Goal: Download file/media

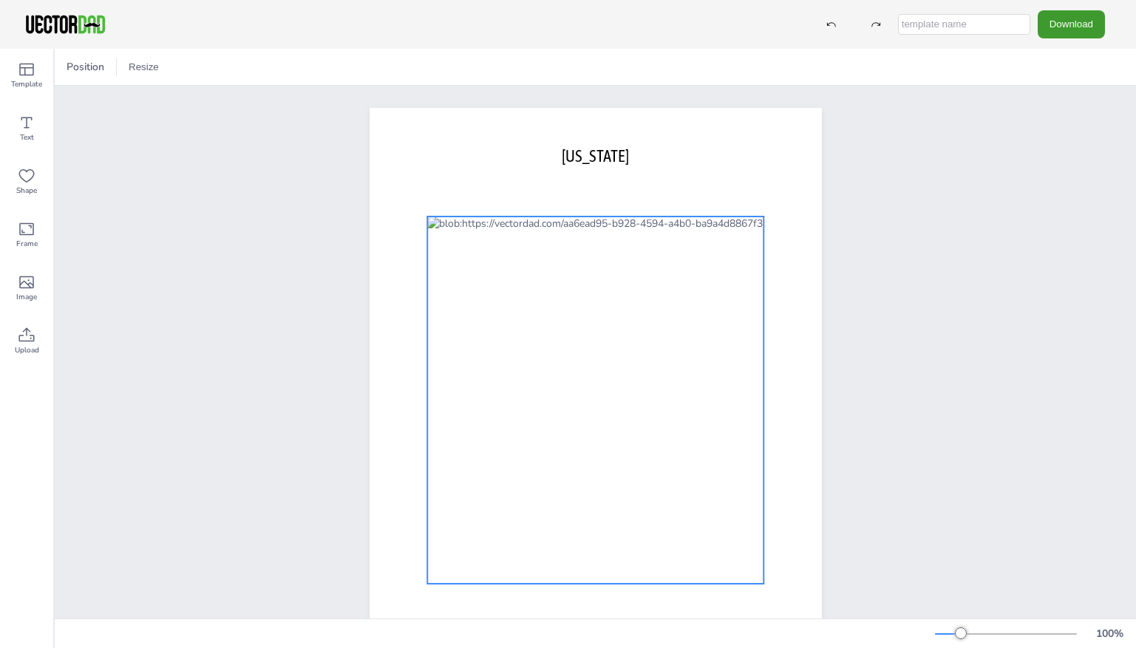
scroll to position [67, 0]
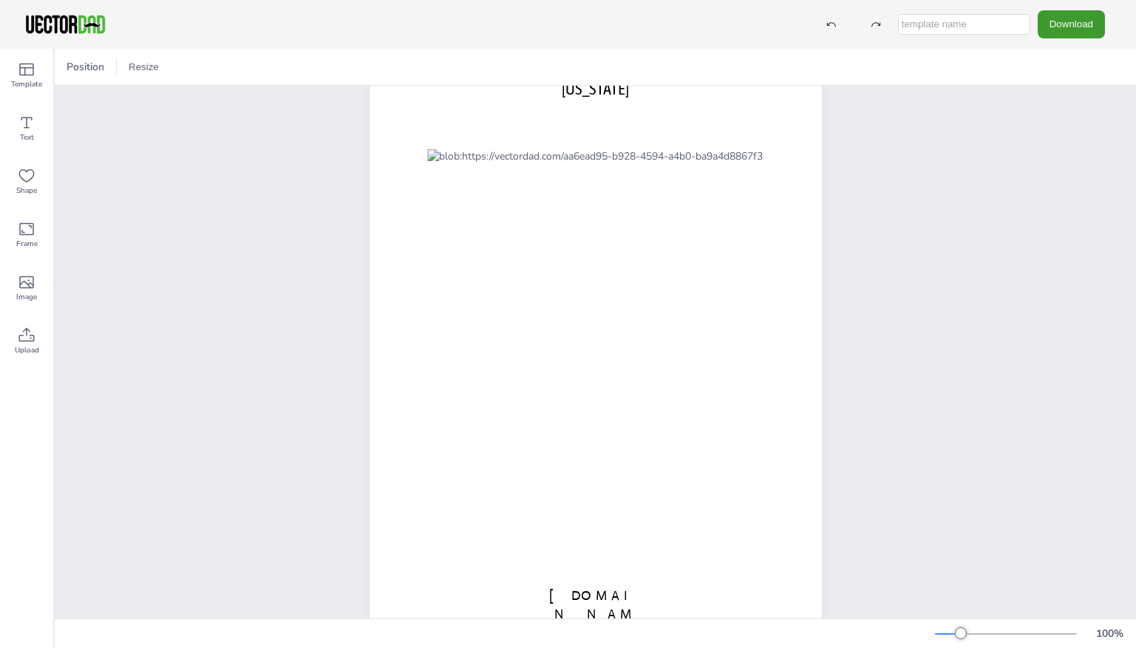
click at [66, 11] on div at bounding box center [66, 24] width 84 height 31
click at [63, 25] on img at bounding box center [66, 24] width 84 height 22
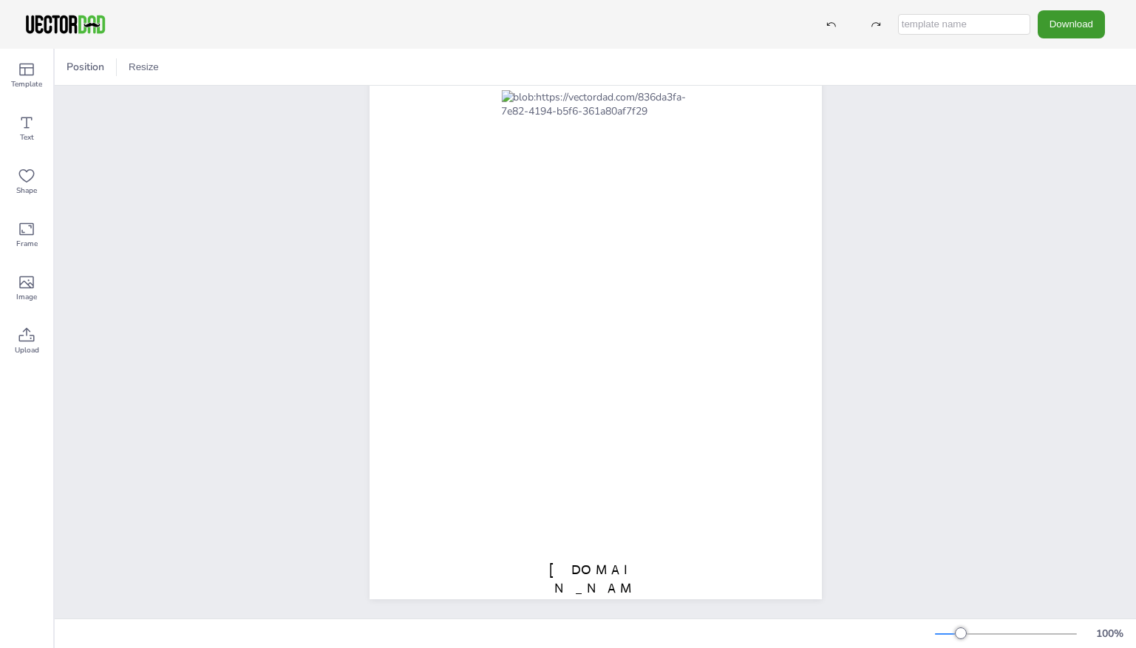
scroll to position [95, 0]
click at [1083, 25] on button "Download" at bounding box center [1071, 23] width 67 height 27
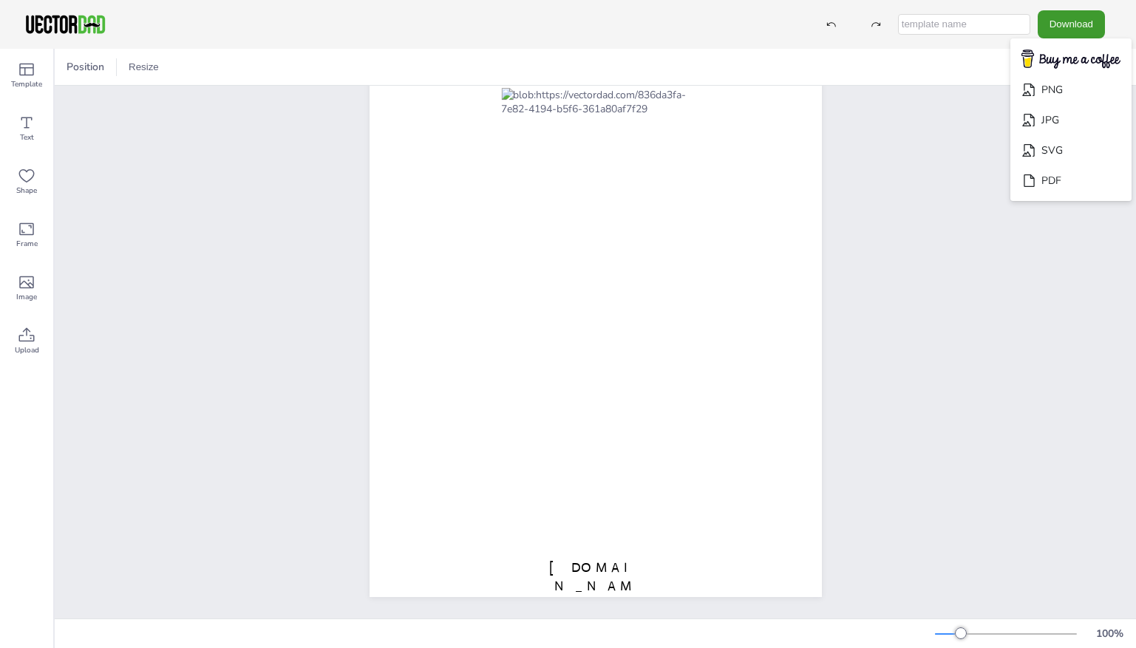
click at [982, 23] on input "text" at bounding box center [964, 24] width 132 height 21
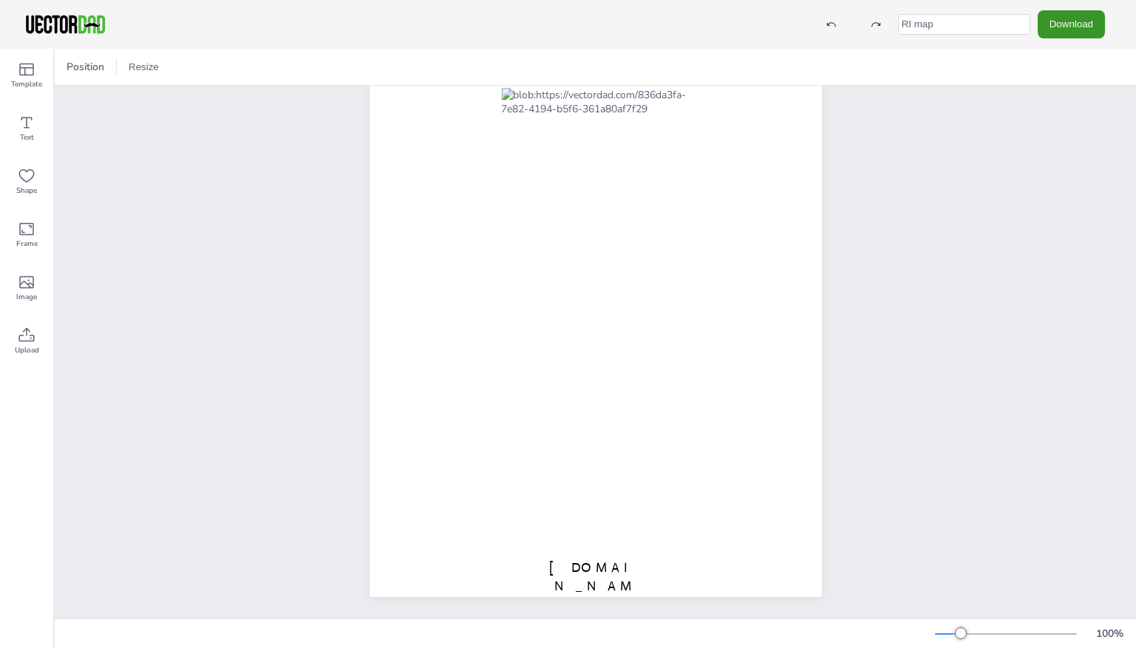
type input "RI map"
click at [1070, 27] on button "Download" at bounding box center [1071, 23] width 67 height 27
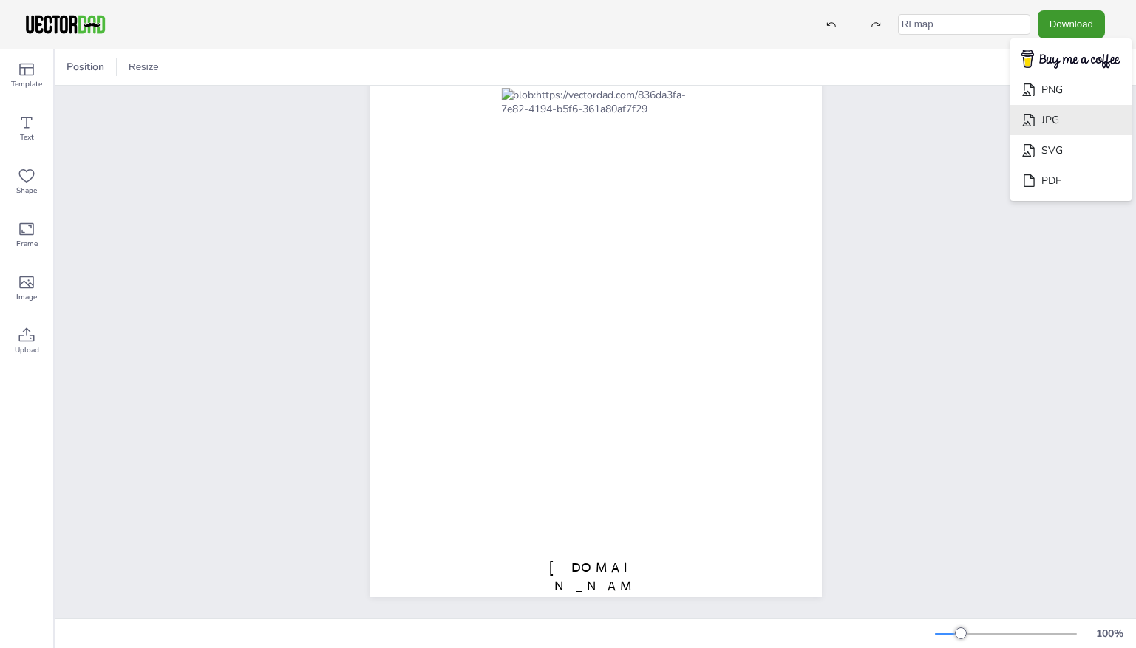
click at [1061, 125] on li "JPG" at bounding box center [1071, 120] width 121 height 30
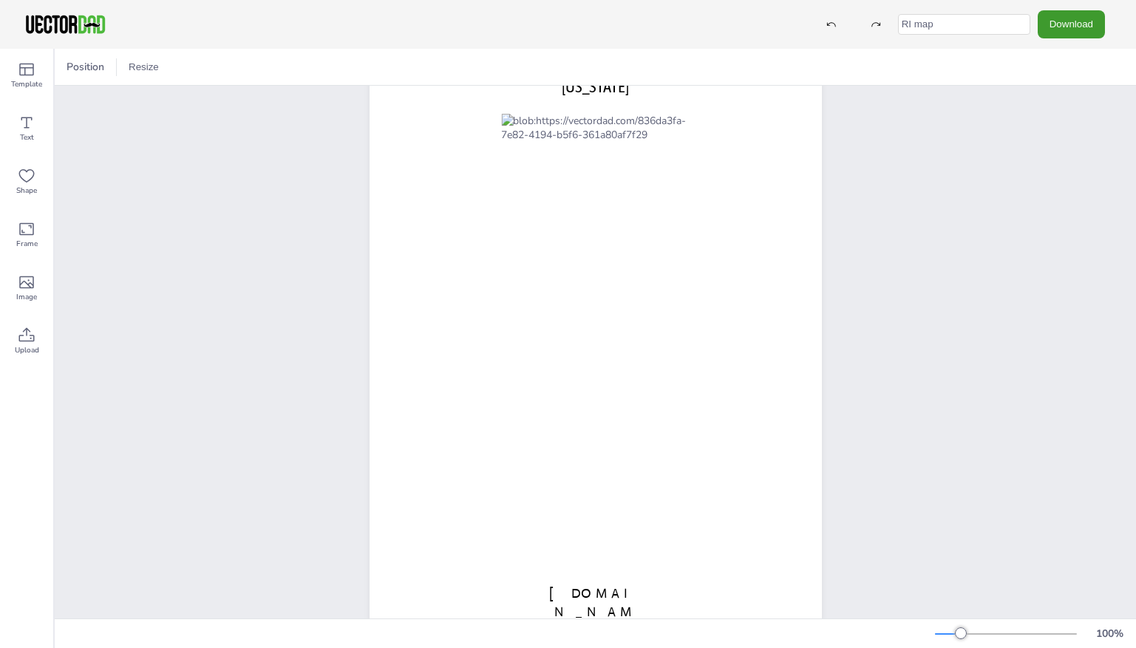
scroll to position [67, 0]
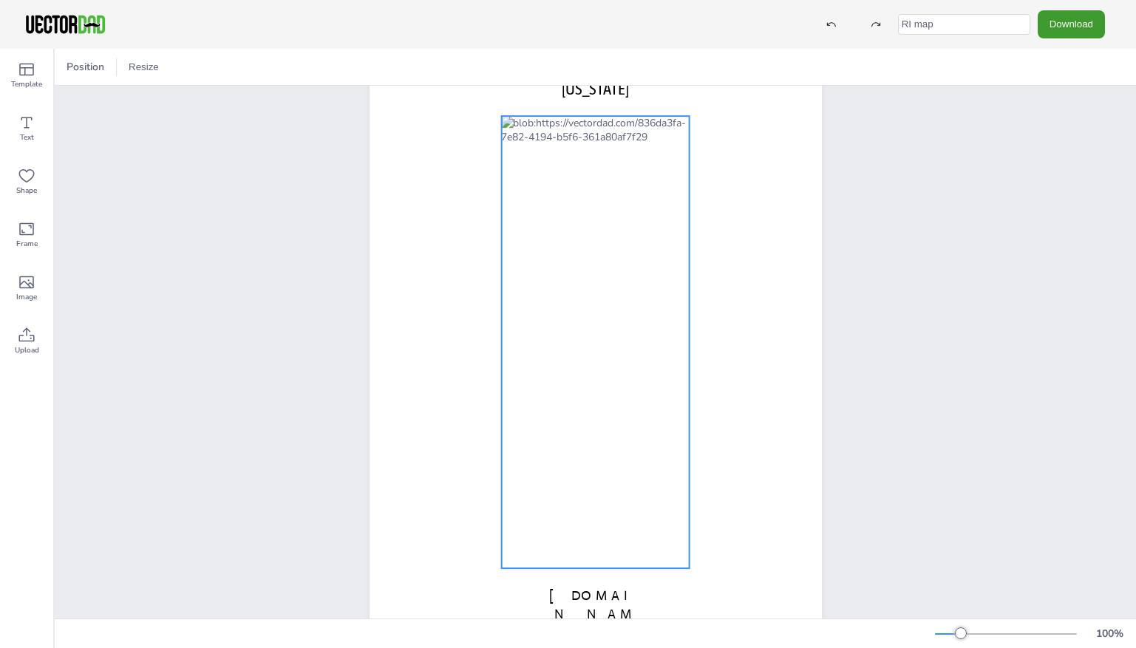
click at [523, 178] on div at bounding box center [595, 342] width 189 height 452
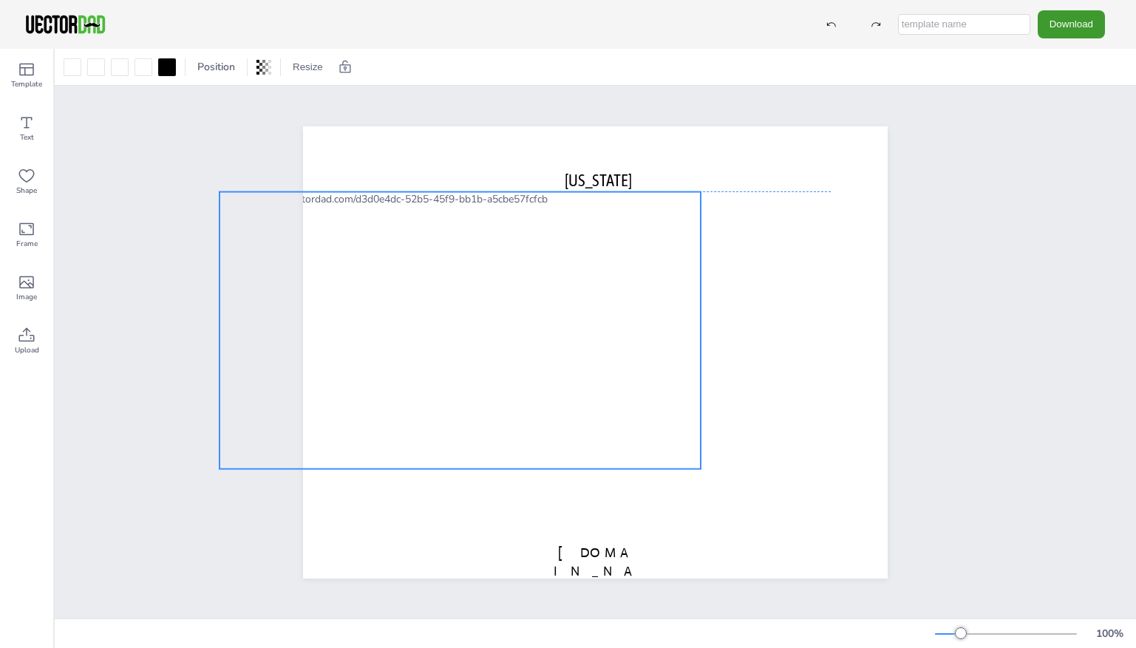
drag, startPoint x: 673, startPoint y: 374, endPoint x: 537, endPoint y: 356, distance: 136.4
click at [537, 356] on div at bounding box center [460, 329] width 481 height 277
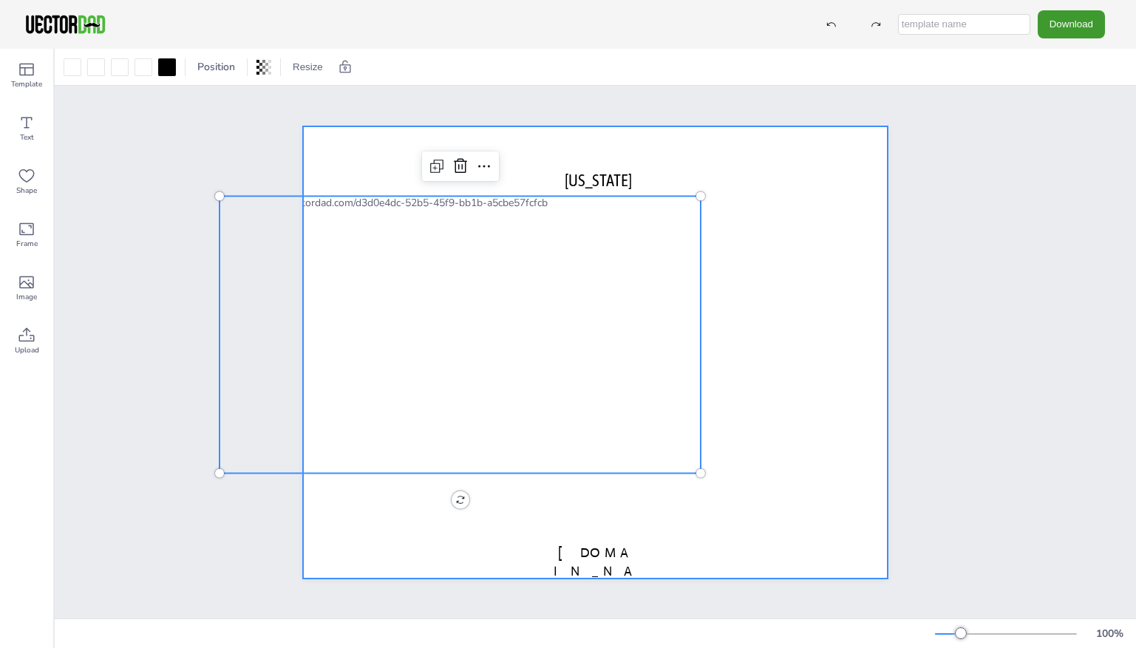
click at [807, 279] on div at bounding box center [595, 352] width 585 height 452
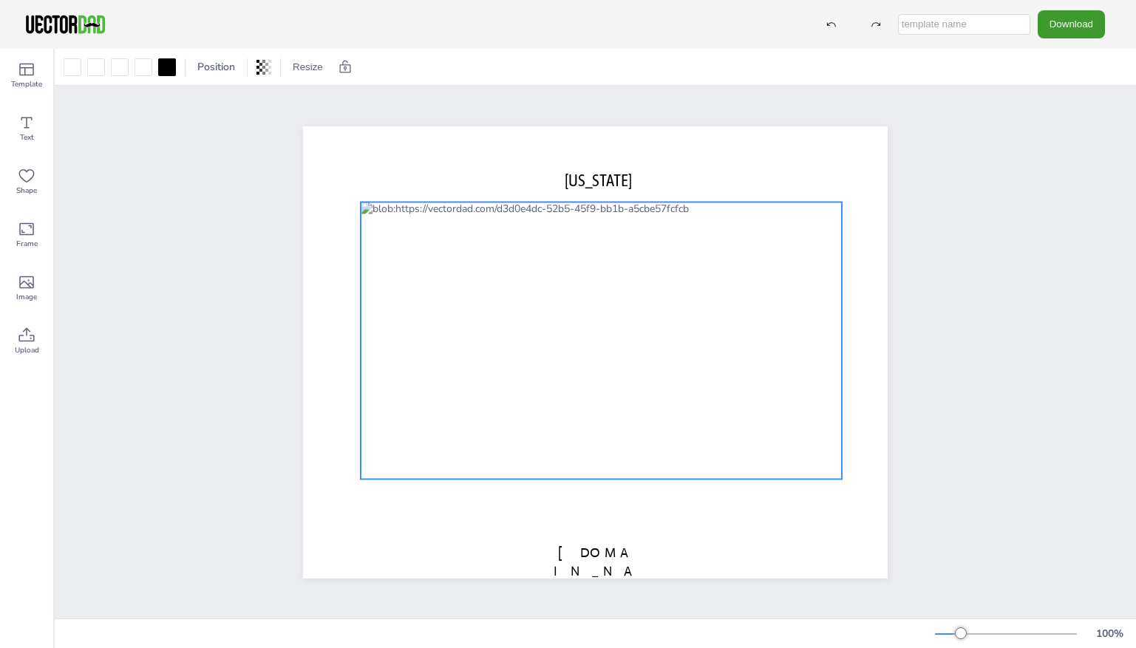
drag, startPoint x: 502, startPoint y: 313, endPoint x: 642, endPoint y: 319, distance: 139.9
click at [642, 319] on div at bounding box center [601, 340] width 481 height 277
click at [991, 24] on input "text" at bounding box center [964, 24] width 132 height 21
type input "PA Map"
click at [1078, 27] on button "Download" at bounding box center [1071, 23] width 67 height 27
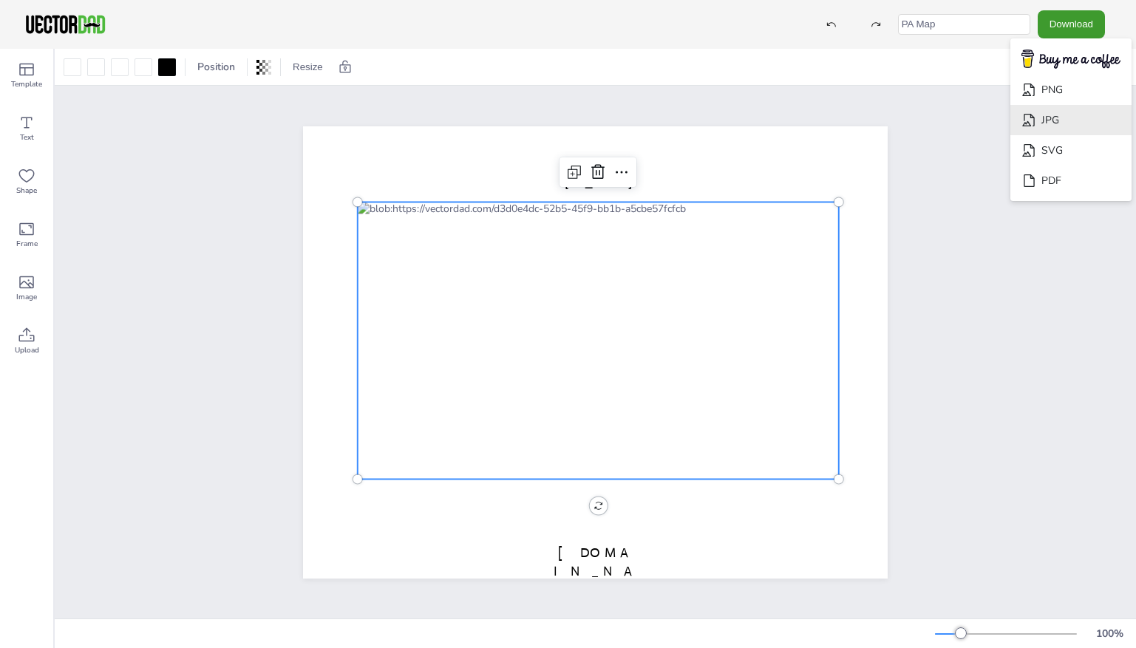
click at [1048, 130] on li "JPG" at bounding box center [1071, 120] width 121 height 30
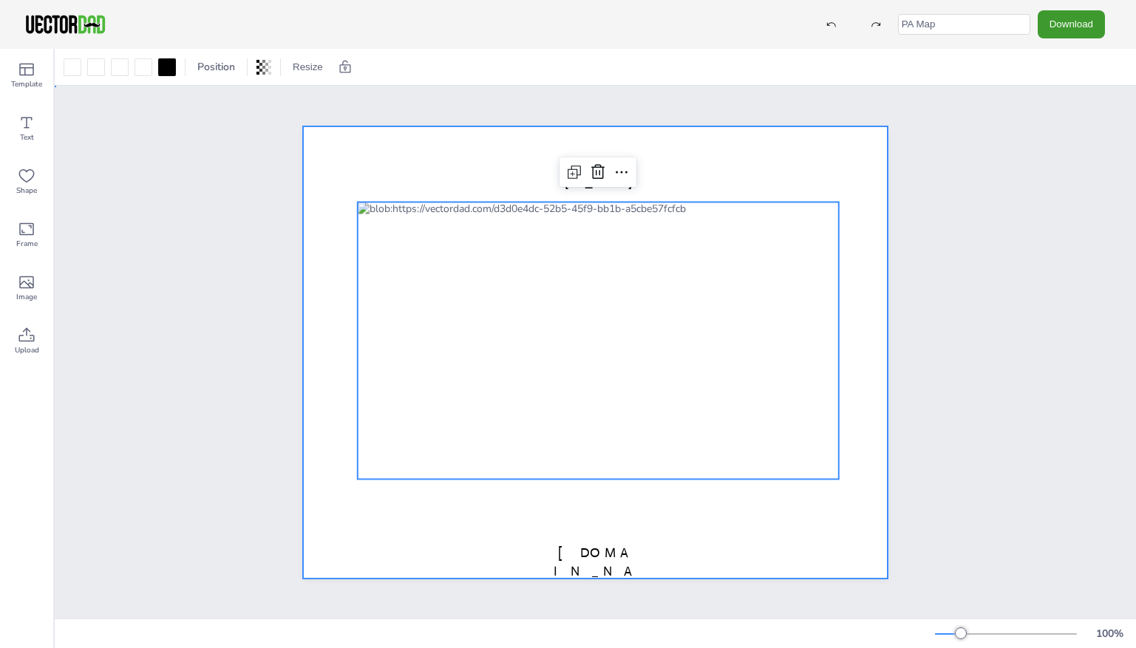
click at [858, 263] on div at bounding box center [595, 352] width 585 height 452
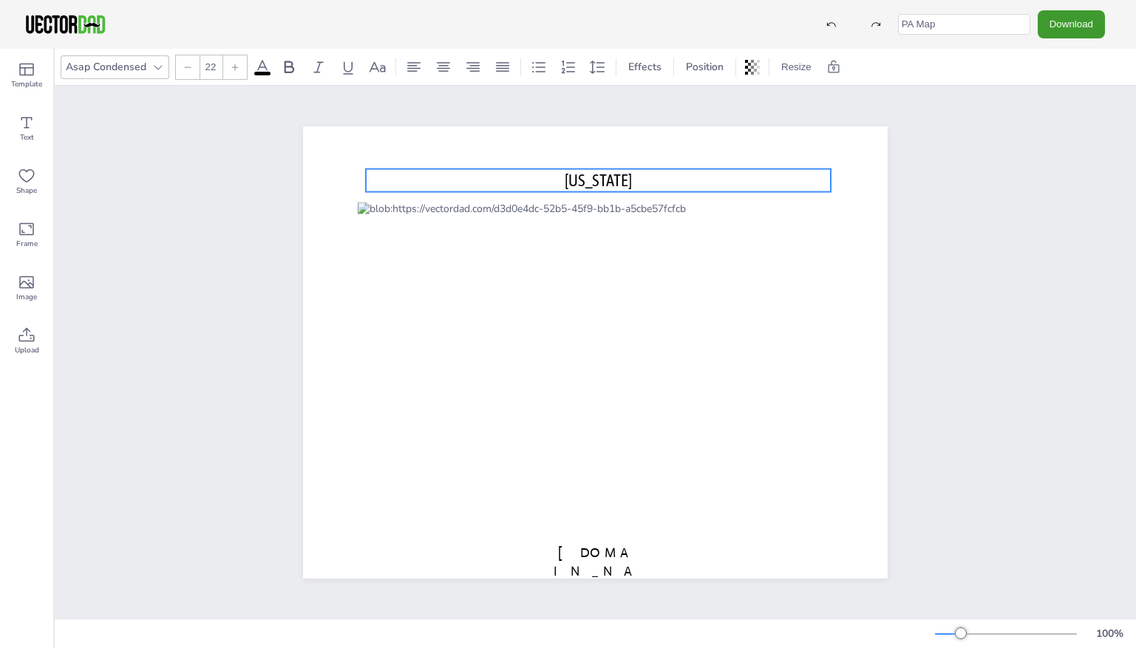
click at [696, 179] on p "PENNSYLVANIA" at bounding box center [598, 180] width 465 height 23
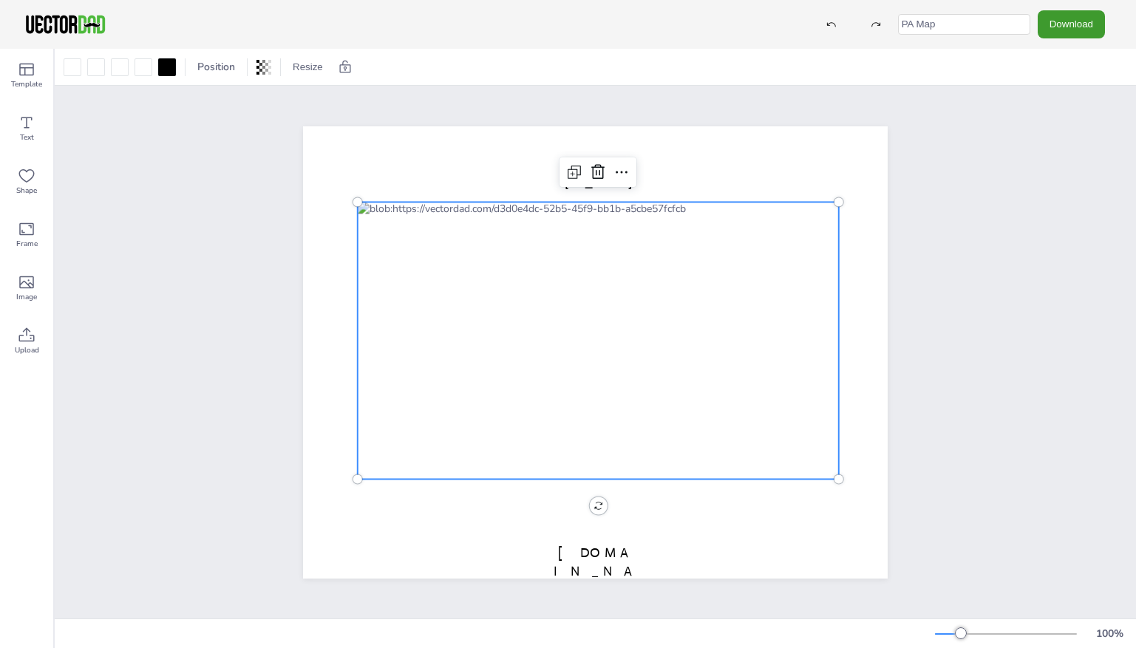
click at [818, 228] on div at bounding box center [598, 340] width 481 height 277
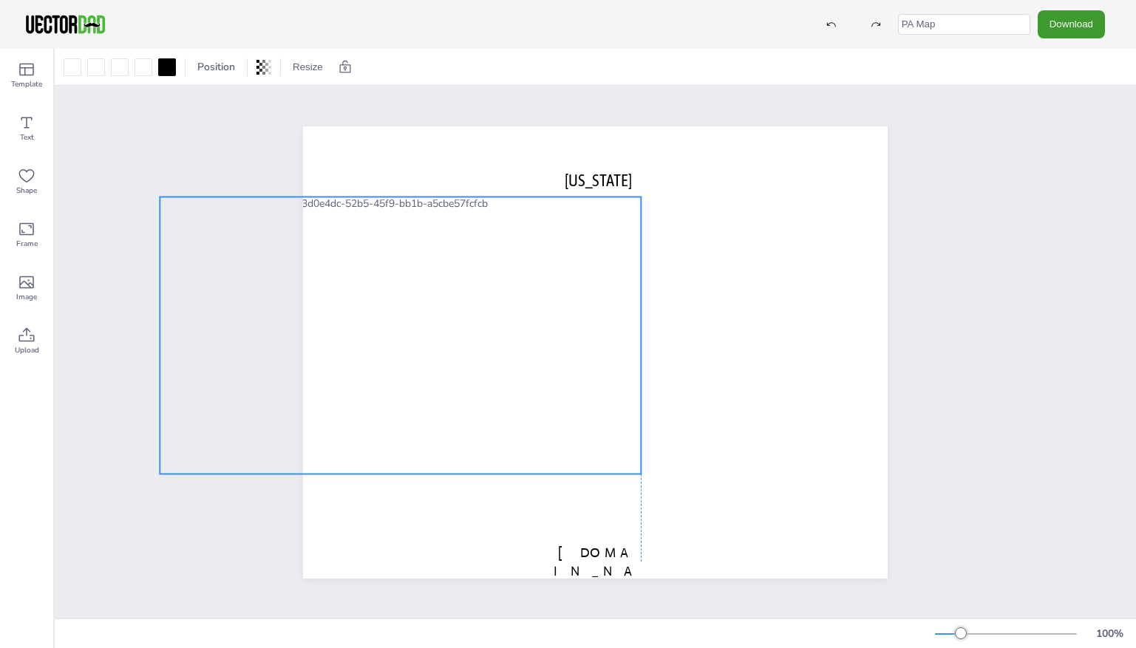
drag, startPoint x: 574, startPoint y: 319, endPoint x: 377, endPoint y: 314, distance: 197.5
click at [377, 314] on div at bounding box center [400, 335] width 481 height 277
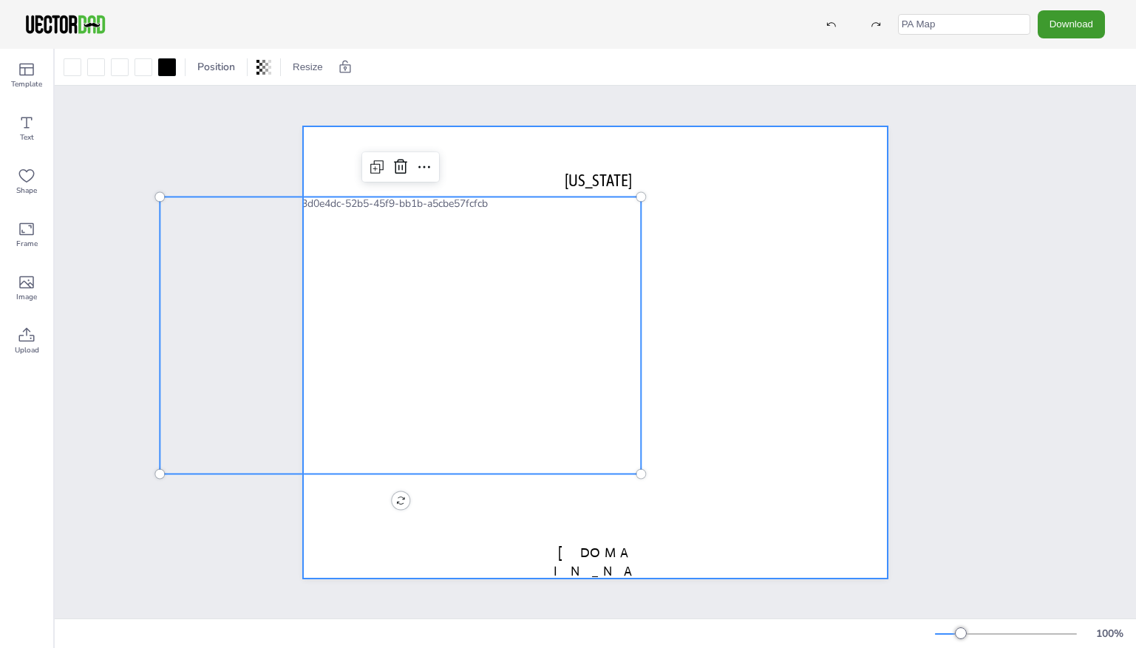
click at [764, 361] on div at bounding box center [595, 352] width 585 height 452
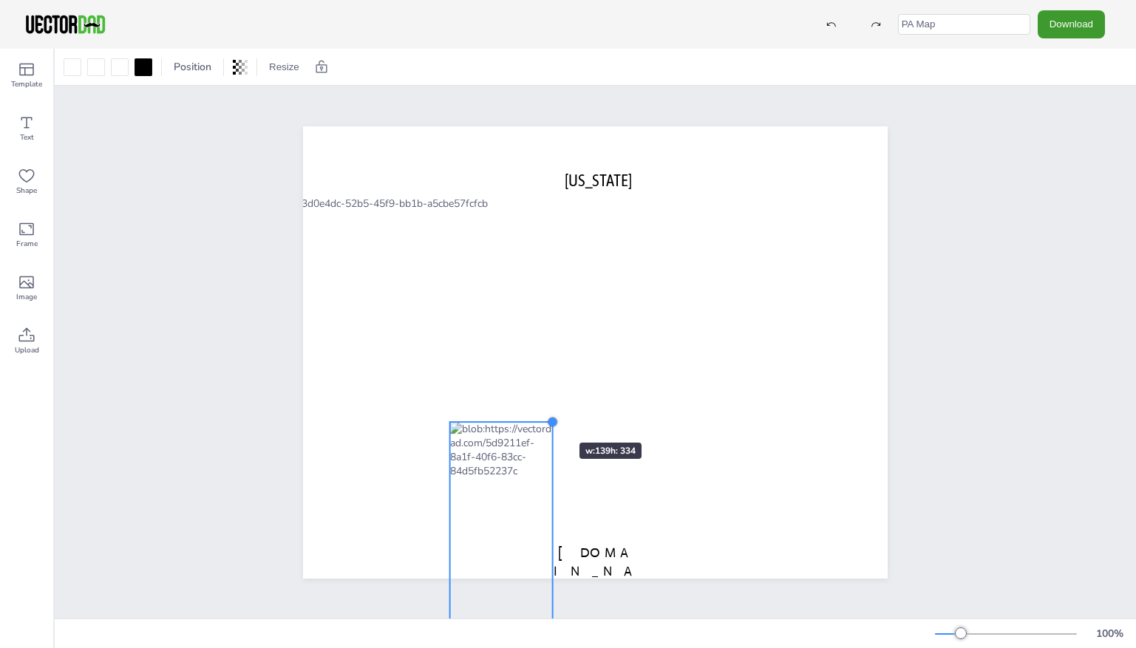
drag, startPoint x: 634, startPoint y: 211, endPoint x: 500, endPoint y: 461, distance: 284.1
click at [500, 461] on div "[US_STATE] [DOMAIN_NAME]" at bounding box center [595, 352] width 585 height 452
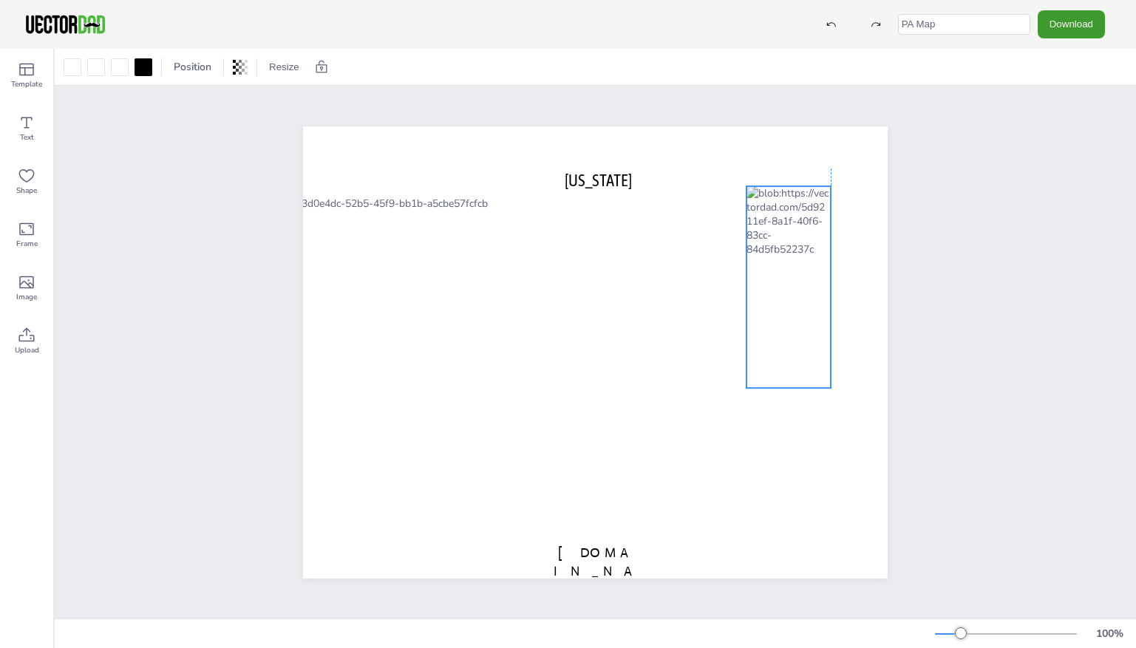
drag, startPoint x: 460, startPoint y: 500, endPoint x: 753, endPoint y: 209, distance: 412.5
click at [753, 209] on div at bounding box center [789, 287] width 84 height 202
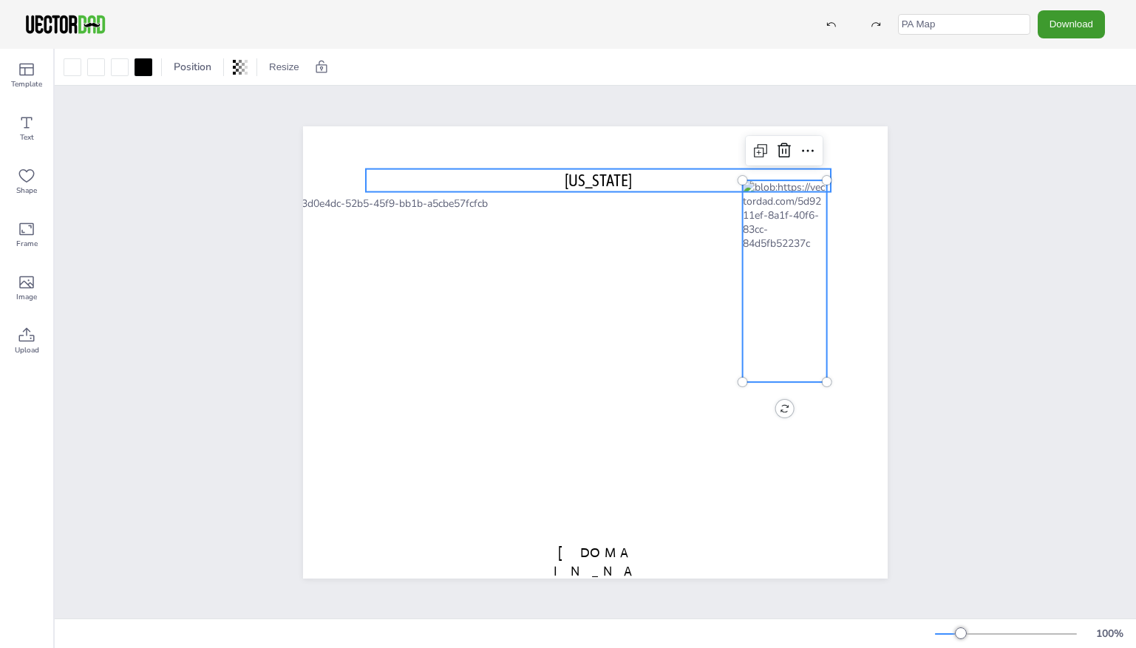
click at [580, 173] on span "[US_STATE]" at bounding box center [598, 179] width 67 height 19
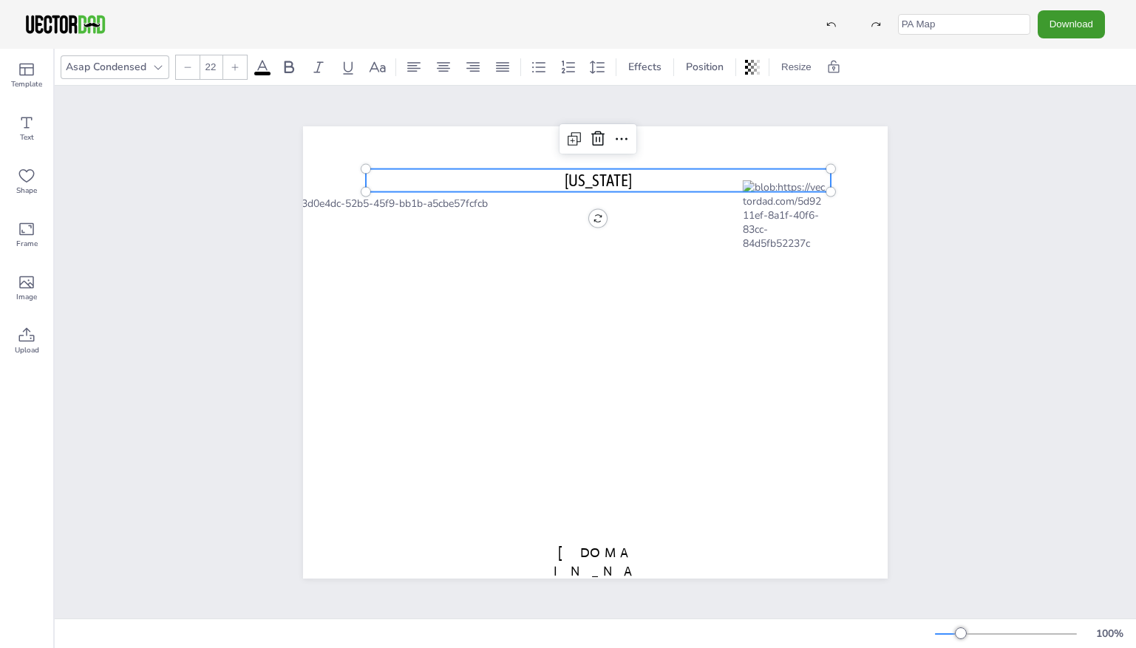
click at [565, 174] on span "[US_STATE]" at bounding box center [598, 179] width 67 height 19
click at [654, 169] on p "PENNSYLVANIA" at bounding box center [598, 180] width 465 height 23
click at [599, 170] on span "PENNSYLVANIA" at bounding box center [598, 179] width 67 height 19
click at [565, 174] on span "PENNSYLVANIA" at bounding box center [598, 179] width 67 height 19
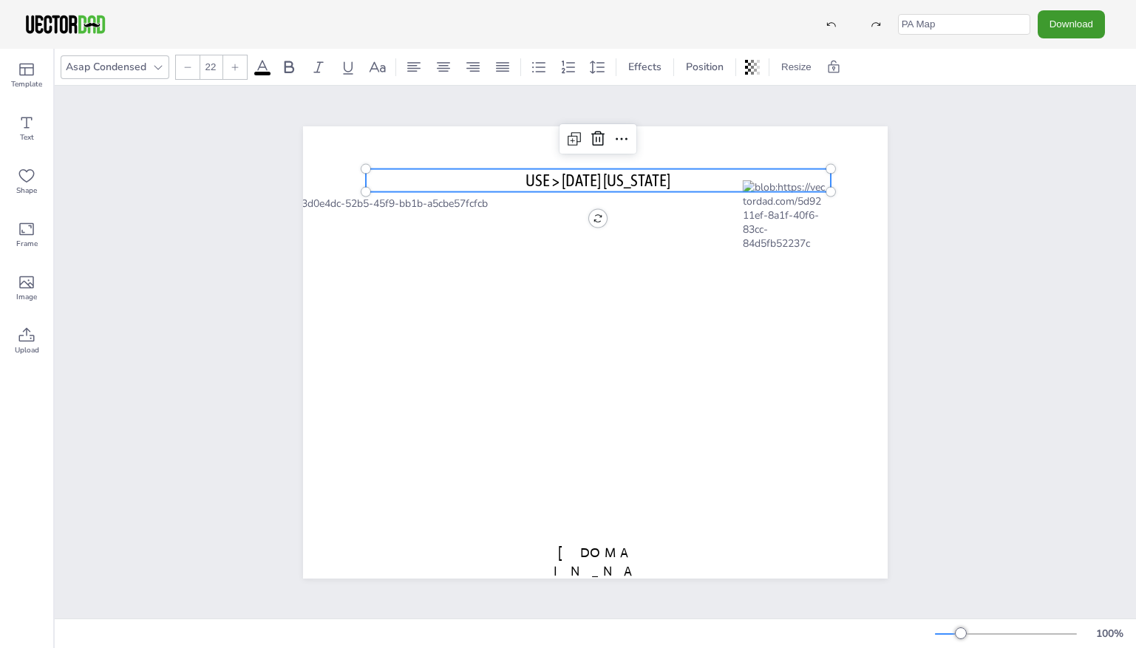
click at [687, 177] on p "USE > Easter PENNSYLVANIA" at bounding box center [598, 180] width 465 height 23
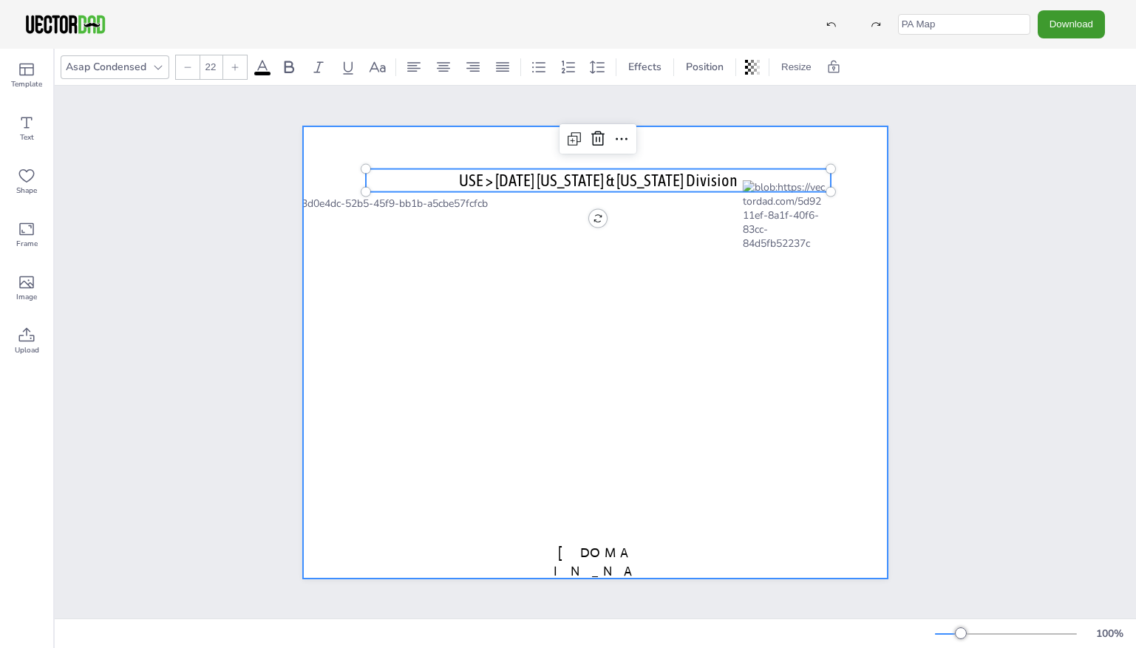
click at [703, 271] on div at bounding box center [595, 352] width 585 height 452
click at [633, 172] on span "USE > Easter PENNSYLVANIA & Delaware Division" at bounding box center [598, 179] width 279 height 19
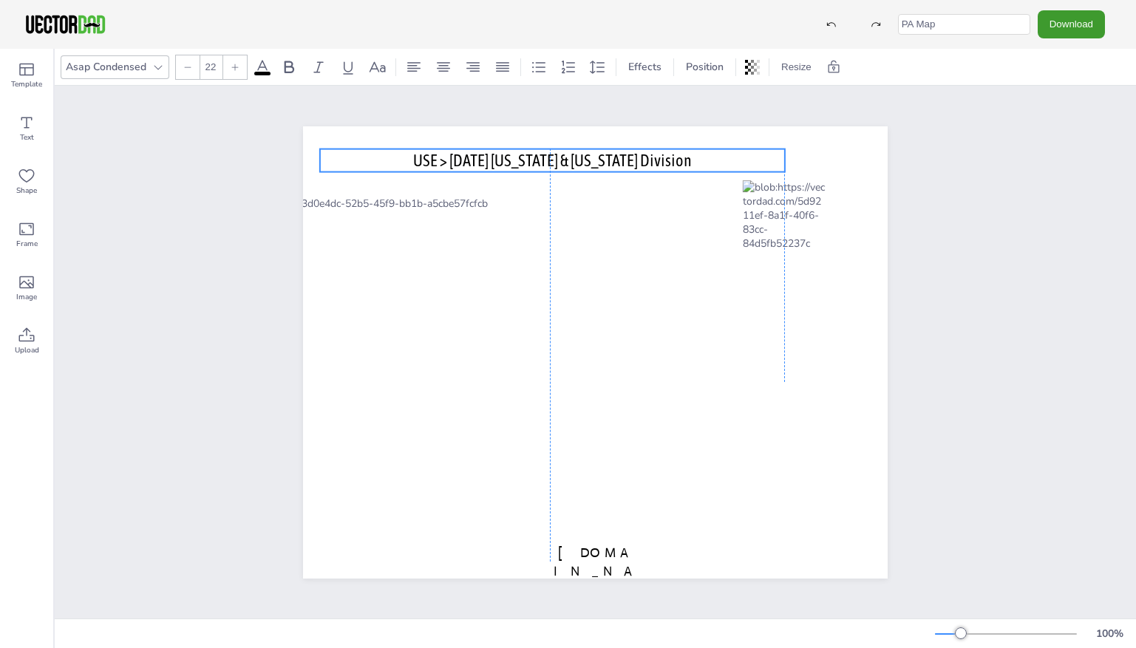
drag, startPoint x: 603, startPoint y: 167, endPoint x: 557, endPoint y: 147, distance: 50.0
click at [557, 150] on span "USE > Easter PENNSYLVANIA & Delaware Division" at bounding box center [552, 159] width 279 height 19
click at [750, 320] on div at bounding box center [785, 281] width 84 height 202
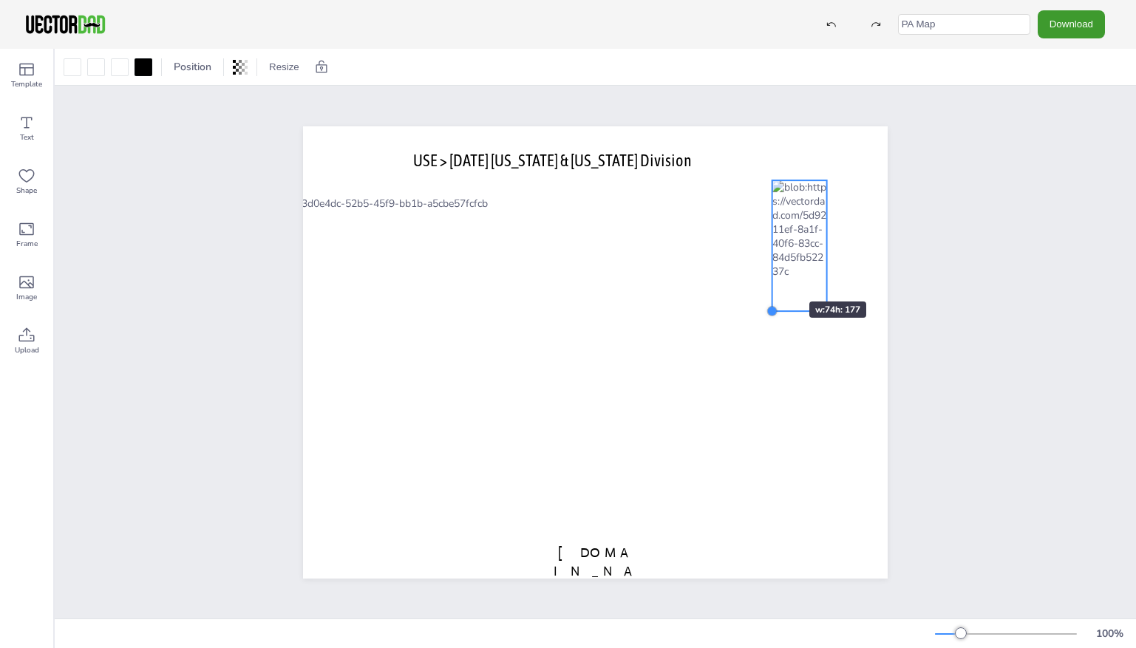
drag, startPoint x: 736, startPoint y: 377, endPoint x: 764, endPoint y: 276, distance: 105.3
click at [764, 276] on div "USE > Easter PENNSYLVANIA & Delaware Division vectordad.com" at bounding box center [595, 352] width 585 height 452
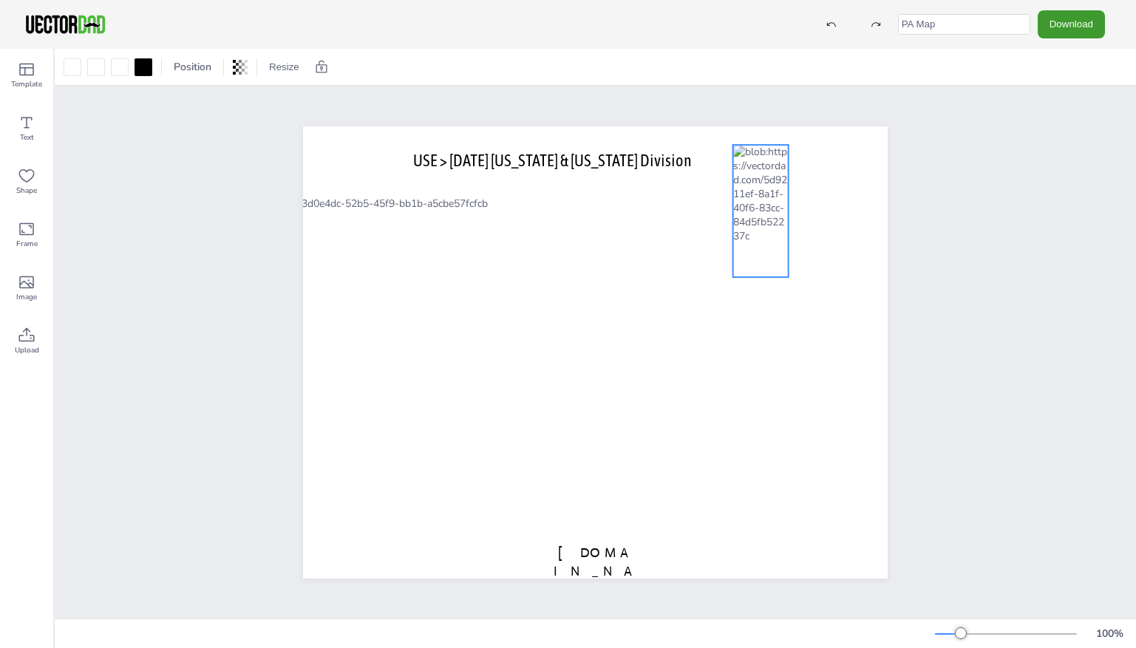
drag, startPoint x: 793, startPoint y: 225, endPoint x: 755, endPoint y: 189, distance: 52.3
click at [755, 189] on div at bounding box center [760, 211] width 55 height 132
drag, startPoint x: 752, startPoint y: 223, endPoint x: 763, endPoint y: 234, distance: 16.2
click at [763, 234] on div at bounding box center [771, 223] width 55 height 132
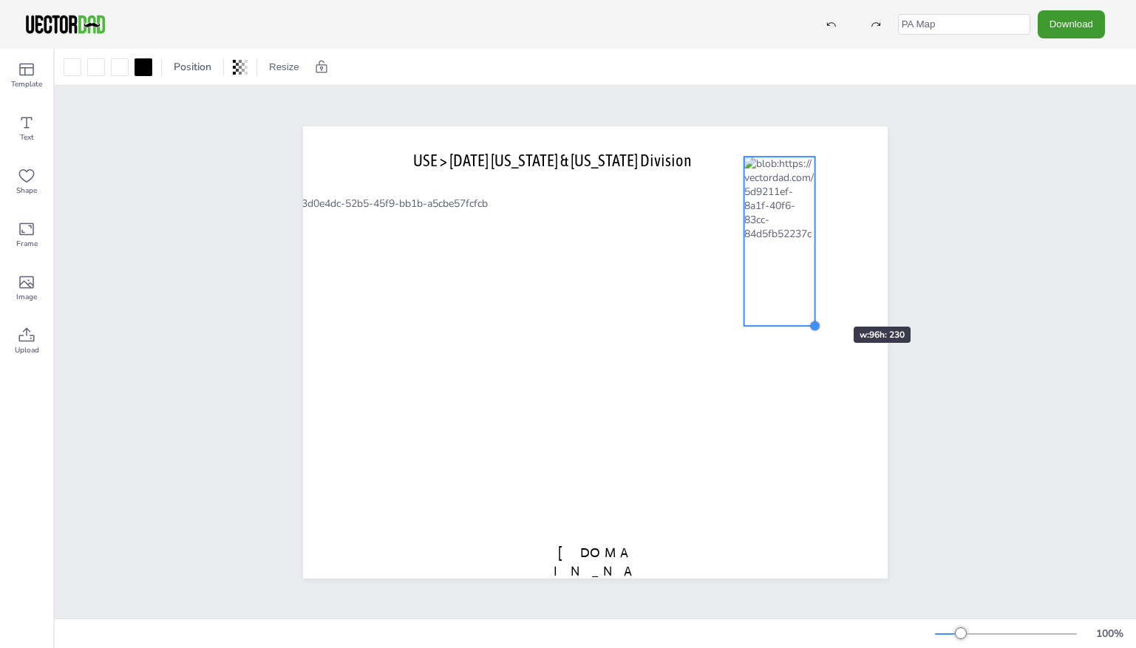
drag, startPoint x: 794, startPoint y: 285, endPoint x: 811, endPoint y: 302, distance: 23.5
click at [811, 302] on div "USE > Easter PENNSYLVANIA & Delaware Division vectordad.com" at bounding box center [595, 352] width 585 height 452
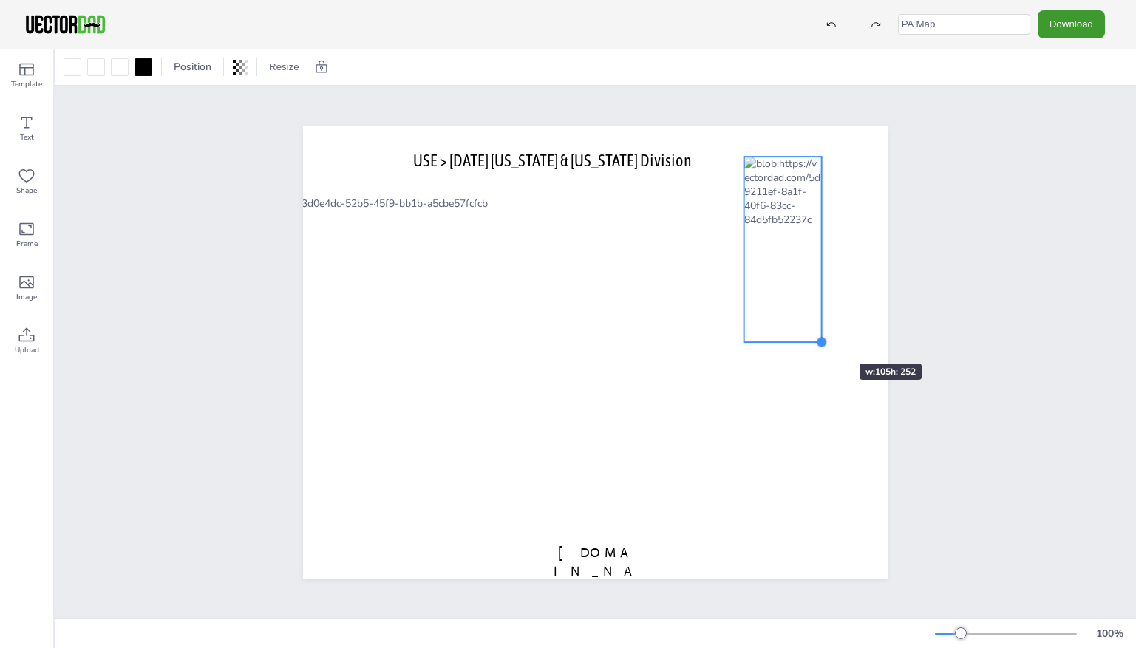
drag, startPoint x: 812, startPoint y: 325, endPoint x: 816, endPoint y: 339, distance: 14.5
click at [816, 339] on div at bounding box center [821, 342] width 12 height 12
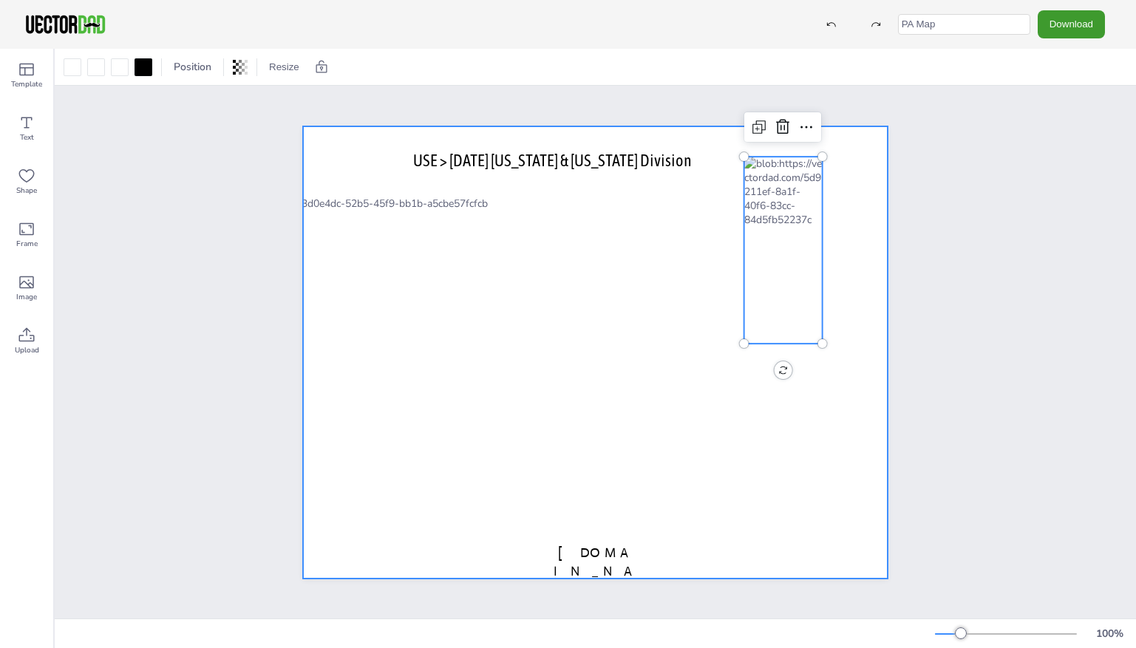
click at [790, 401] on div at bounding box center [595, 352] width 585 height 452
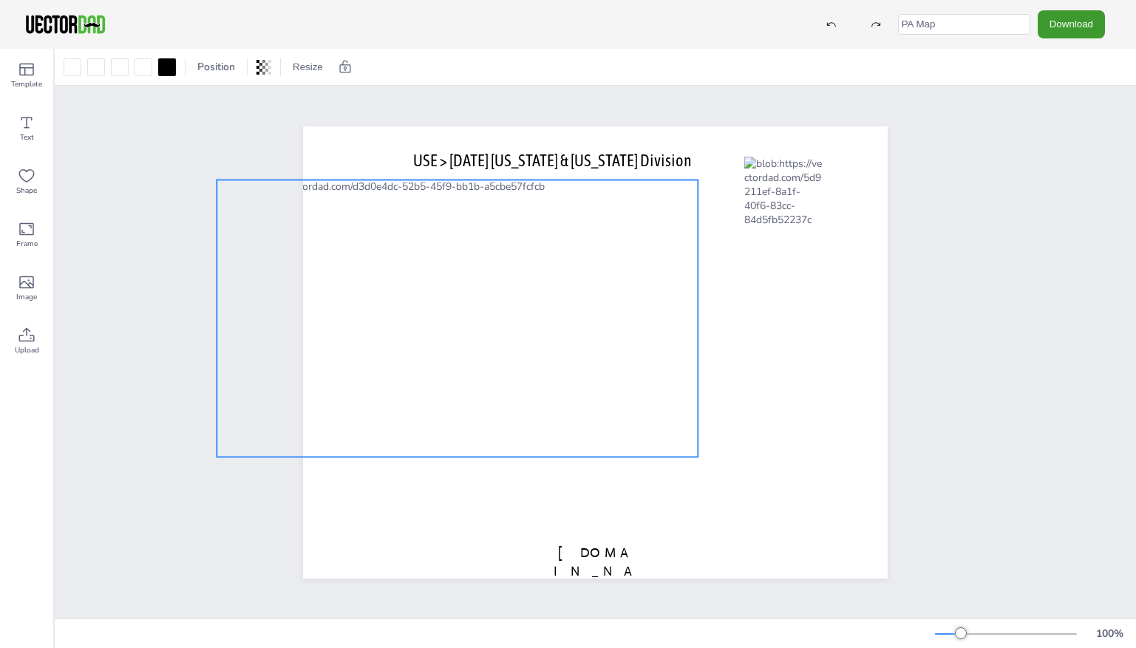
drag, startPoint x: 509, startPoint y: 381, endPoint x: 566, endPoint y: 364, distance: 59.4
click at [566, 364] on div at bounding box center [457, 318] width 481 height 277
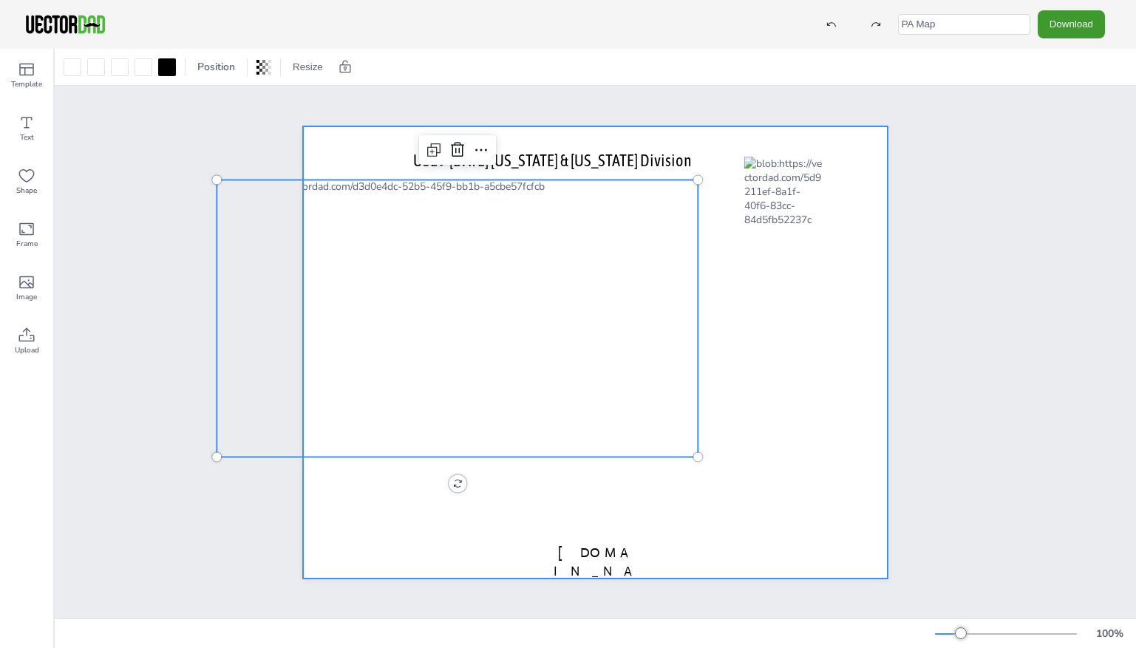
click at [738, 463] on div at bounding box center [595, 352] width 585 height 452
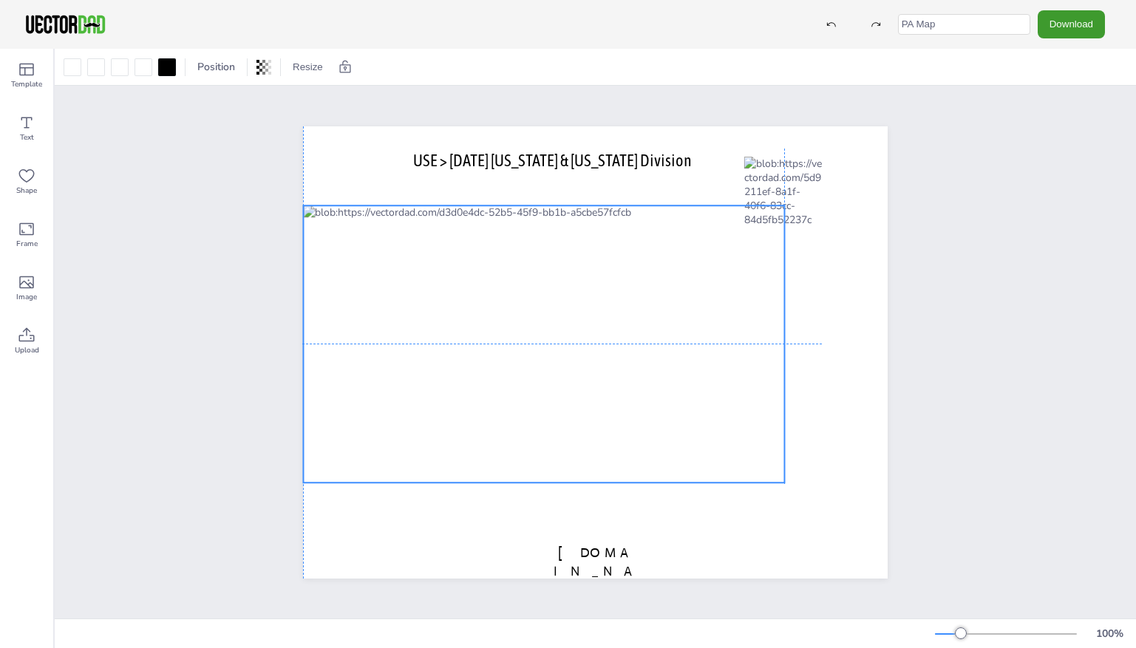
drag, startPoint x: 483, startPoint y: 386, endPoint x: 569, endPoint y: 414, distance: 90.2
click at [569, 414] on div at bounding box center [543, 344] width 481 height 277
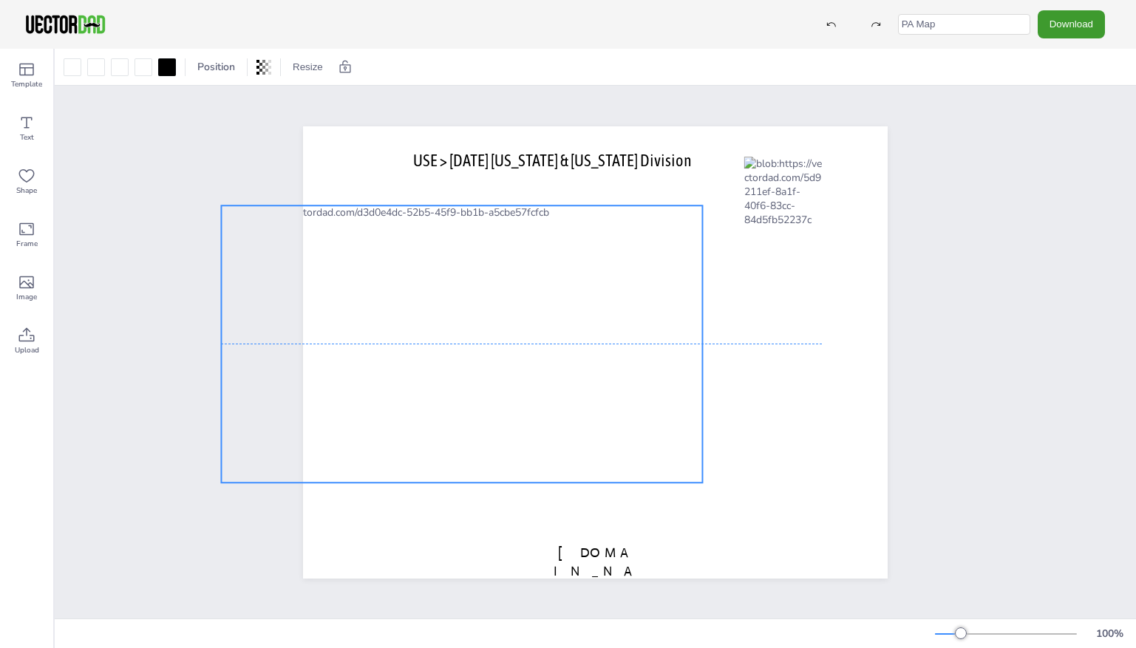
drag, startPoint x: 543, startPoint y: 366, endPoint x: 462, endPoint y: 363, distance: 81.4
click at [462, 363] on div at bounding box center [461, 344] width 481 height 277
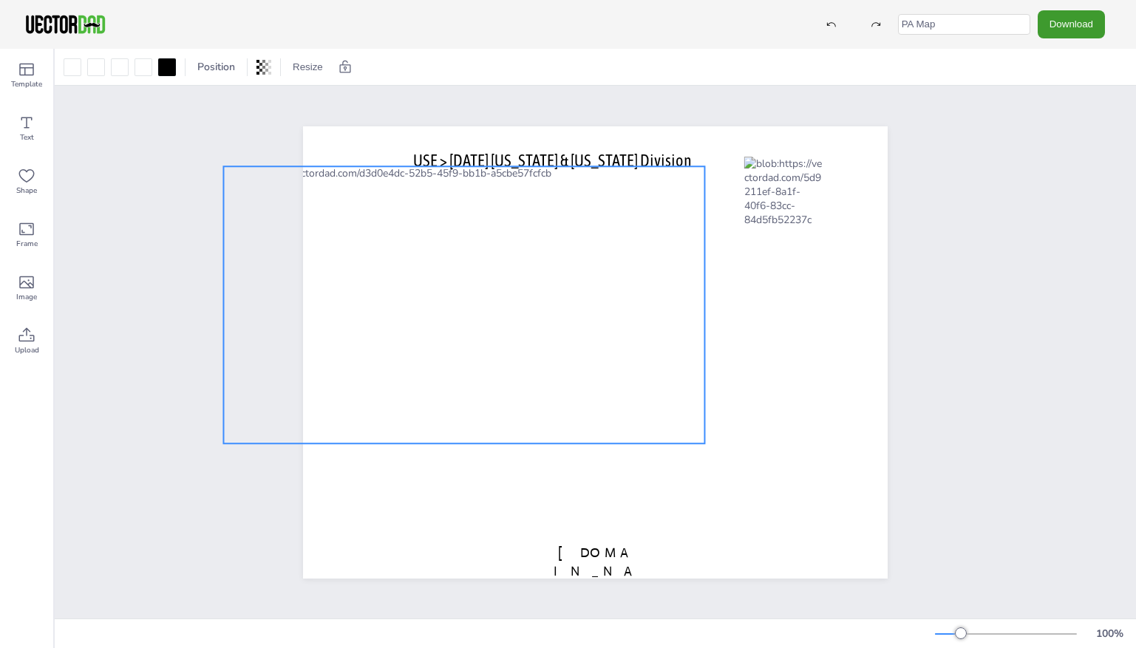
drag, startPoint x: 549, startPoint y: 303, endPoint x: 551, endPoint y: 264, distance: 39.2
click at [551, 264] on div at bounding box center [463, 304] width 481 height 277
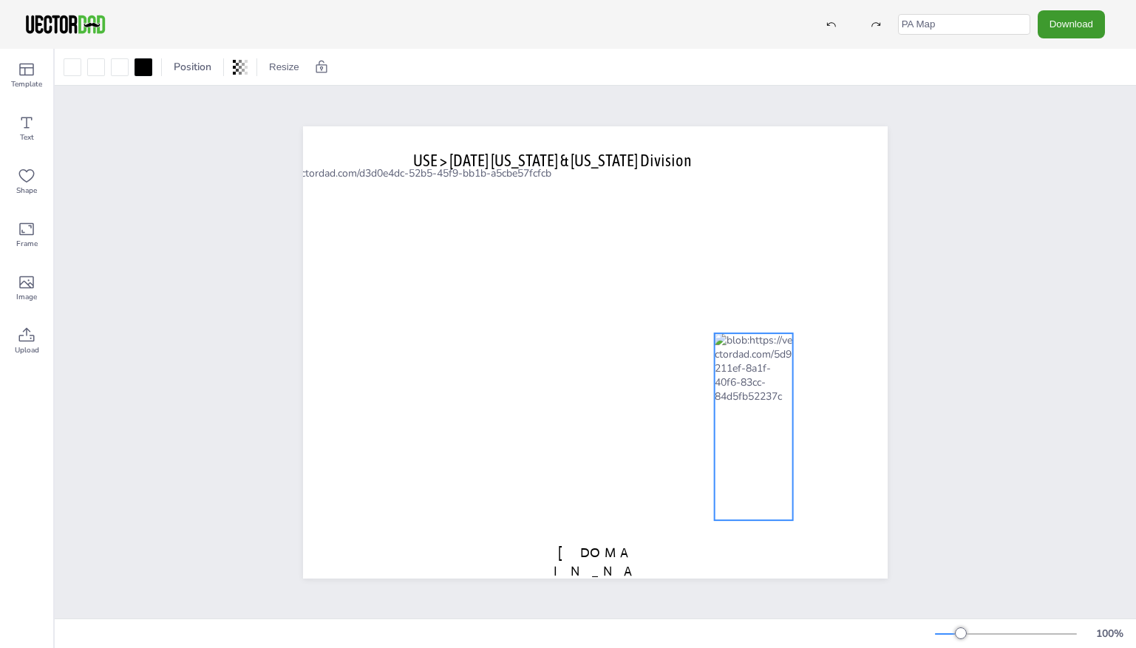
drag, startPoint x: 781, startPoint y: 288, endPoint x: 753, endPoint y: 453, distance: 167.2
click at [753, 453] on div at bounding box center [754, 427] width 78 height 188
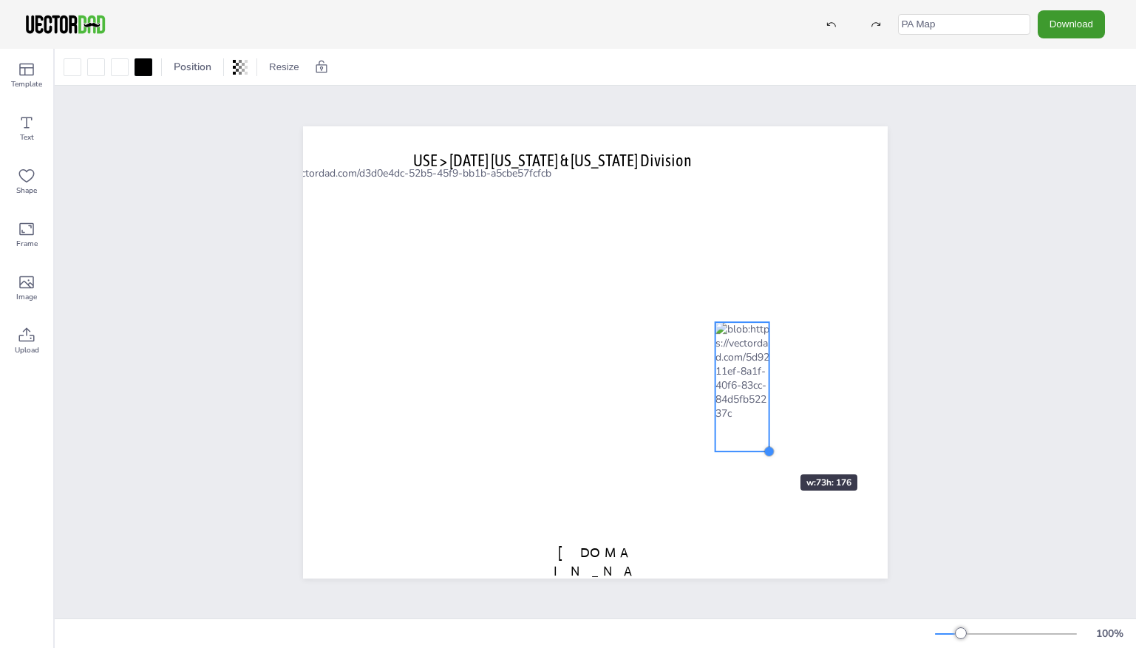
drag, startPoint x: 789, startPoint y: 506, endPoint x: 756, endPoint y: 441, distance: 72.7
click at [764, 446] on div at bounding box center [770, 452] width 12 height 12
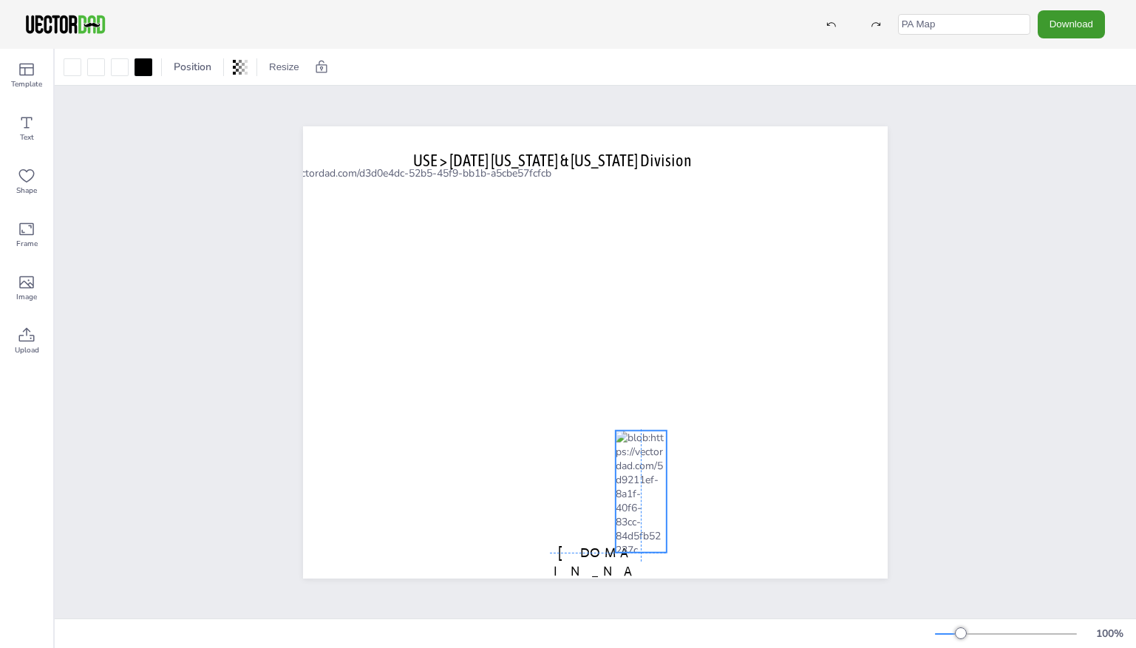
drag, startPoint x: 731, startPoint y: 381, endPoint x: 631, endPoint y: 490, distance: 148.1
click at [631, 490] on div at bounding box center [641, 491] width 51 height 123
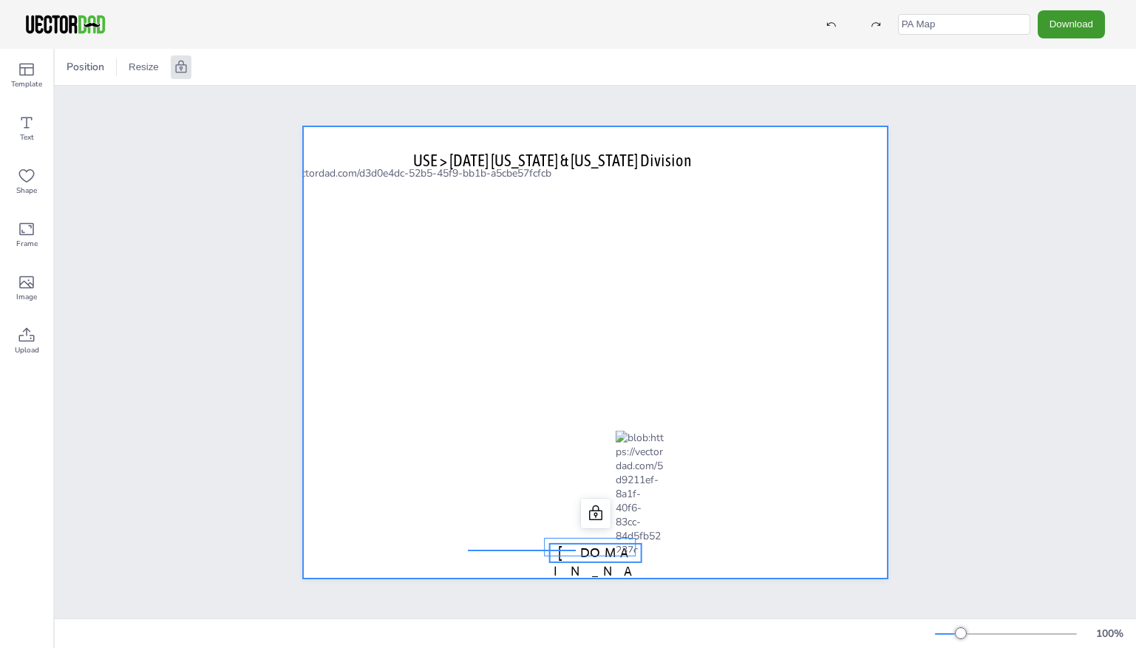
drag, startPoint x: 576, startPoint y: 550, endPoint x: 436, endPoint y: 544, distance: 139.9
click at [457, 539] on div at bounding box center [595, 352] width 585 height 452
drag, startPoint x: 557, startPoint y: 550, endPoint x: 431, endPoint y: 553, distance: 126.5
click at [431, 126] on div "USE > Easter PENNSYLVANIA & Delaware Division vectordad.com" at bounding box center [595, 126] width 585 height 0
click at [510, 522] on div at bounding box center [595, 352] width 585 height 452
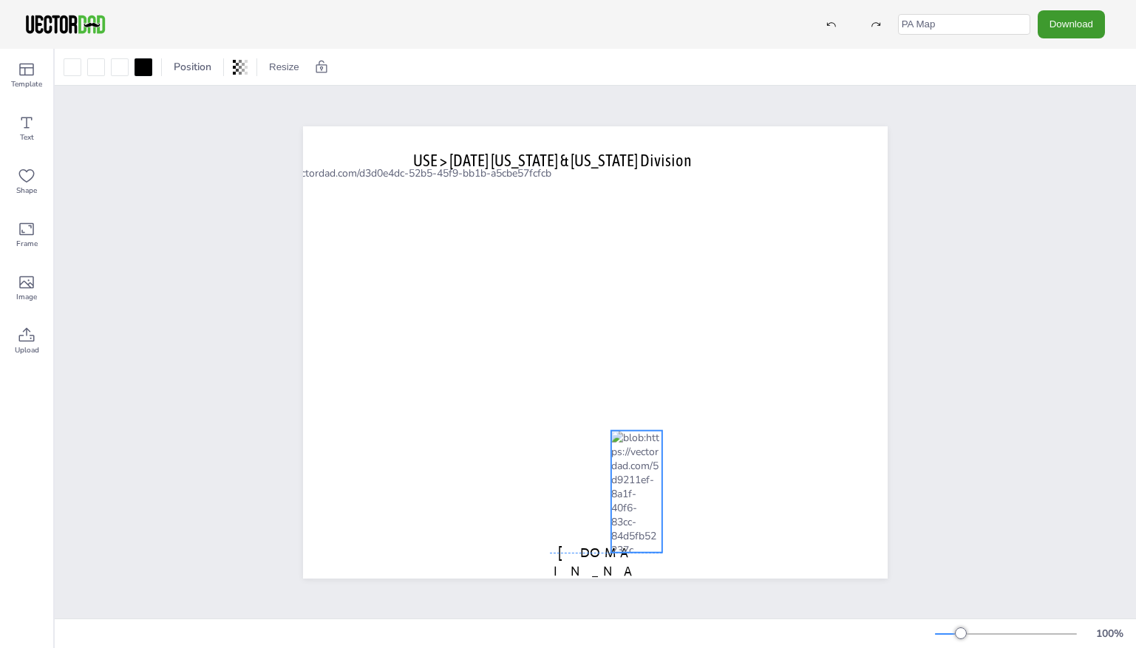
click at [628, 512] on div at bounding box center [636, 491] width 51 height 123
click at [662, 561] on div at bounding box center [667, 567] width 12 height 12
click at [635, 536] on div at bounding box center [641, 500] width 55 height 133
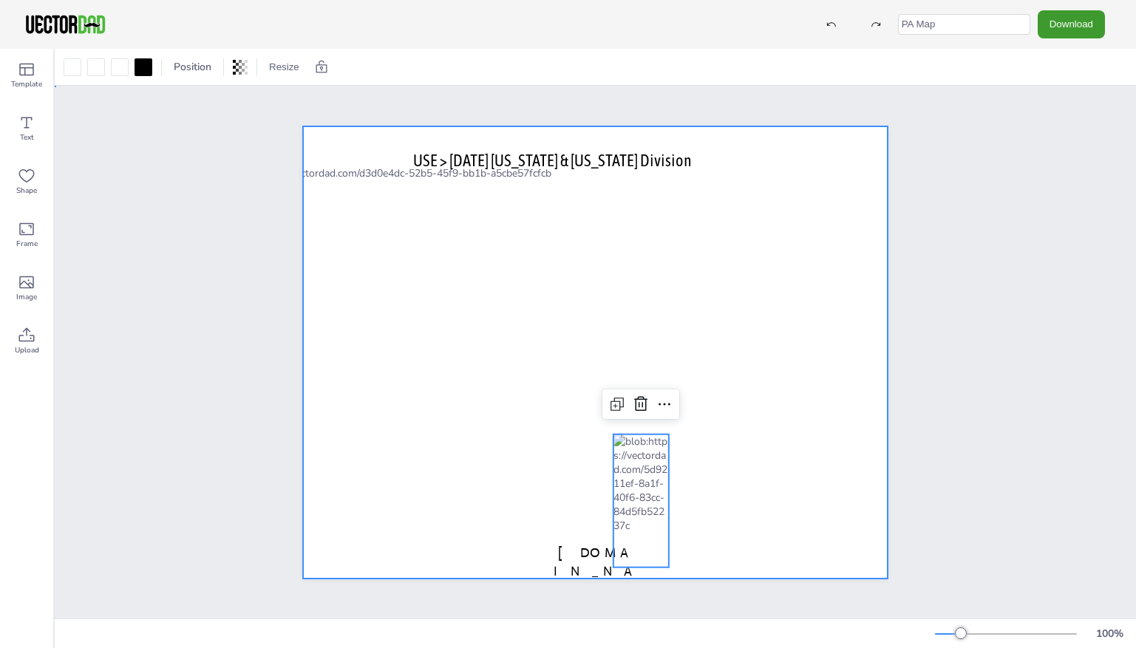
click at [728, 504] on div at bounding box center [595, 352] width 585 height 452
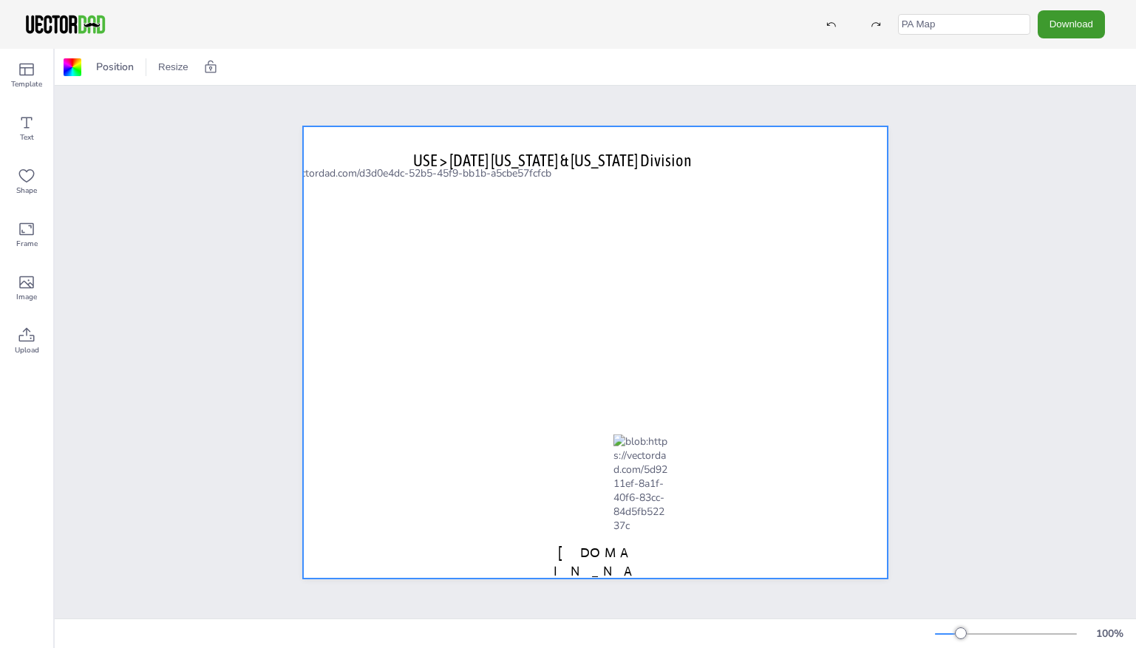
click at [917, 26] on input "PA Map" at bounding box center [964, 24] width 132 height 21
type input "EPA DE Map"
click at [1072, 25] on button "Download" at bounding box center [1071, 23] width 67 height 27
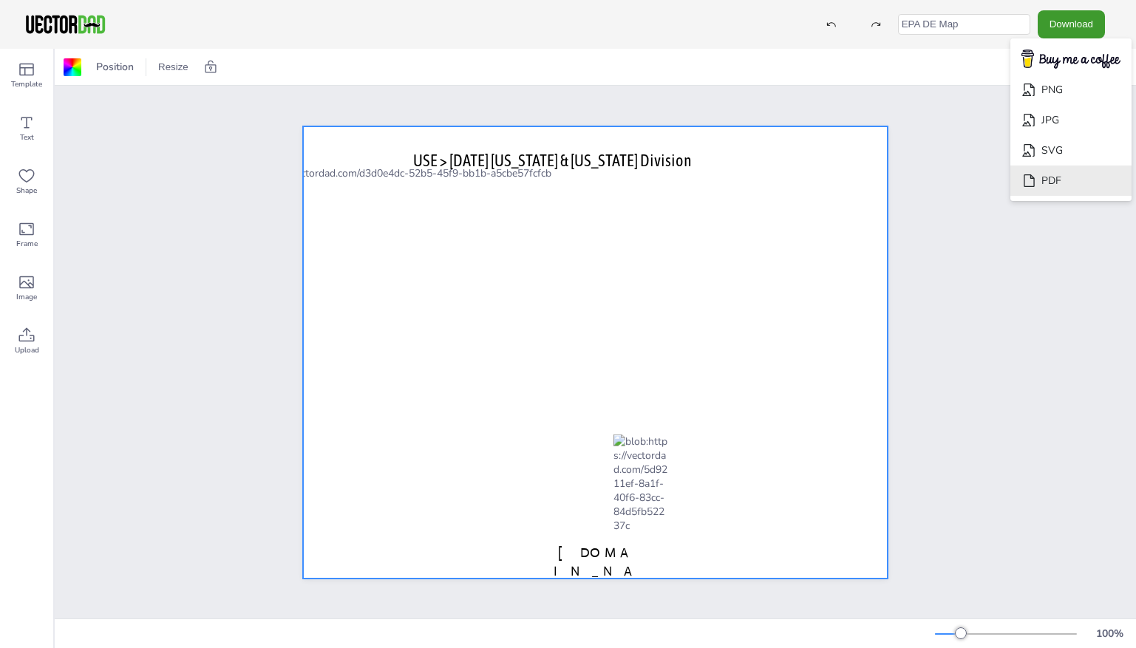
click at [1054, 174] on li "PDF" at bounding box center [1071, 181] width 121 height 30
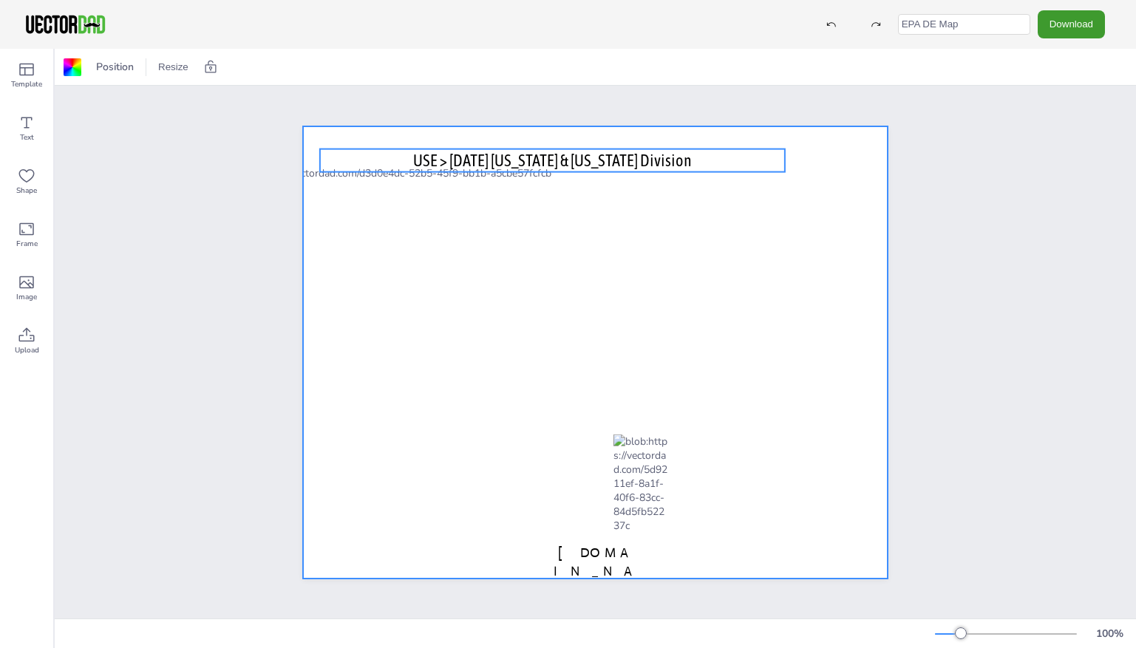
click at [471, 155] on span "USE > Easter PENNSYLVANIA & Delaware Division" at bounding box center [552, 159] width 279 height 19
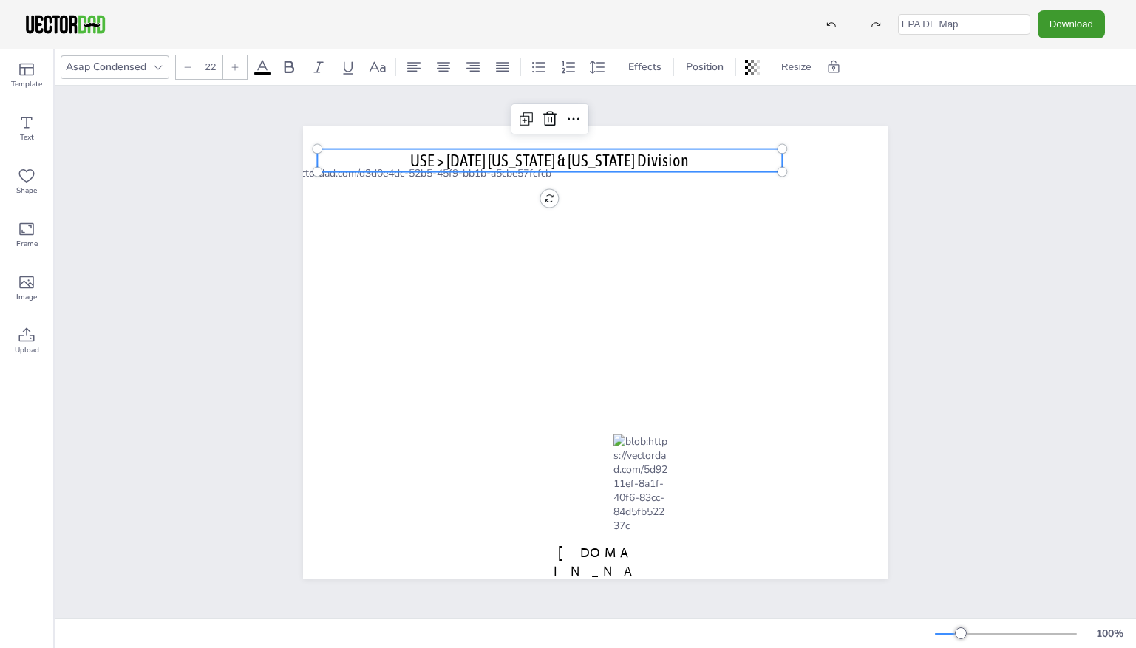
click at [462, 155] on span "USE > Easter PENNSYLVANIA & Delaware Division" at bounding box center [549, 159] width 279 height 19
click at [463, 155] on span "USE > Easter PENNSYLVANIA & Delaware Division" at bounding box center [549, 159] width 279 height 19
click at [472, 155] on span "USE > Easter PENNSYLVANIA & Delaware Division" at bounding box center [549, 159] width 279 height 19
click at [1070, 22] on button "Download" at bounding box center [1071, 23] width 67 height 27
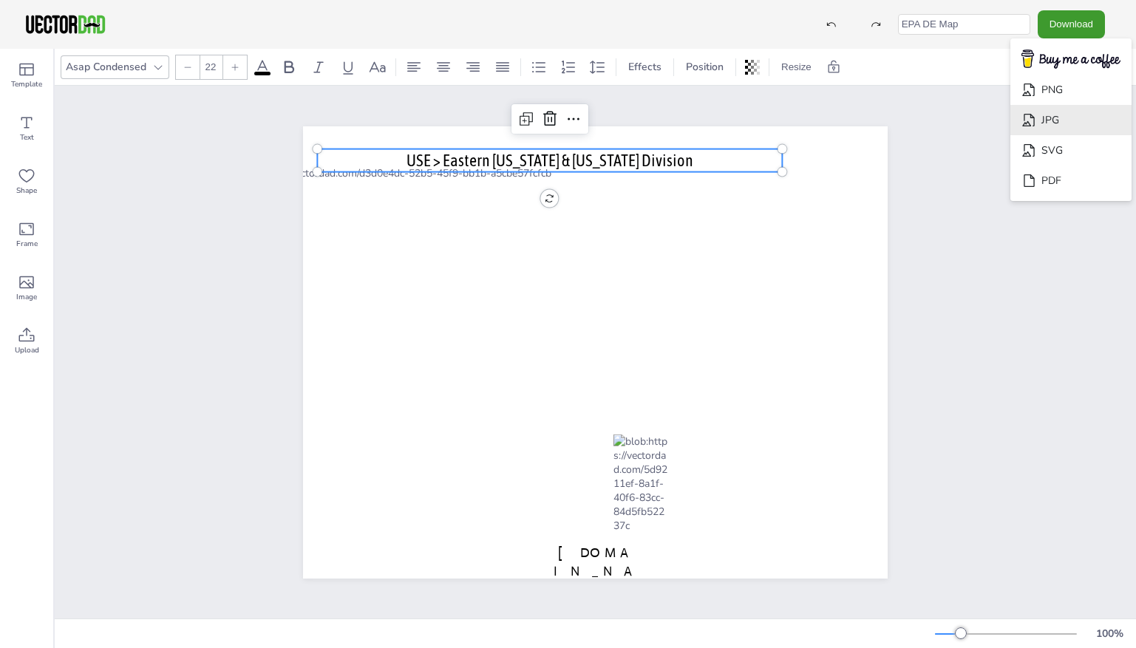
click at [1057, 118] on li "JPG" at bounding box center [1071, 120] width 121 height 30
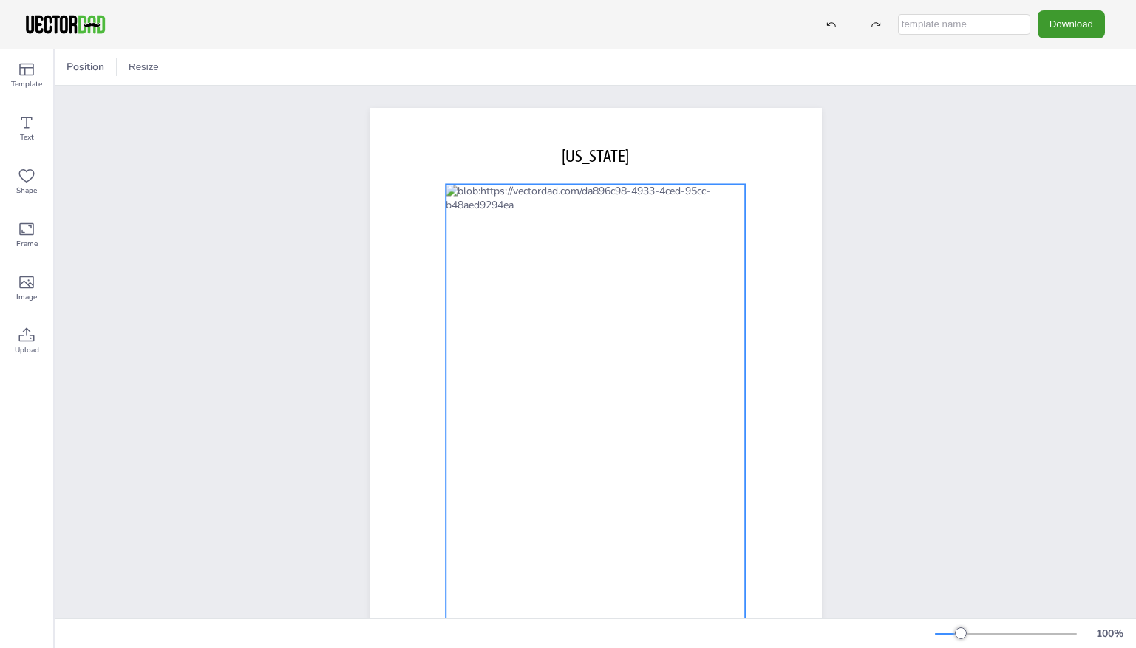
click at [549, 364] on div at bounding box center [596, 408] width 300 height 449
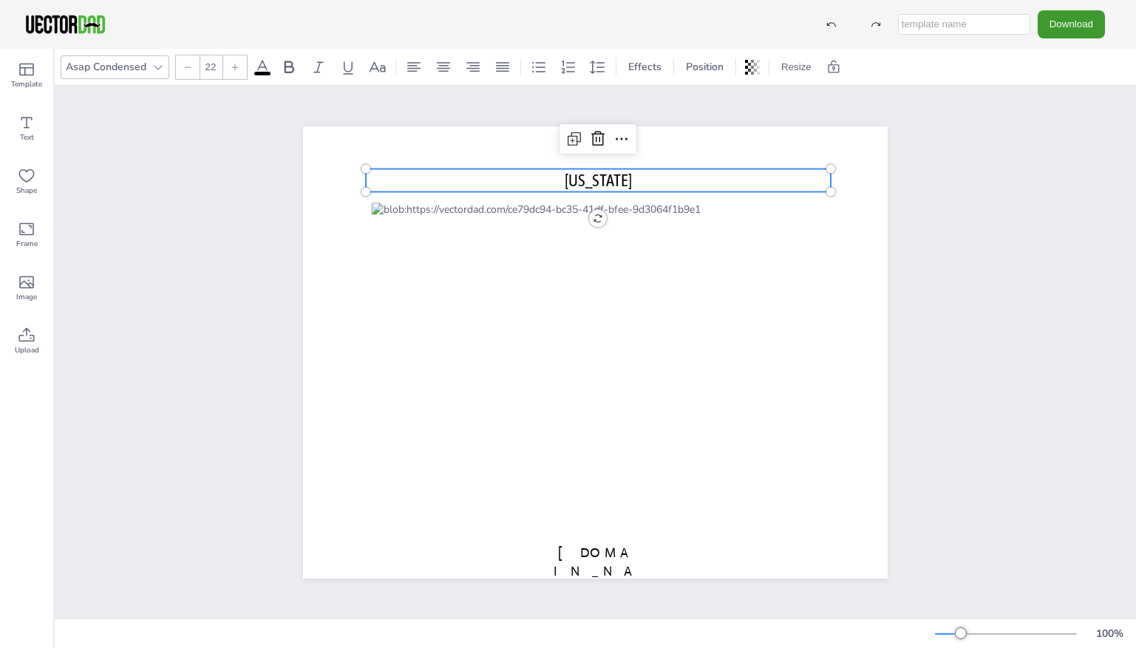
click at [566, 171] on span "CONNECTICUT" at bounding box center [598, 179] width 67 height 19
click at [565, 171] on span "CONNECTICUT" at bounding box center [598, 179] width 67 height 19
click at [565, 173] on span "CONNECTICUT" at bounding box center [598, 179] width 67 height 19
drag, startPoint x: 783, startPoint y: 174, endPoint x: 696, endPoint y: 169, distance: 87.4
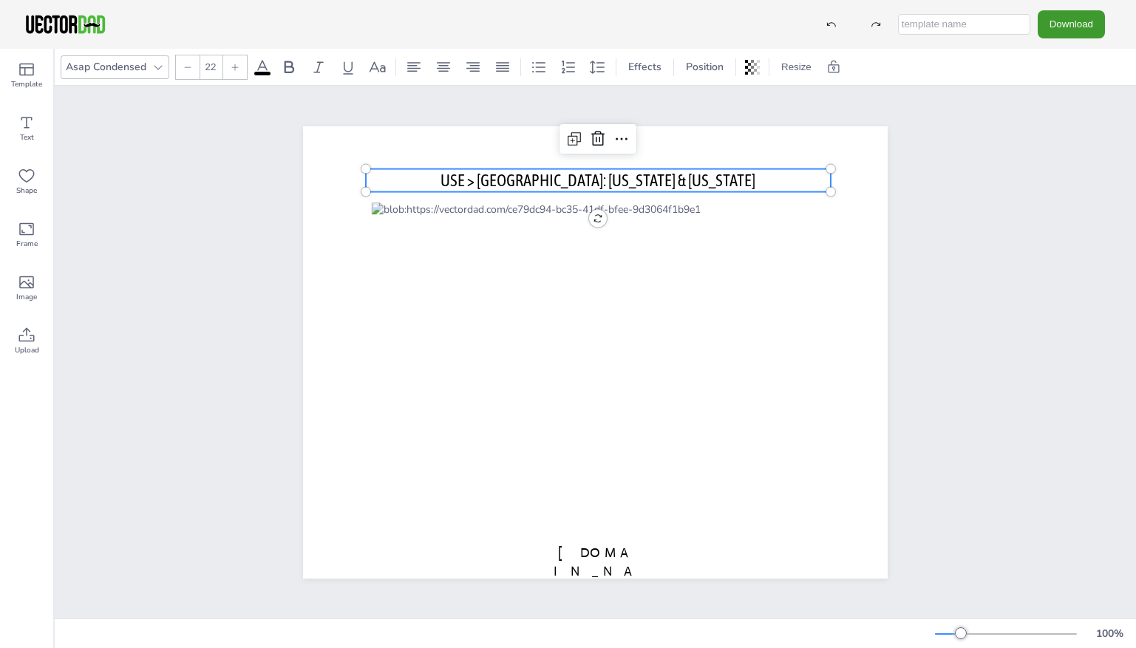
click at [696, 169] on p "USE > Southern New England: Rhode Island & CONNECTICUT" at bounding box center [598, 180] width 465 height 23
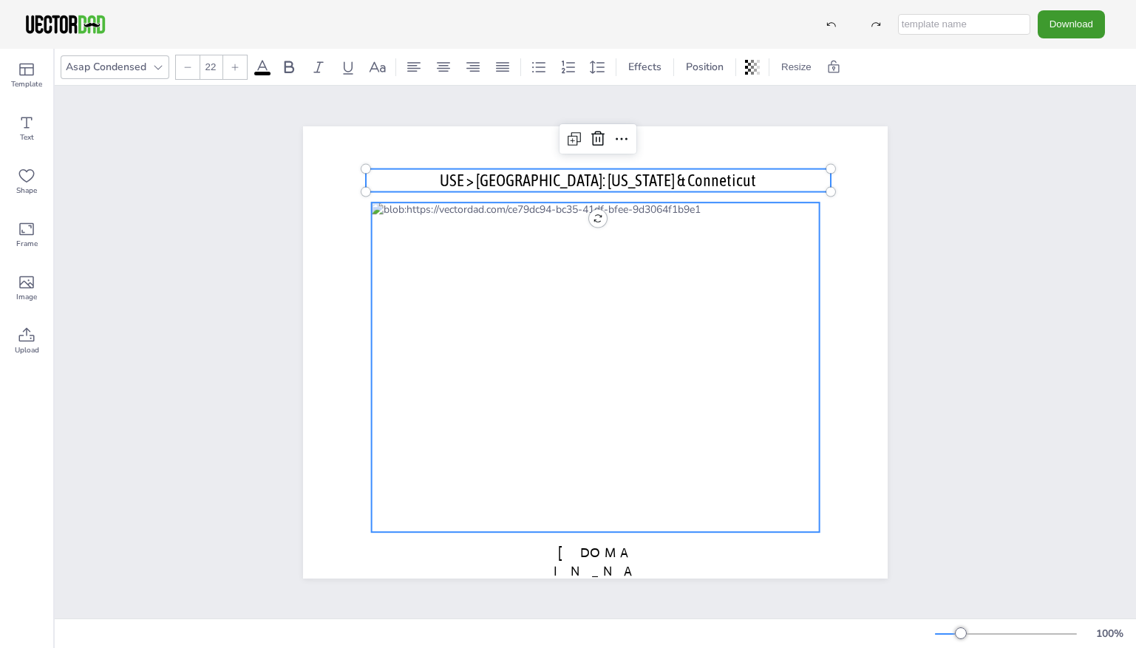
click at [704, 217] on div at bounding box center [596, 368] width 448 height 330
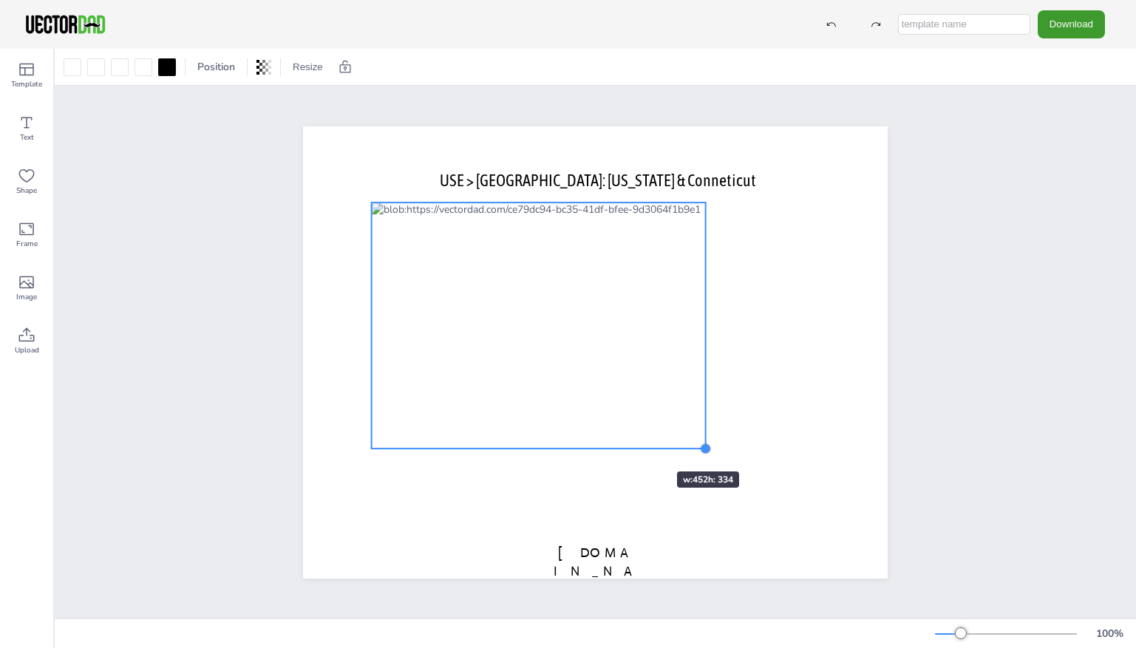
drag, startPoint x: 813, startPoint y: 529, endPoint x: 611, endPoint y: 431, distance: 224.8
click at [611, 431] on div "USE > Southern New England: Rhode Island & Conneticut vectordad.com" at bounding box center [595, 352] width 585 height 452
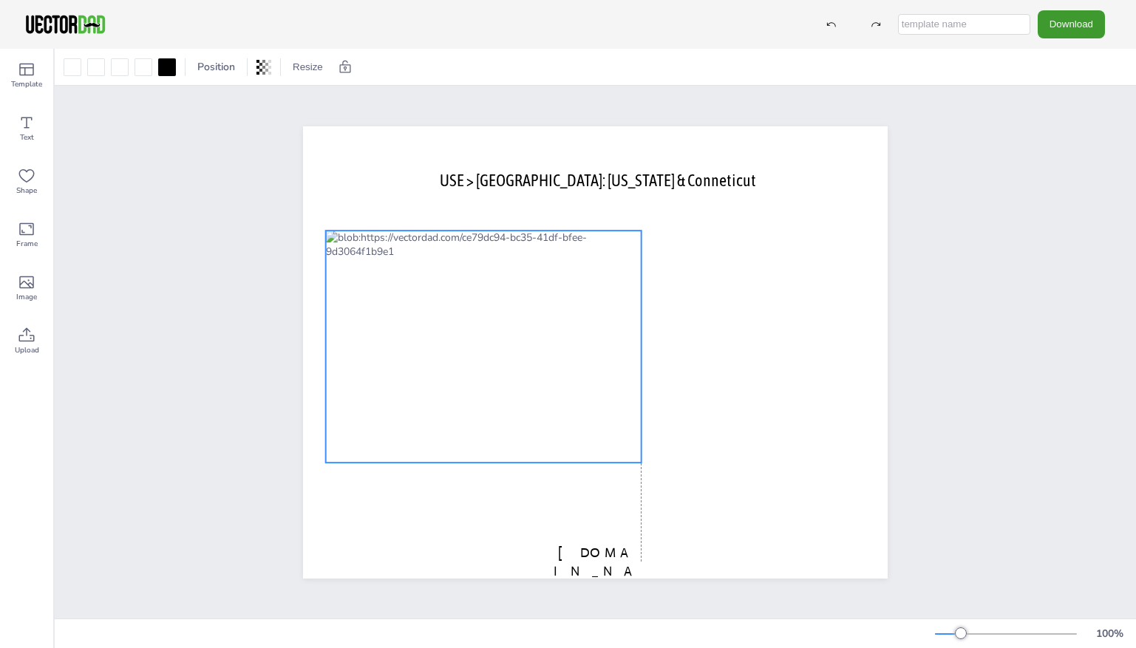
drag, startPoint x: 539, startPoint y: 299, endPoint x: 498, endPoint y: 323, distance: 48.1
click at [498, 323] on div at bounding box center [484, 347] width 316 height 233
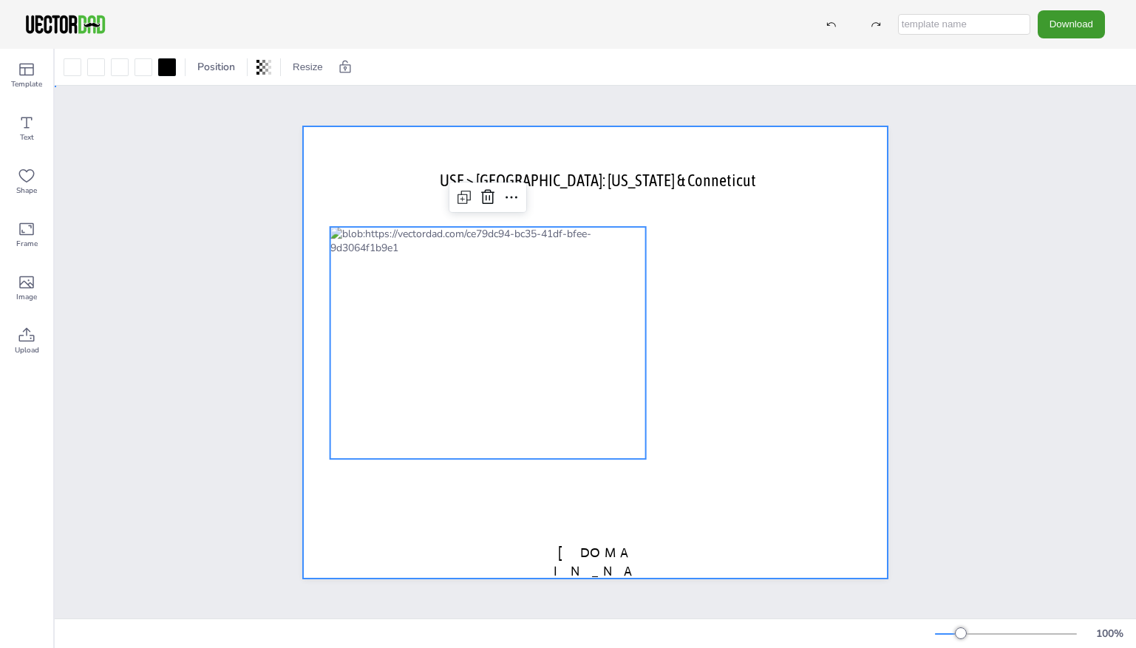
click at [727, 331] on div at bounding box center [595, 352] width 585 height 452
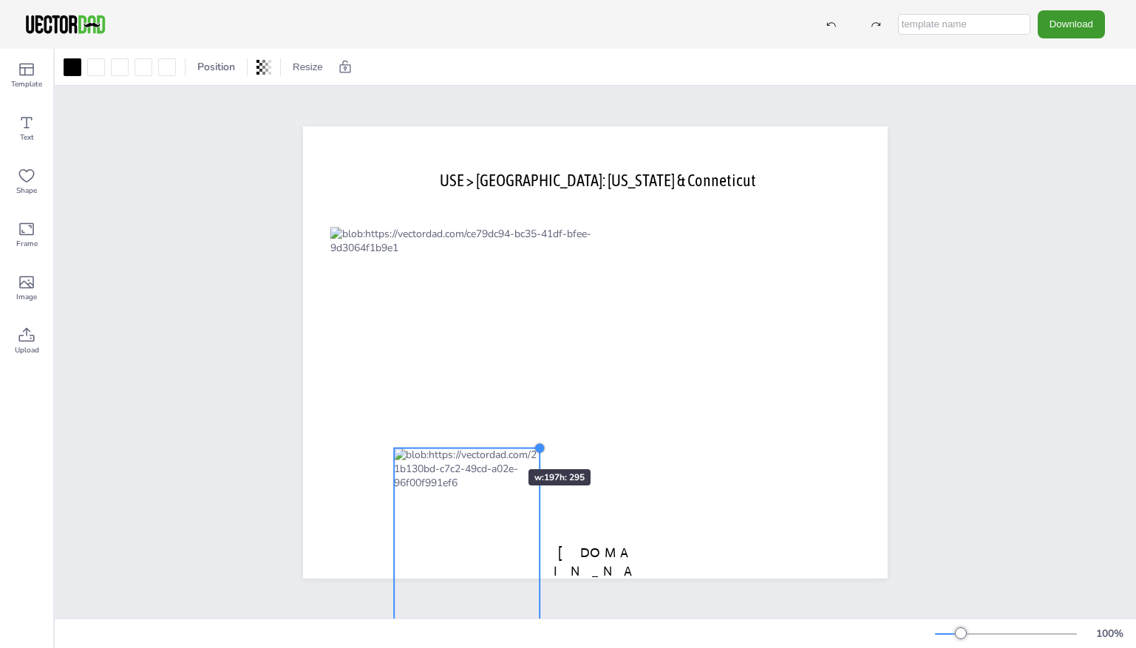
drag, startPoint x: 689, startPoint y: 212, endPoint x: 483, endPoint y: 443, distance: 309.4
click at [483, 443] on div "USE > Southern New England: Rhode Island & Conneticut vectordad.com" at bounding box center [595, 352] width 585 height 452
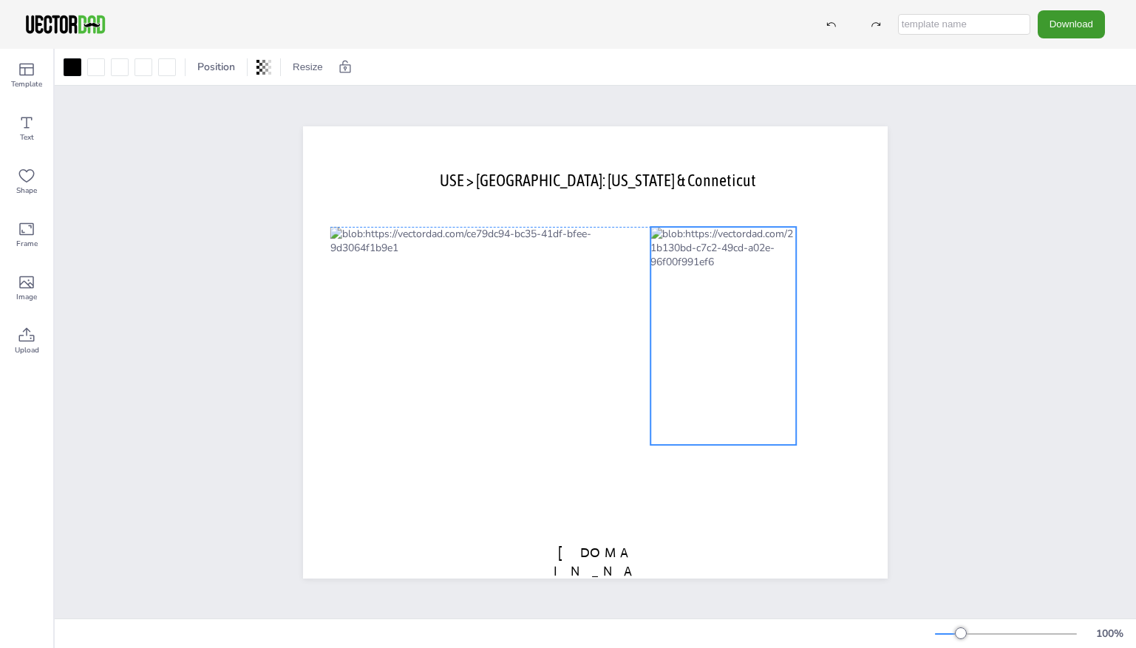
drag, startPoint x: 438, startPoint y: 477, endPoint x: 695, endPoint y: 258, distance: 337.8
click at [695, 258] on div at bounding box center [724, 336] width 146 height 218
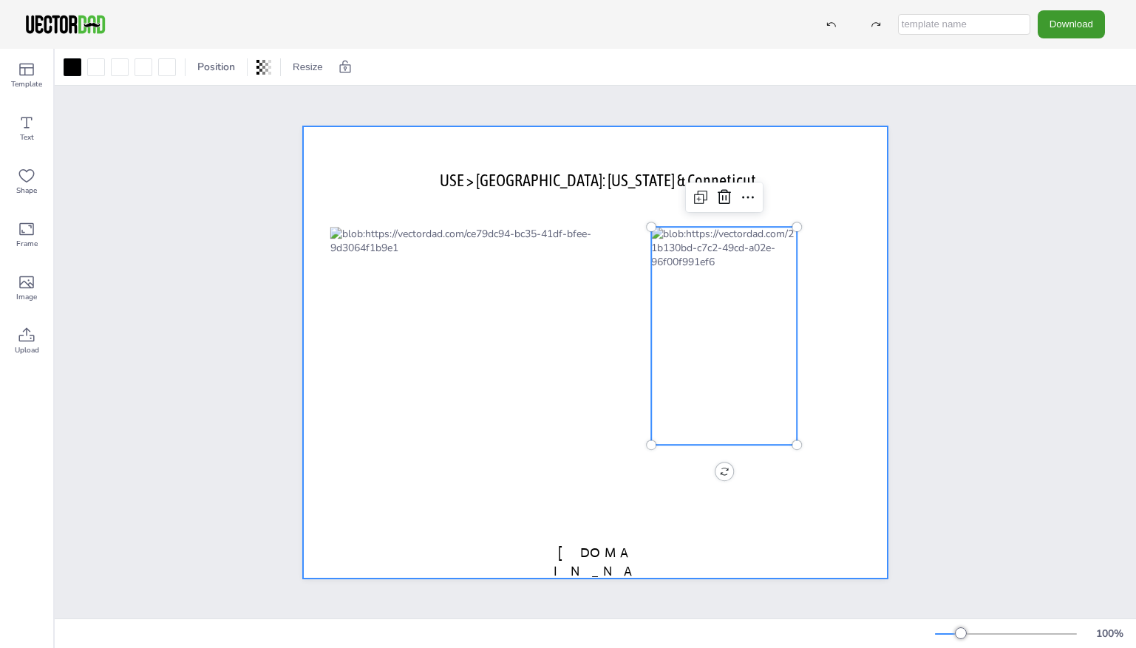
click at [839, 460] on div at bounding box center [595, 352] width 585 height 452
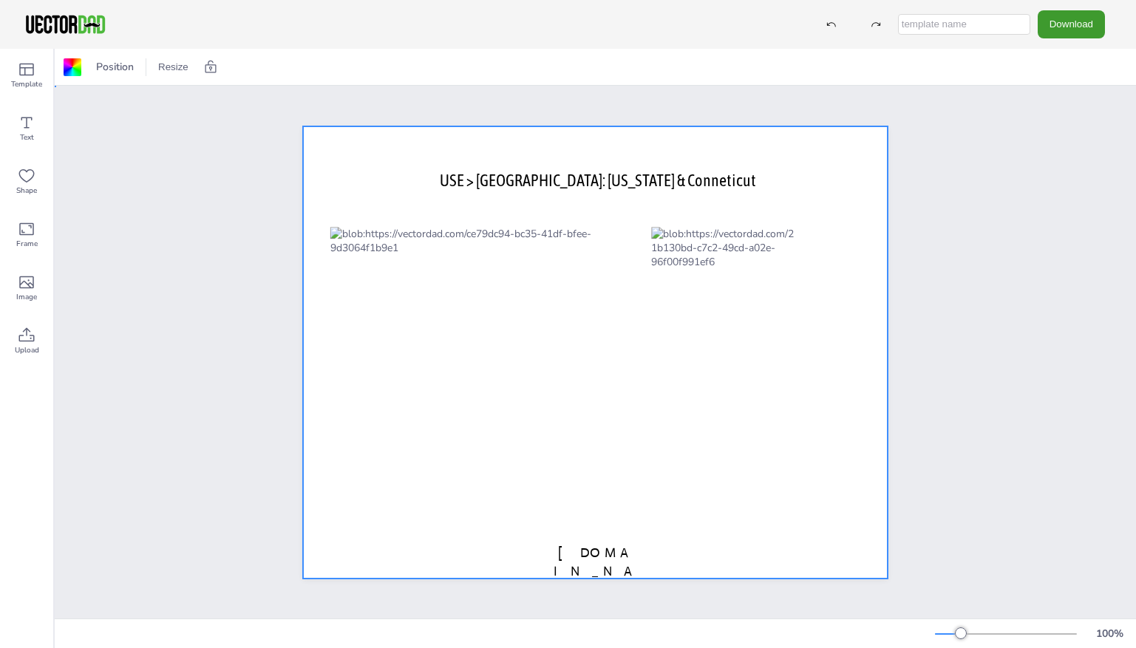
click at [562, 501] on div at bounding box center [595, 352] width 585 height 452
click at [930, 27] on input "text" at bounding box center [964, 24] width 132 height 21
click at [946, 24] on input "SNE - Ri CT Map" at bounding box center [964, 24] width 132 height 21
click at [913, 24] on input "SNE - RI CT Map" at bounding box center [964, 24] width 132 height 21
type input "So NE - RI CT Map"
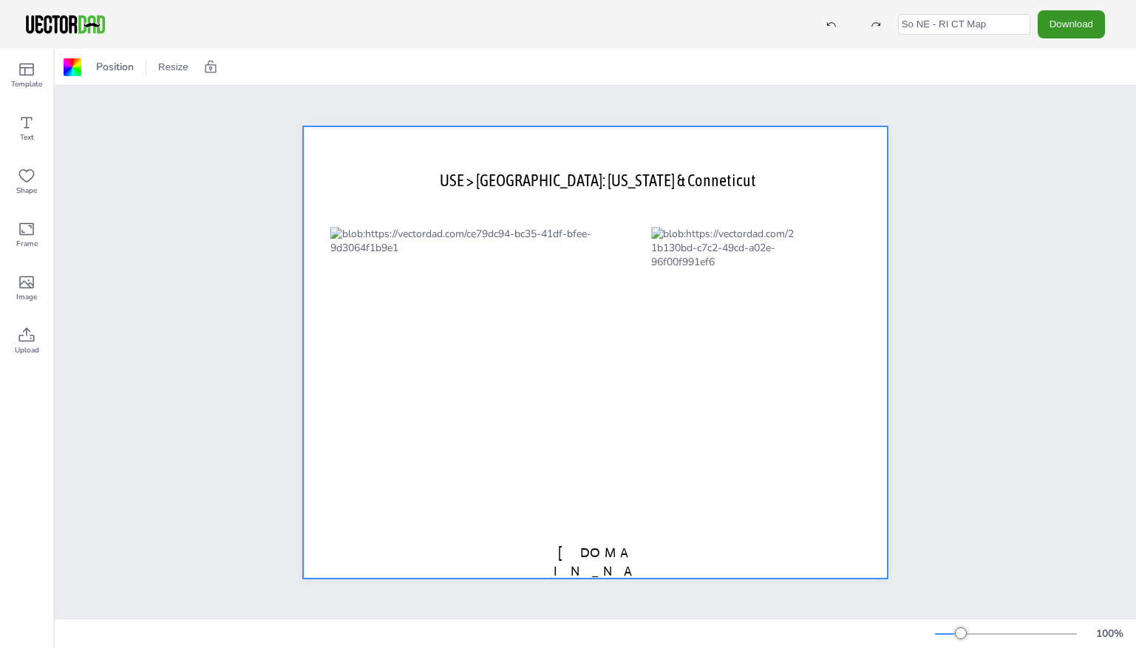
click at [1071, 19] on button "Download" at bounding box center [1071, 23] width 67 height 27
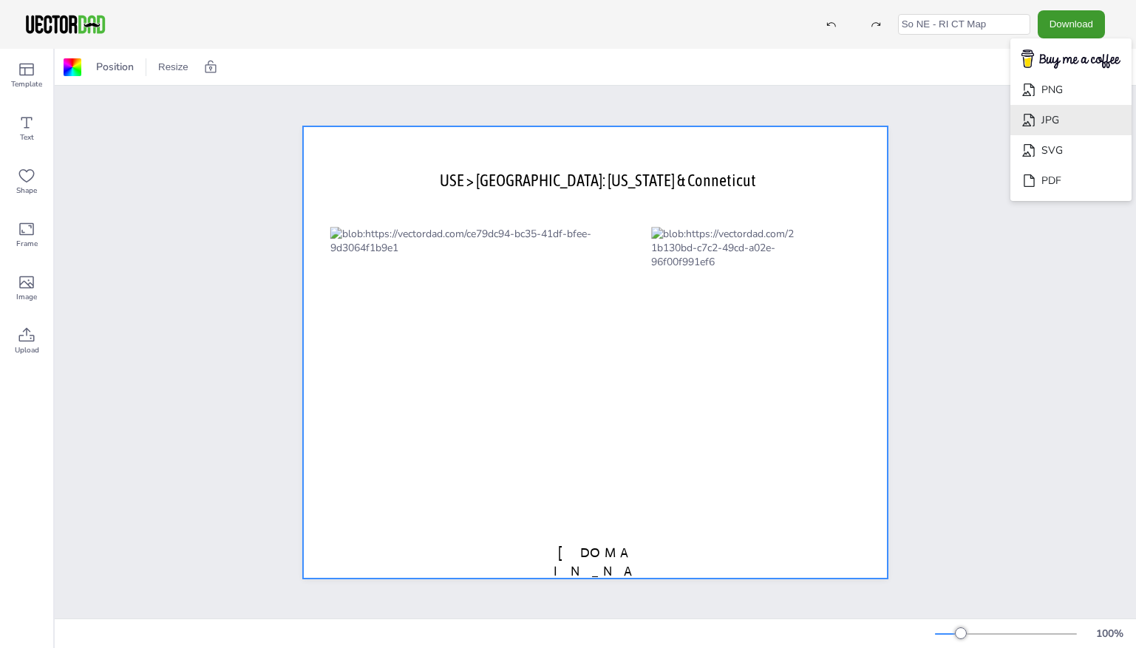
click at [1056, 128] on li "JPG" at bounding box center [1071, 120] width 121 height 30
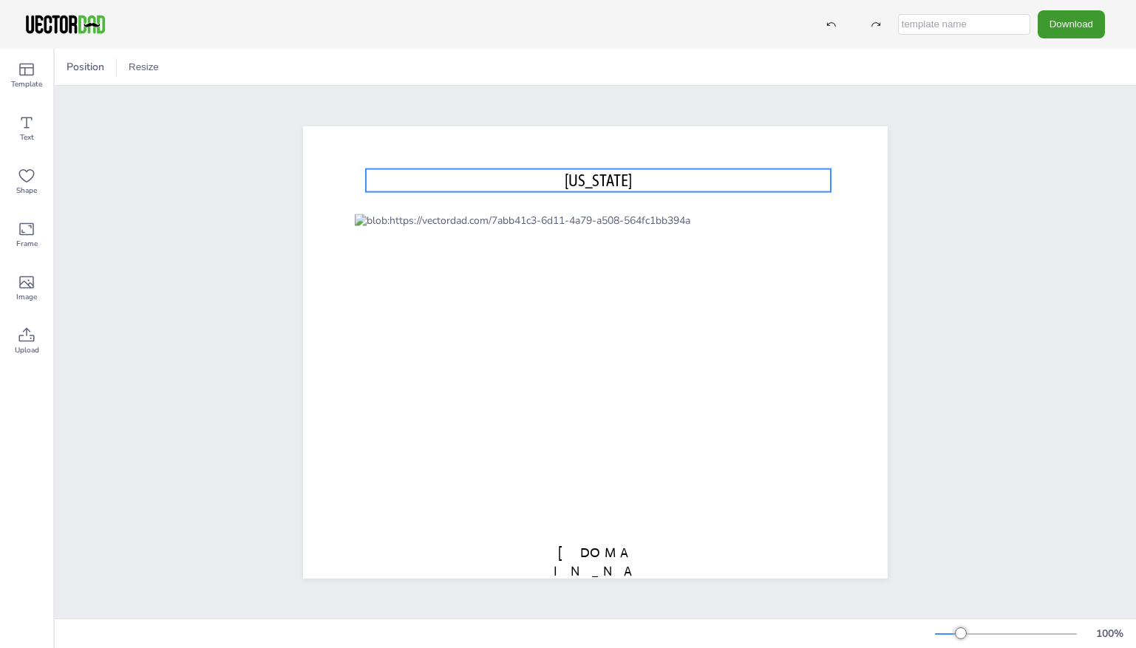
click at [565, 172] on span "[US_STATE]" at bounding box center [598, 179] width 67 height 19
click at [565, 172] on span "PENNSYLVANIA" at bounding box center [598, 179] width 67 height 19
click at [565, 174] on span "PENNSYLVANIA" at bounding box center [598, 179] width 67 height 19
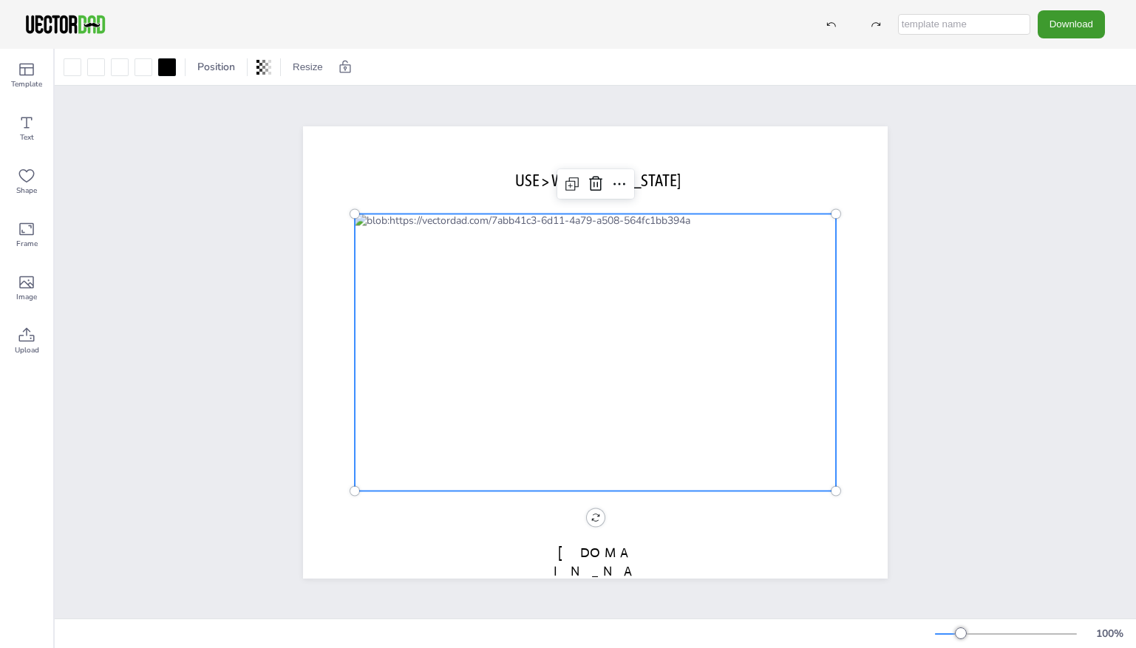
click at [699, 231] on div at bounding box center [595, 352] width 481 height 277
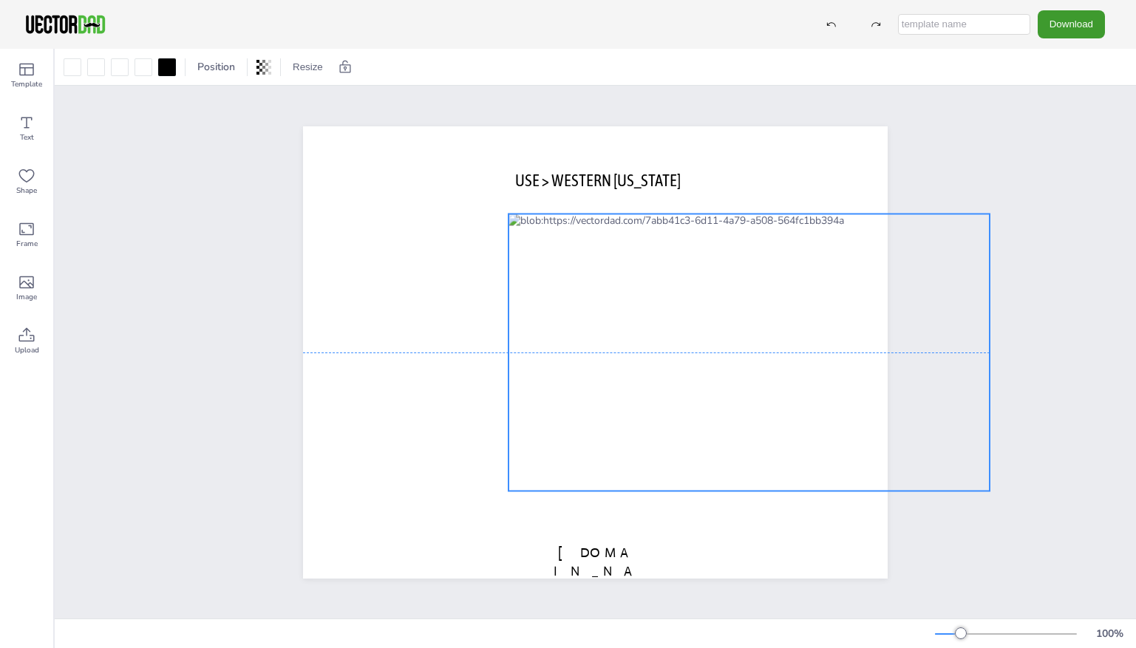
drag, startPoint x: 582, startPoint y: 313, endPoint x: 736, endPoint y: 310, distance: 153.8
click at [736, 310] on div at bounding box center [749, 352] width 481 height 277
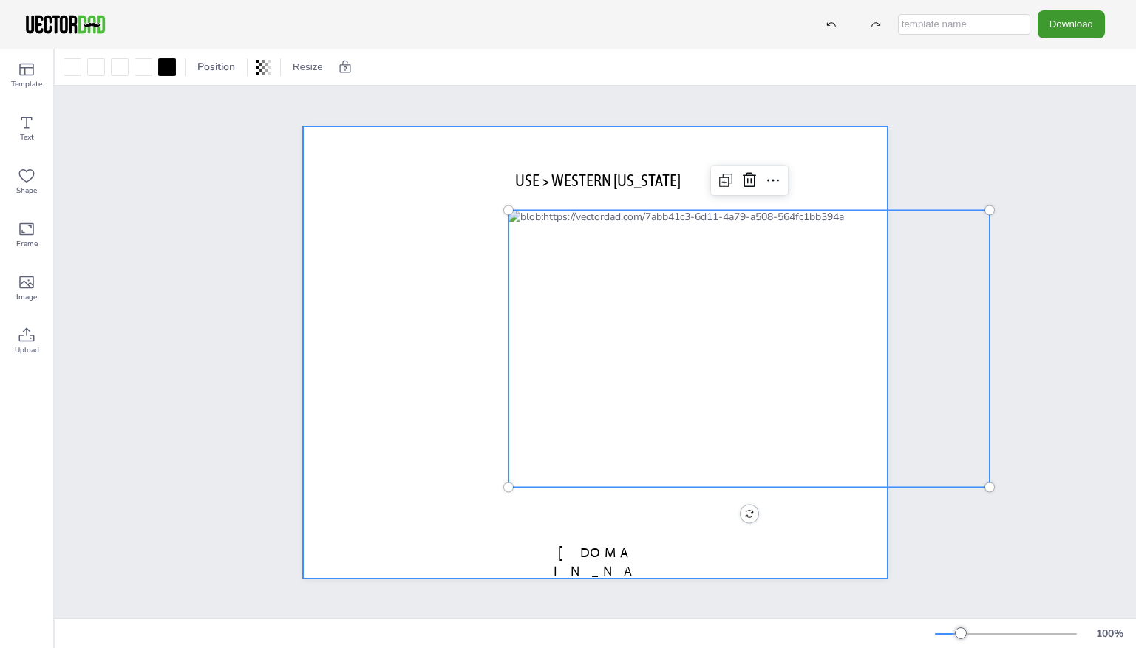
click at [838, 512] on div at bounding box center [595, 352] width 585 height 452
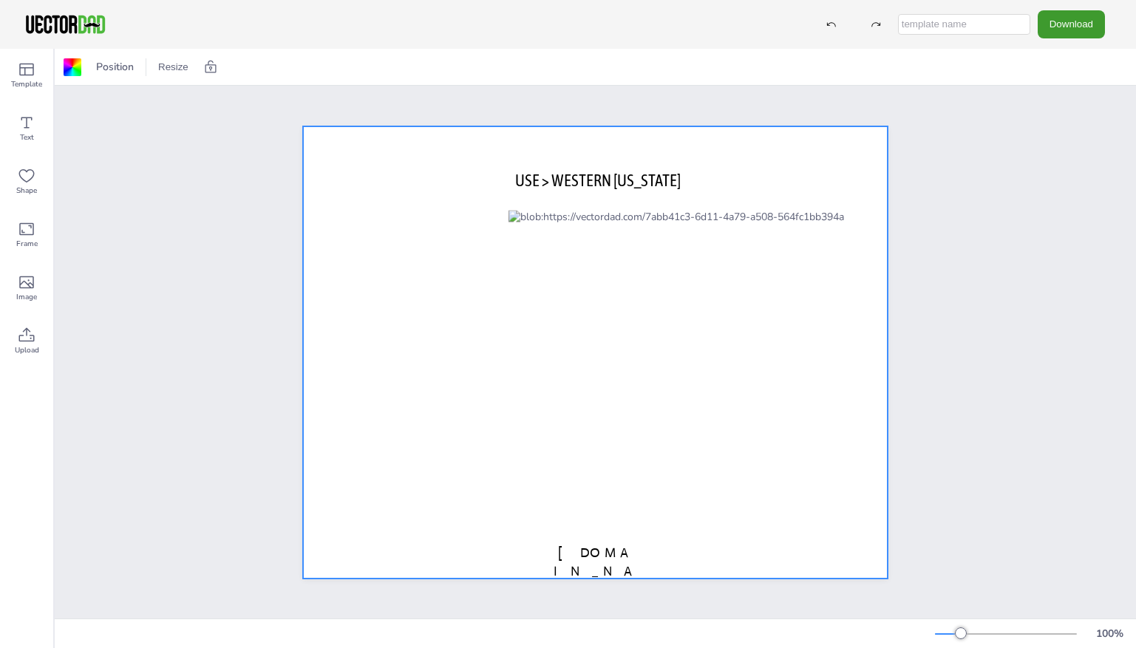
click at [972, 32] on input "text" at bounding box center [964, 24] width 132 height 21
type input "Western PA map"
click at [1084, 34] on button "Download" at bounding box center [1071, 23] width 67 height 27
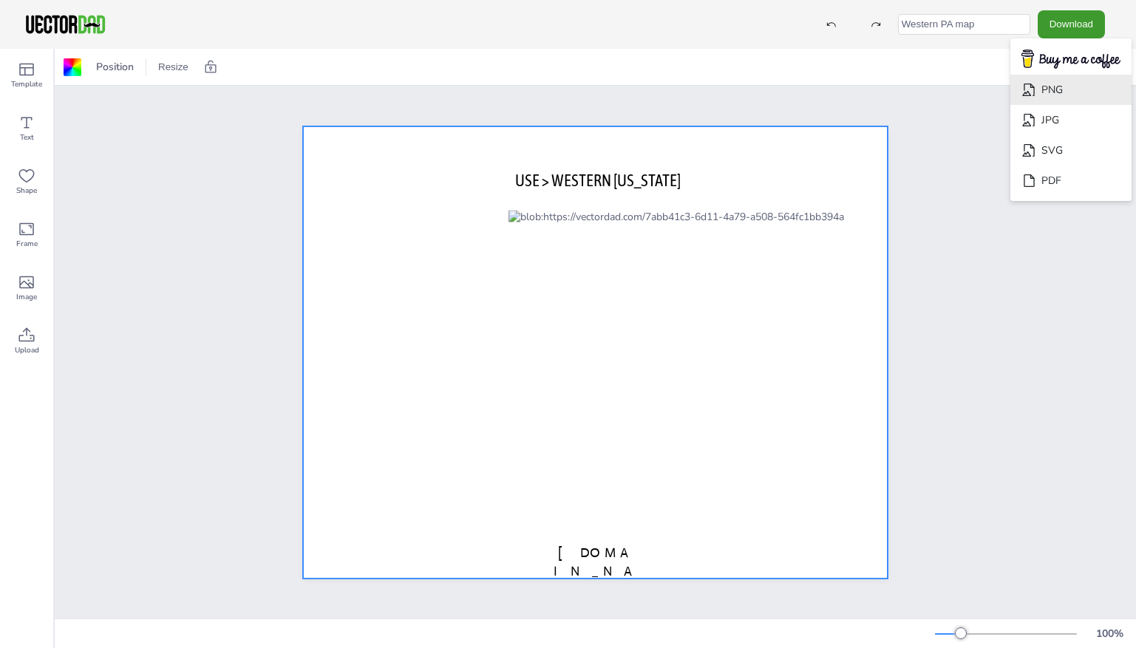
click at [1052, 84] on li "PNG" at bounding box center [1071, 90] width 121 height 30
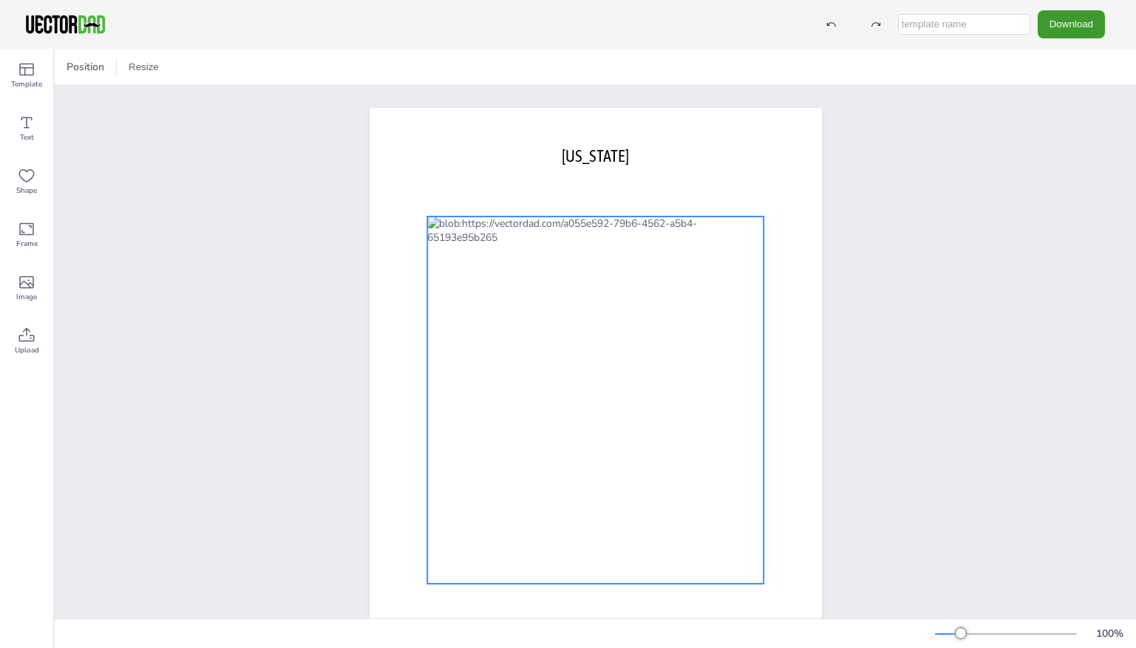
click at [645, 340] on div at bounding box center [595, 400] width 336 height 367
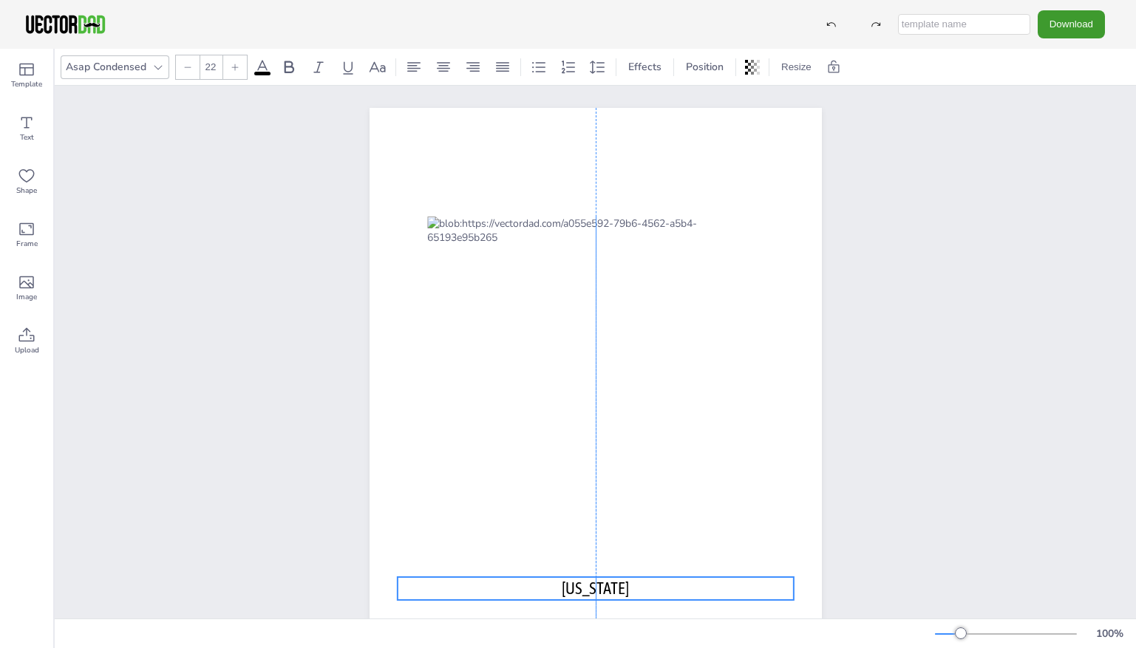
drag, startPoint x: 591, startPoint y: 154, endPoint x: 591, endPoint y: 586, distance: 432.5
click at [591, 586] on span "[US_STATE]" at bounding box center [595, 588] width 67 height 19
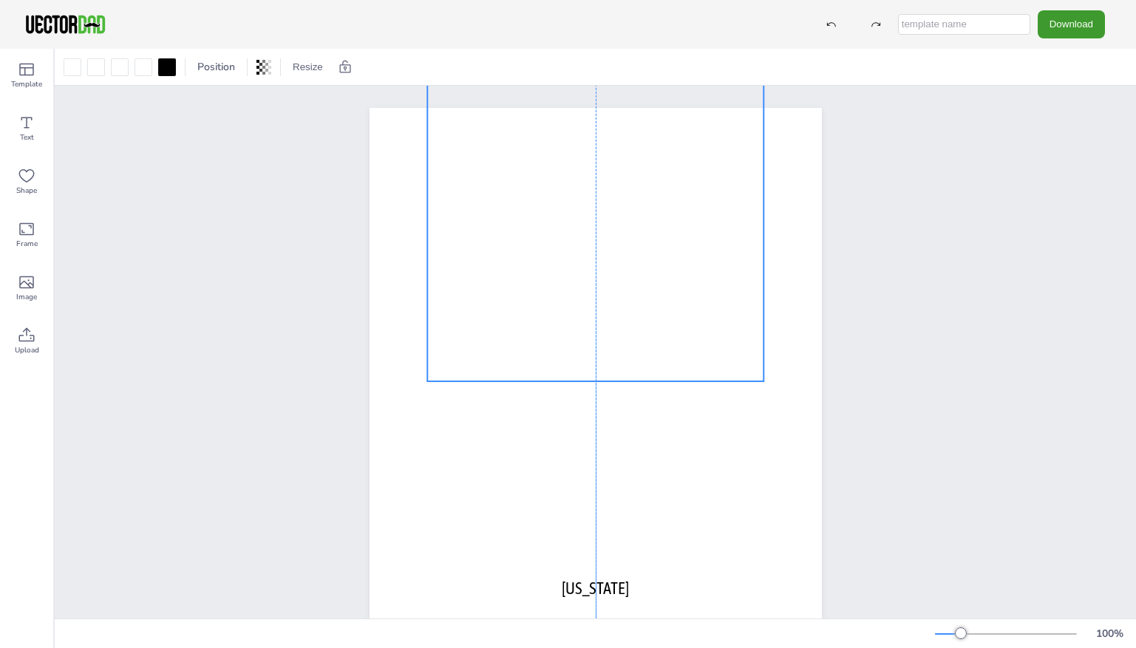
drag, startPoint x: 617, startPoint y: 384, endPoint x: 617, endPoint y: 181, distance: 202.6
click at [617, 181] on div at bounding box center [595, 197] width 336 height 367
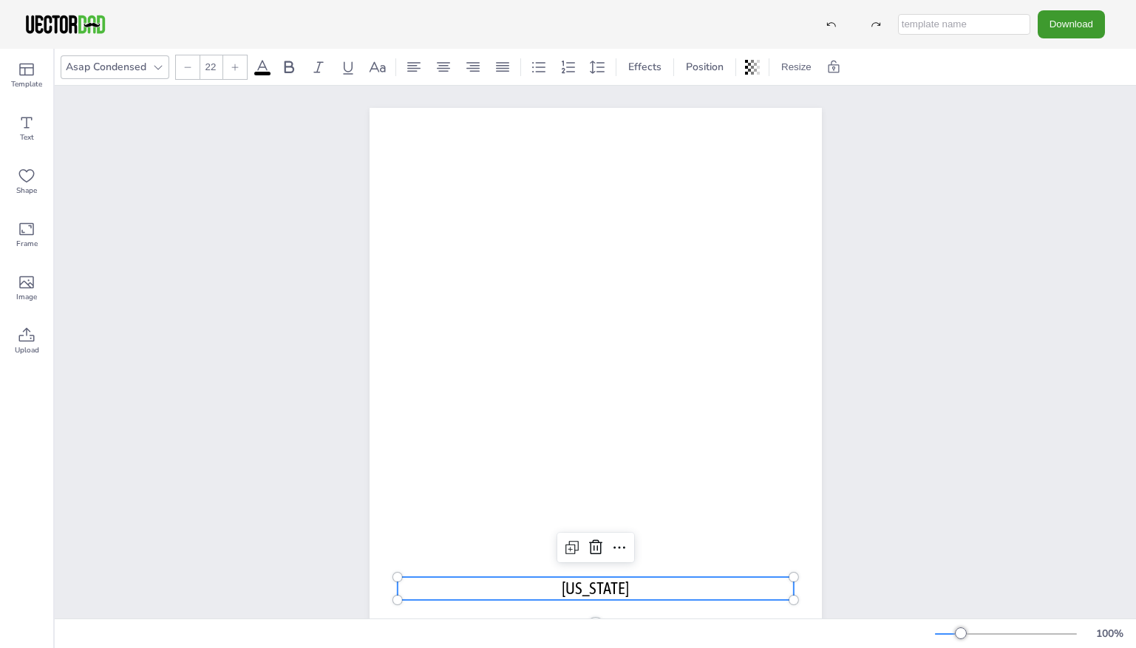
click at [600, 582] on span "[US_STATE]" at bounding box center [595, 588] width 67 height 19
click at [565, 588] on p "[US_STATE]" at bounding box center [595, 588] width 396 height 23
click at [583, 587] on span "[US_STATE]" at bounding box center [595, 588] width 67 height 19
click at [573, 588] on span "[US_STATE]" at bounding box center [595, 588] width 67 height 19
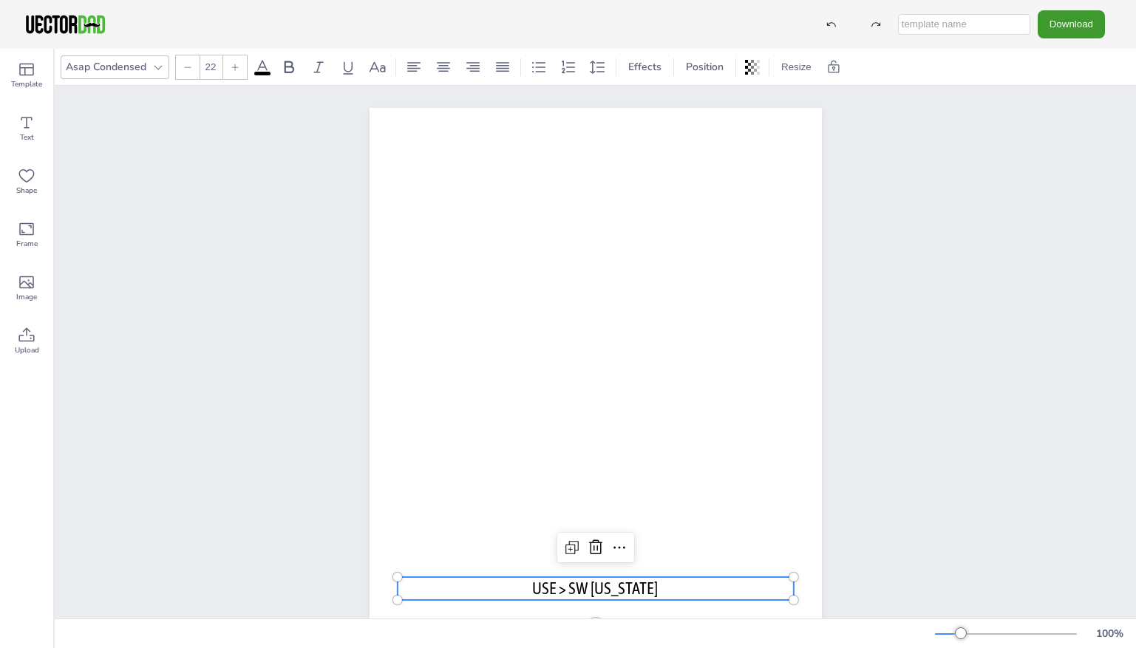
click at [666, 586] on p "USE > SW [US_STATE]" at bounding box center [595, 588] width 396 height 23
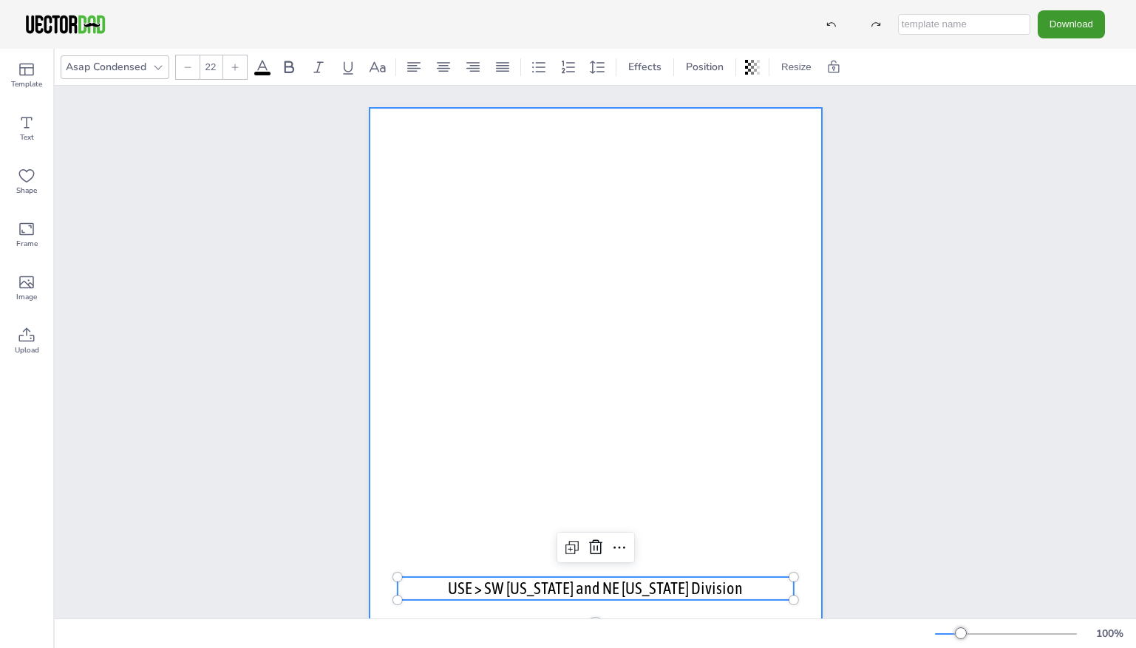
click at [673, 440] on div at bounding box center [596, 400] width 452 height 585
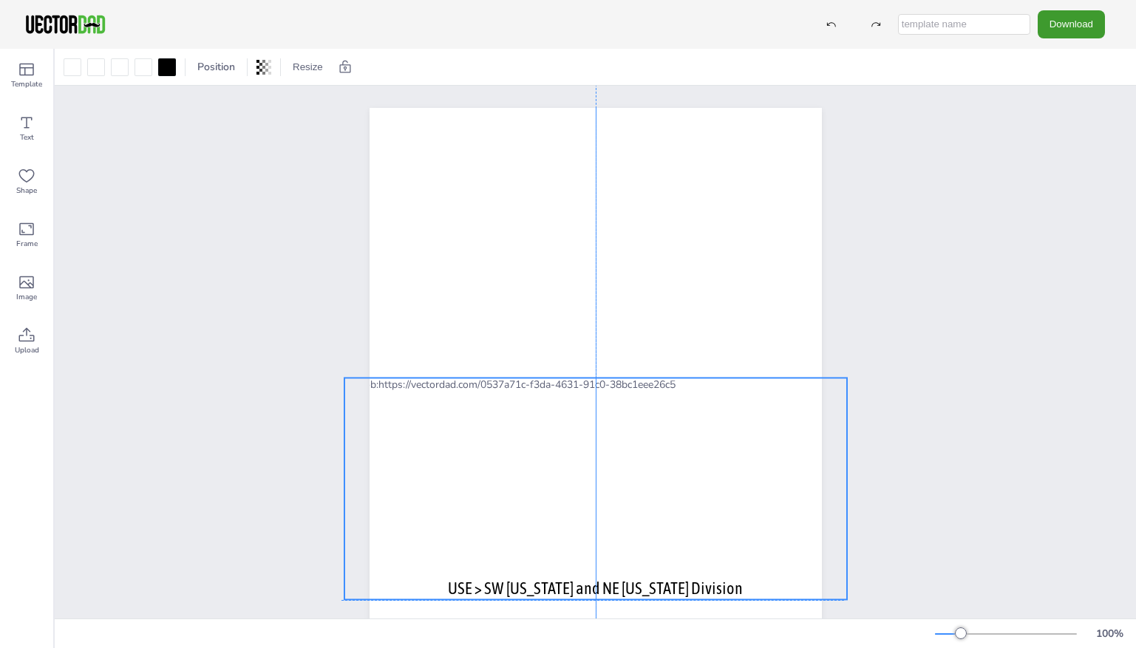
drag, startPoint x: 759, startPoint y: 355, endPoint x: 678, endPoint y: 481, distance: 150.3
click at [678, 481] on div at bounding box center [595, 489] width 503 height 222
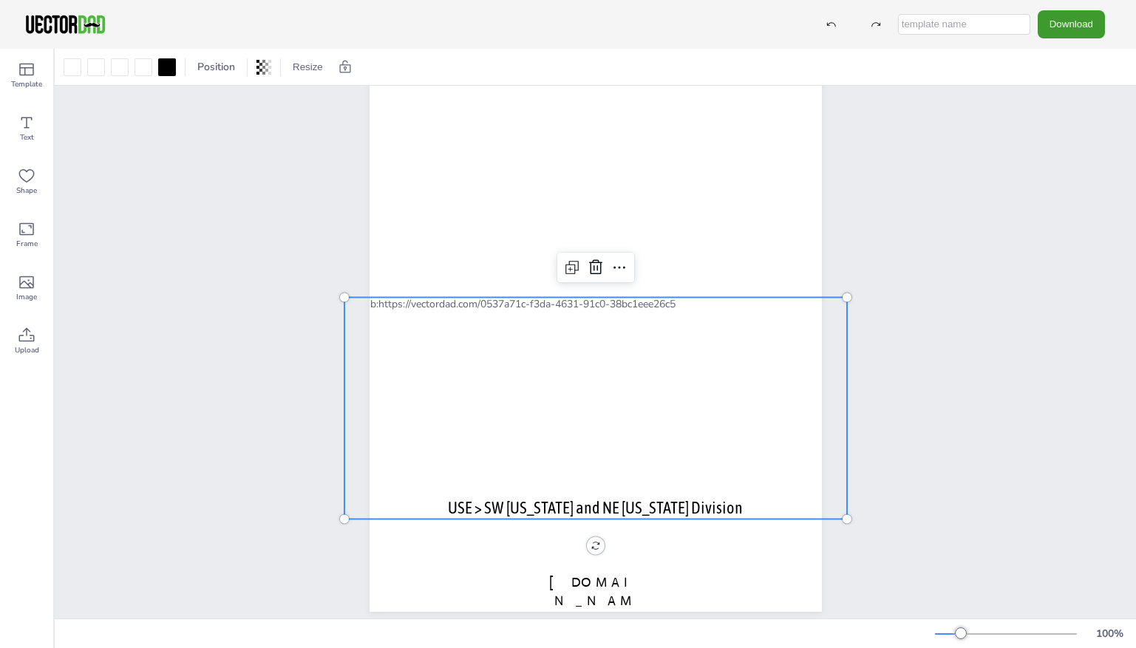
scroll to position [107, 0]
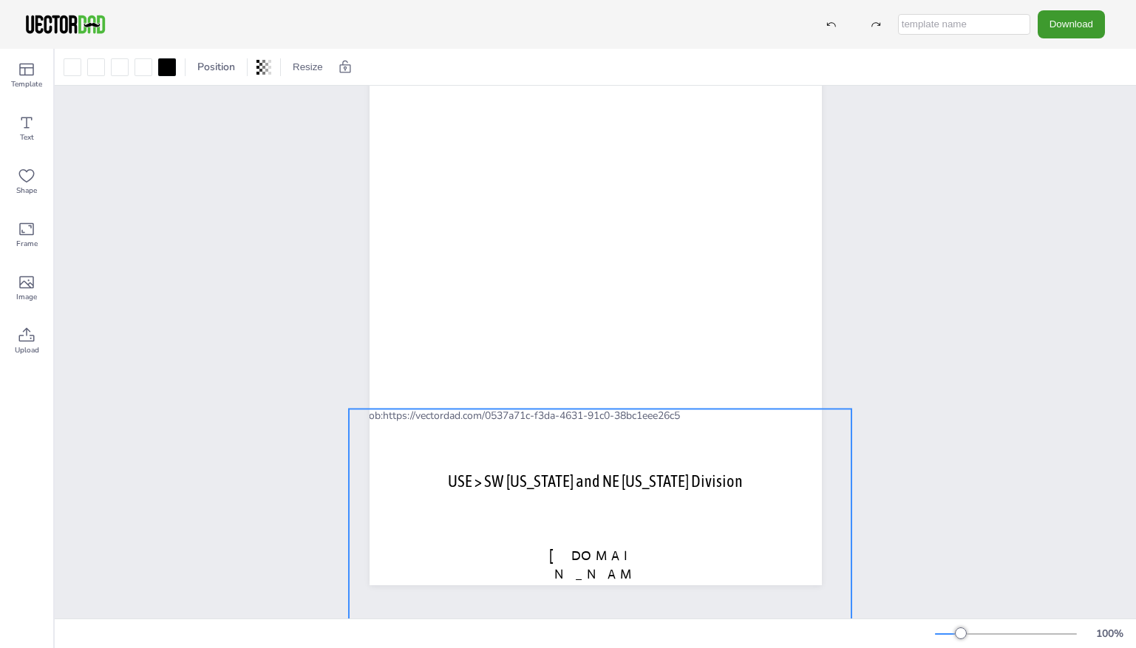
drag, startPoint x: 665, startPoint y: 377, endPoint x: 671, endPoint y: 512, distance: 135.4
click at [671, 512] on div at bounding box center [599, 520] width 503 height 222
click at [518, 475] on div at bounding box center [600, 517] width 503 height 222
click at [523, 479] on div at bounding box center [600, 517] width 503 height 222
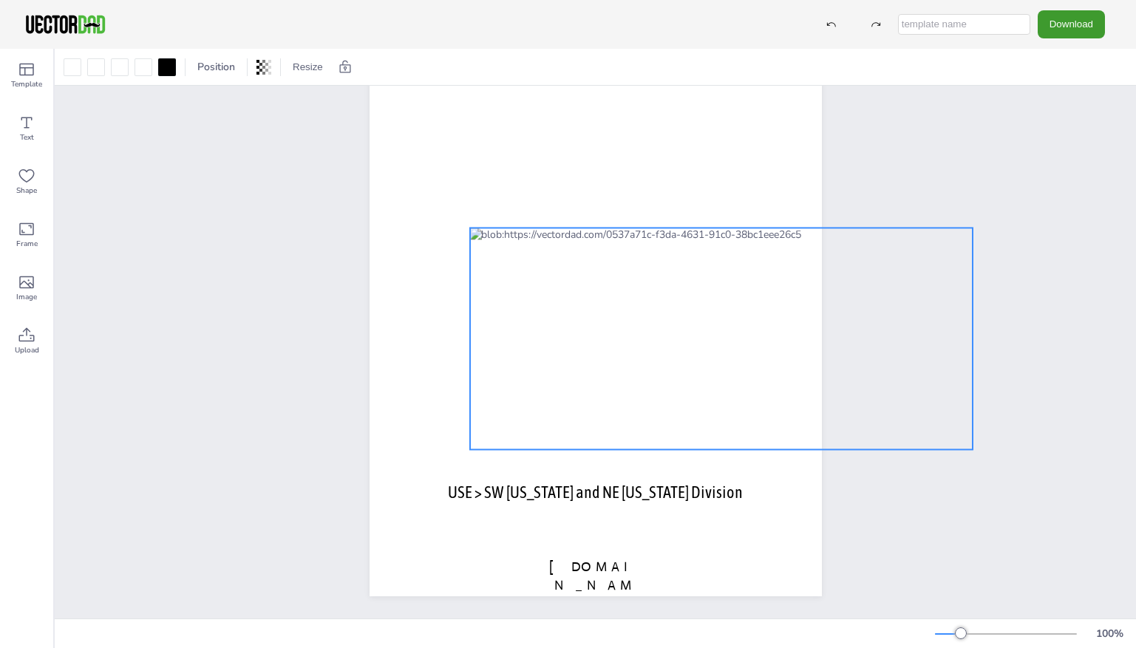
drag, startPoint x: 579, startPoint y: 464, endPoint x: 699, endPoint y: 275, distance: 224.0
click at [699, 275] on div at bounding box center [720, 339] width 503 height 222
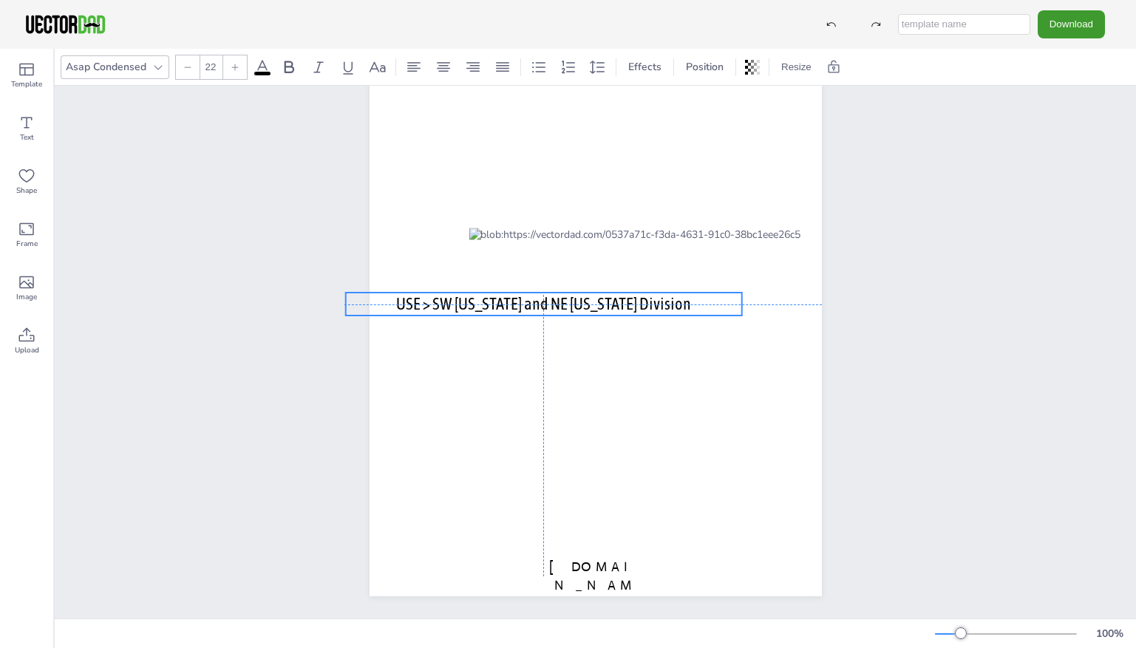
drag, startPoint x: 494, startPoint y: 477, endPoint x: 441, endPoint y: 291, distance: 193.6
click at [441, 294] on span "USE > SW [US_STATE] and NE [US_STATE] Division" at bounding box center [543, 303] width 295 height 19
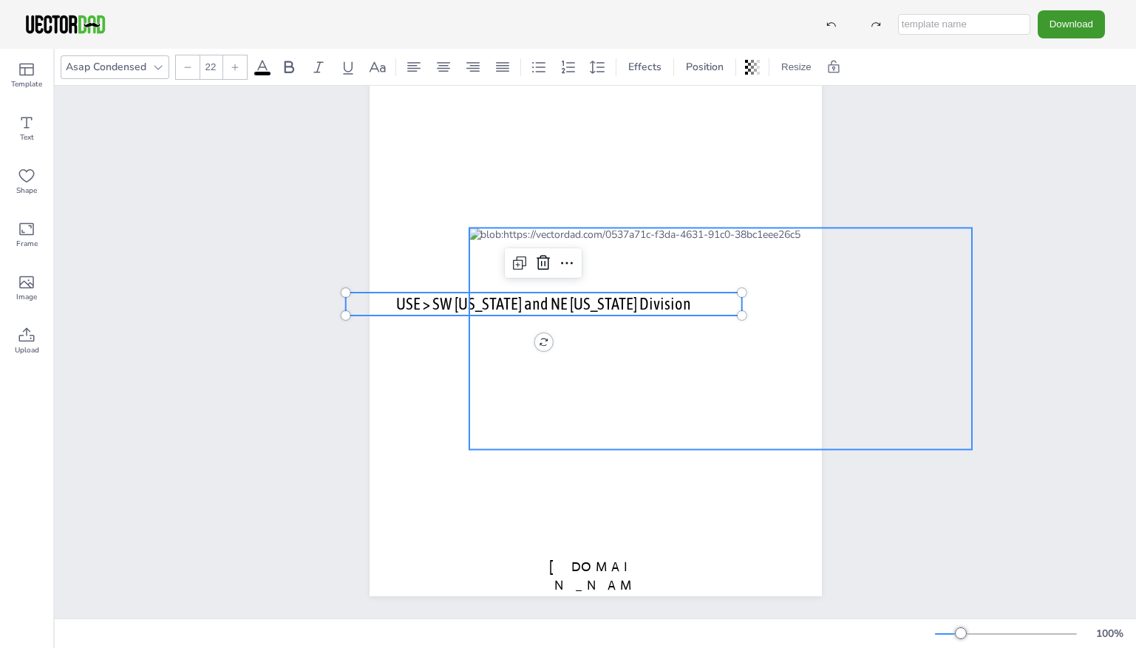
click at [522, 289] on div at bounding box center [720, 339] width 503 height 222
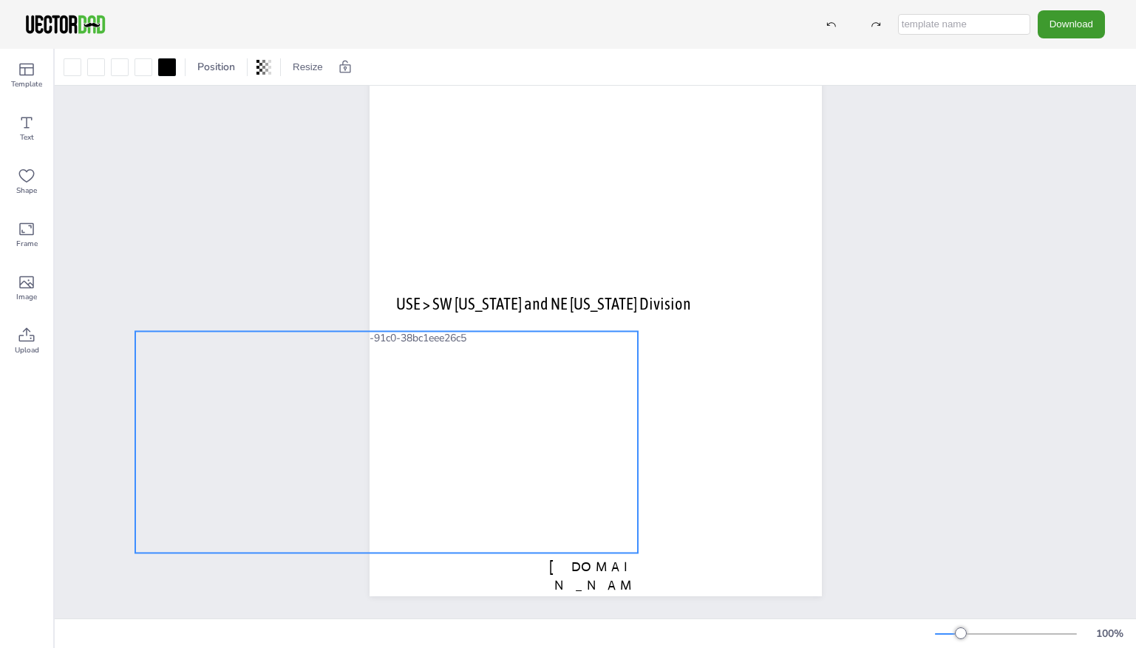
drag, startPoint x: 690, startPoint y: 344, endPoint x: 356, endPoint y: 447, distance: 349.8
click at [356, 447] on div "[DOMAIN_NAME] USE > SW [US_STATE] and NE [US_STATE] Division" at bounding box center [595, 304] width 497 height 585
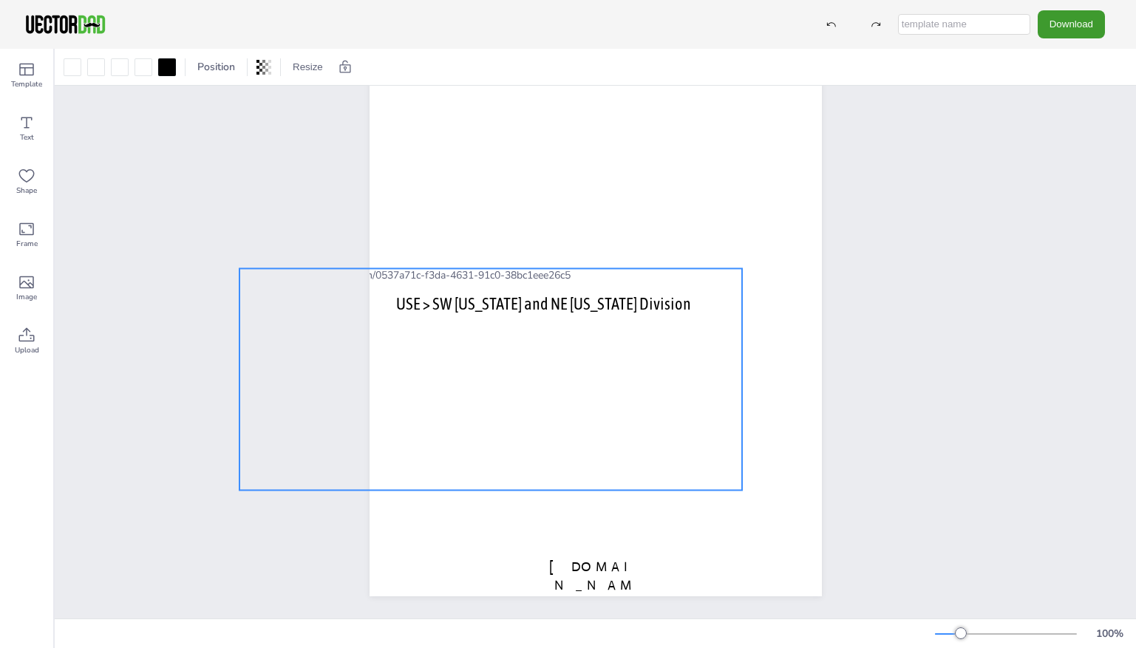
drag, startPoint x: 569, startPoint y: 405, endPoint x: 673, endPoint y: 342, distance: 121.7
click at [673, 342] on div at bounding box center [490, 379] width 503 height 222
click at [466, 296] on div at bounding box center [490, 379] width 503 height 222
click at [458, 296] on div at bounding box center [490, 379] width 503 height 222
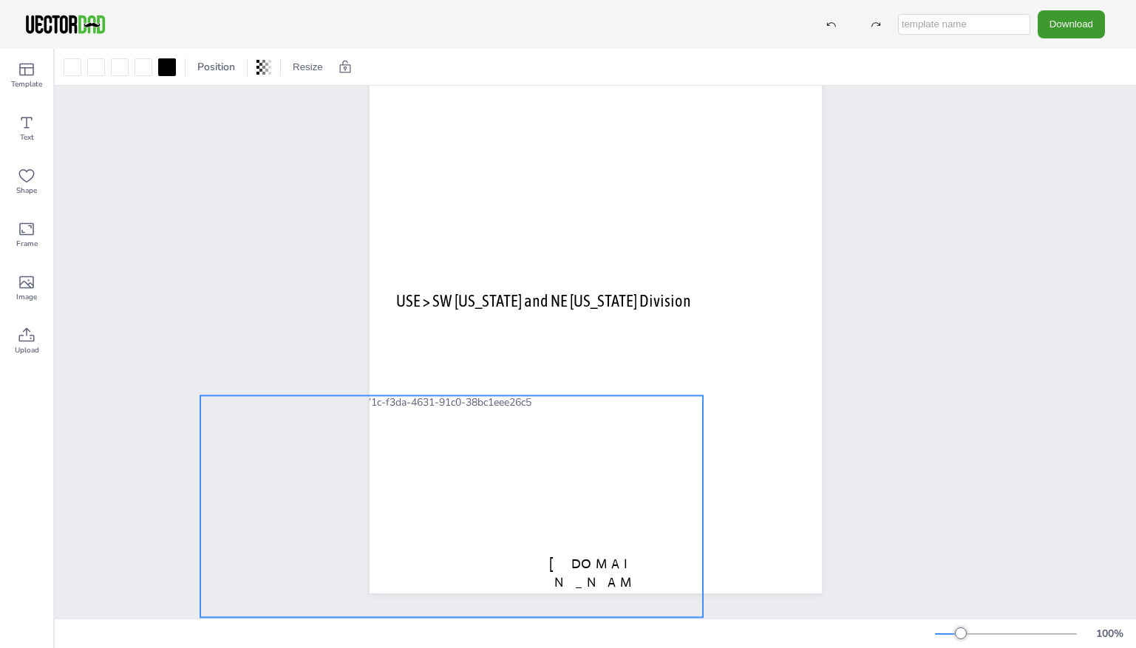
drag, startPoint x: 693, startPoint y: 260, endPoint x: 658, endPoint y: 409, distance: 152.8
click at [658, 409] on div at bounding box center [451, 507] width 503 height 222
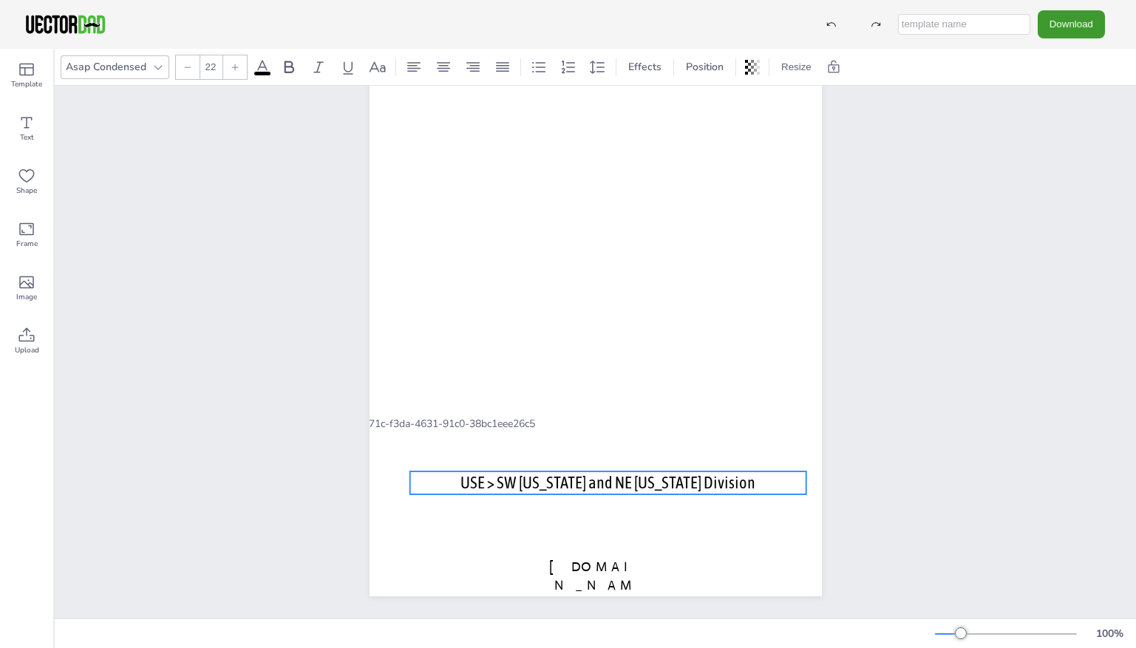
drag, startPoint x: 586, startPoint y: 295, endPoint x: 662, endPoint y: 478, distance: 198.5
click at [662, 12] on div "vectordad.com USE > SW OHIO and NE Kentucky Division" at bounding box center [596, 12] width 452 height 0
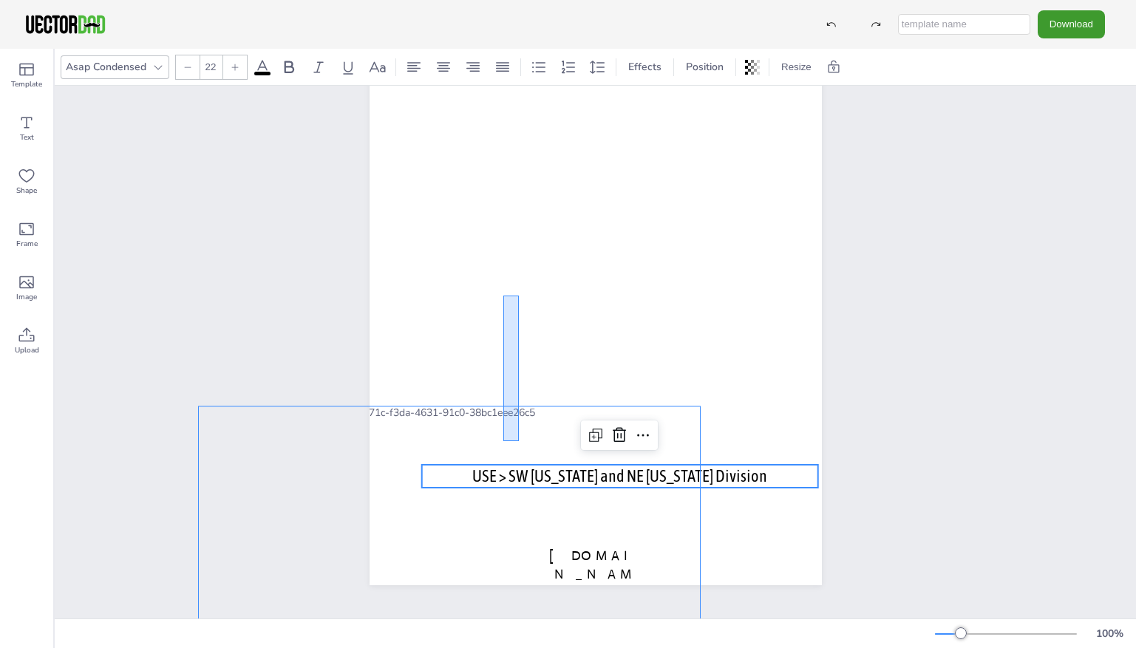
drag, startPoint x: 519, startPoint y: 441, endPoint x: 504, endPoint y: 296, distance: 145.7
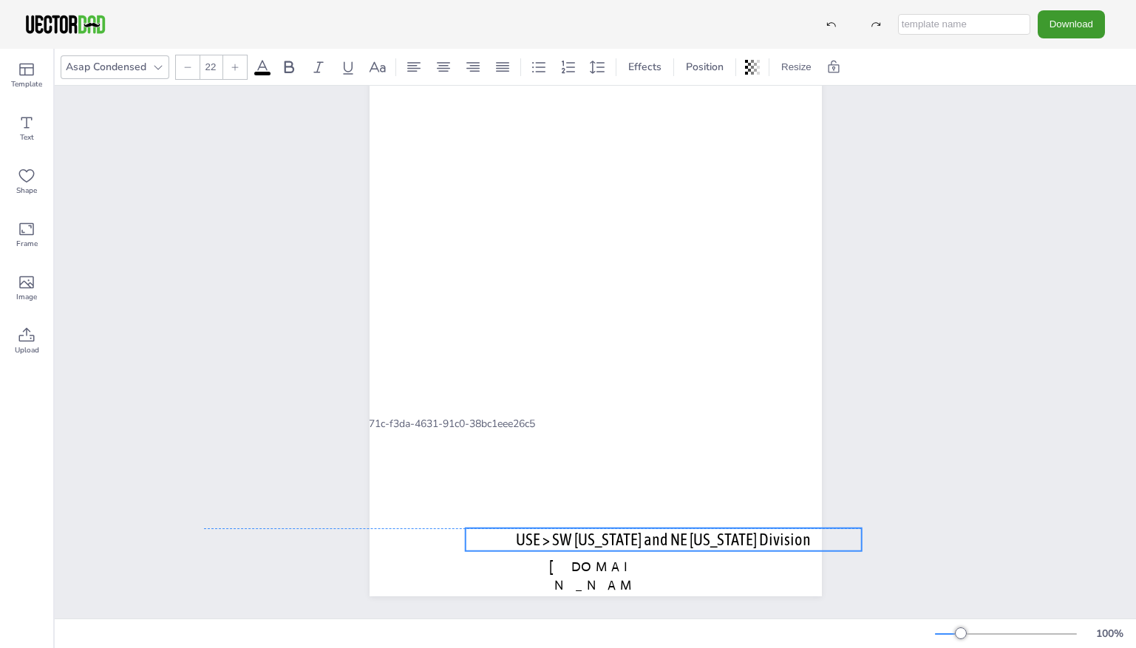
drag, startPoint x: 723, startPoint y: 483, endPoint x: 767, endPoint y: 540, distance: 72.3
click at [767, 540] on span "USE > SW OHIO and NE Kentucky Division" at bounding box center [663, 539] width 295 height 19
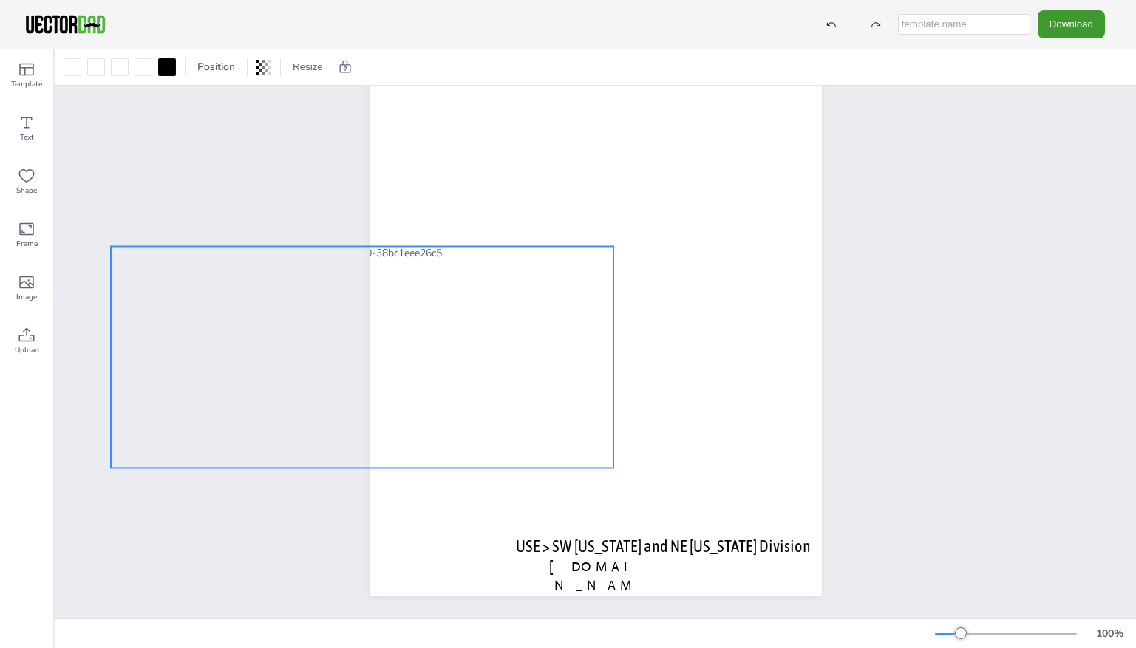
drag, startPoint x: 591, startPoint y: 490, endPoint x: 498, endPoint y: 319, distance: 194.5
click at [498, 319] on div at bounding box center [361, 357] width 503 height 222
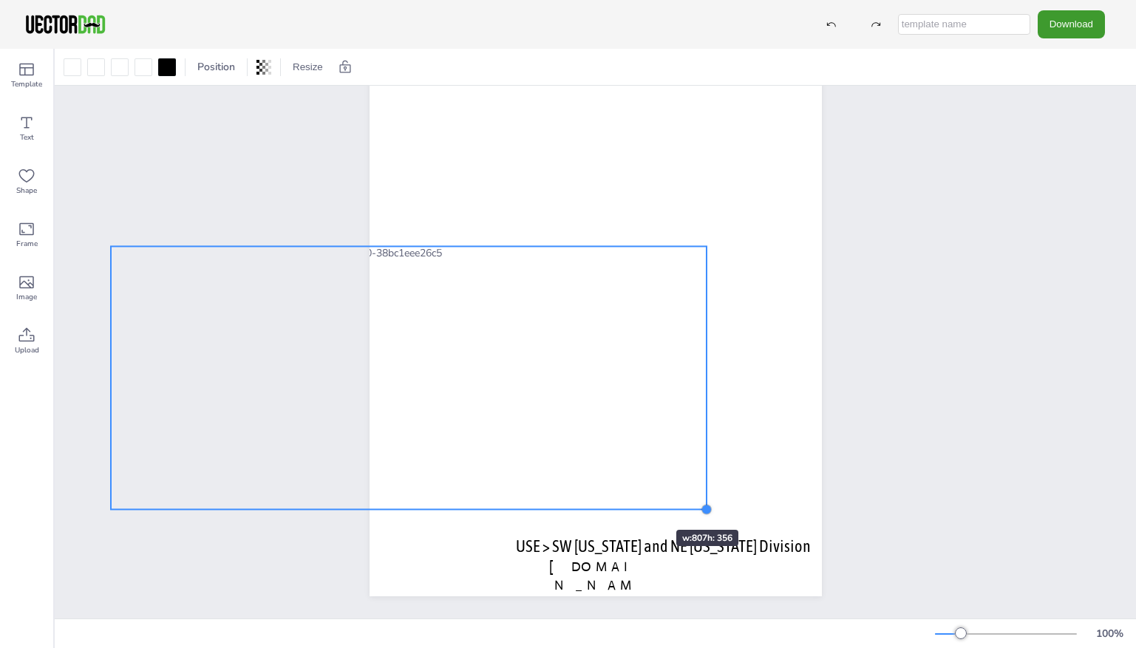
drag, startPoint x: 605, startPoint y: 462, endPoint x: 623, endPoint y: 504, distance: 46.0
click at [623, 504] on div "vectordad.com USE > SW OHIO and NE Kentucky Division" at bounding box center [596, 304] width 452 height 585
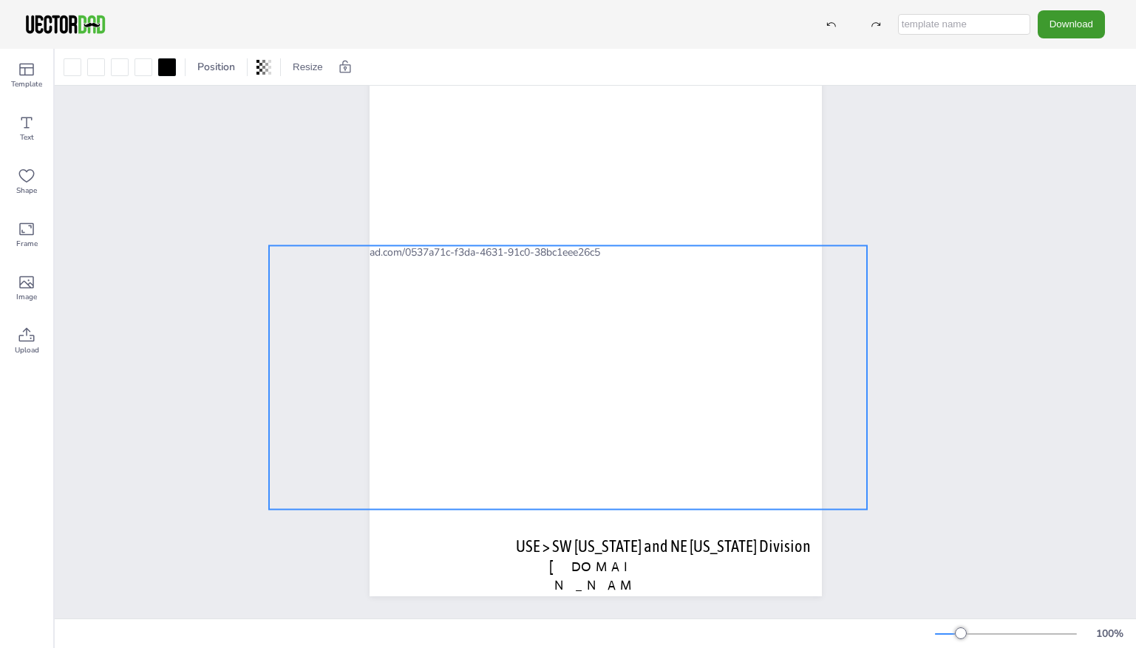
drag, startPoint x: 563, startPoint y: 410, endPoint x: 722, endPoint y: 409, distance: 158.2
click at [722, 409] on div at bounding box center [567, 377] width 598 height 264
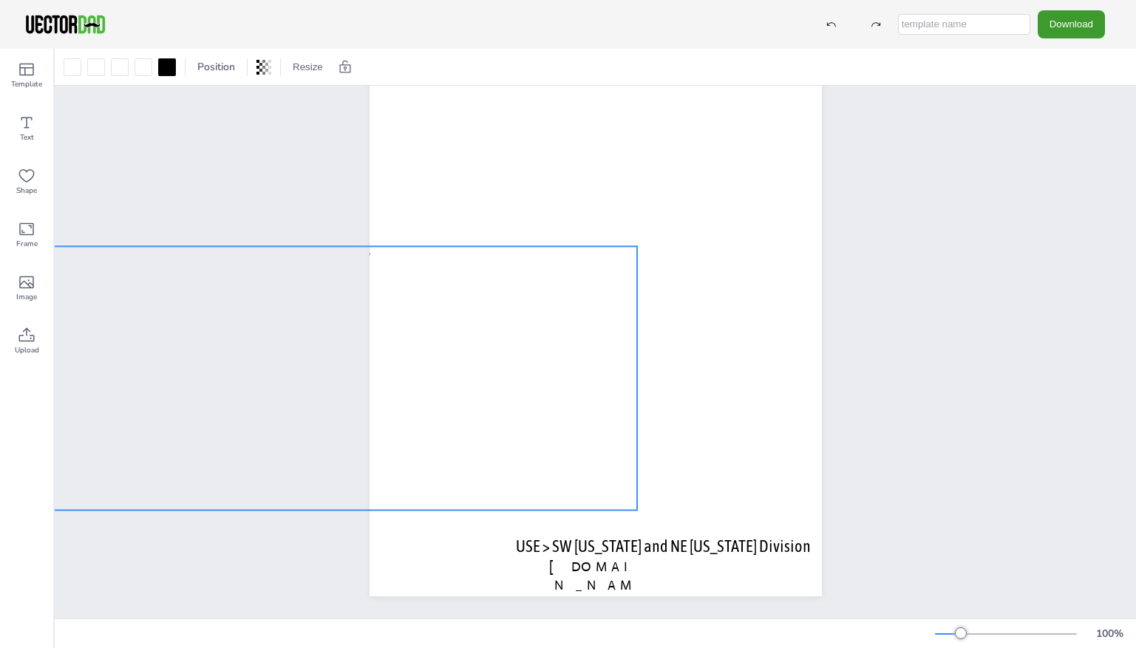
drag, startPoint x: 671, startPoint y: 332, endPoint x: 441, endPoint y: 333, distance: 229.9
click at [441, 333] on div at bounding box center [337, 378] width 598 height 264
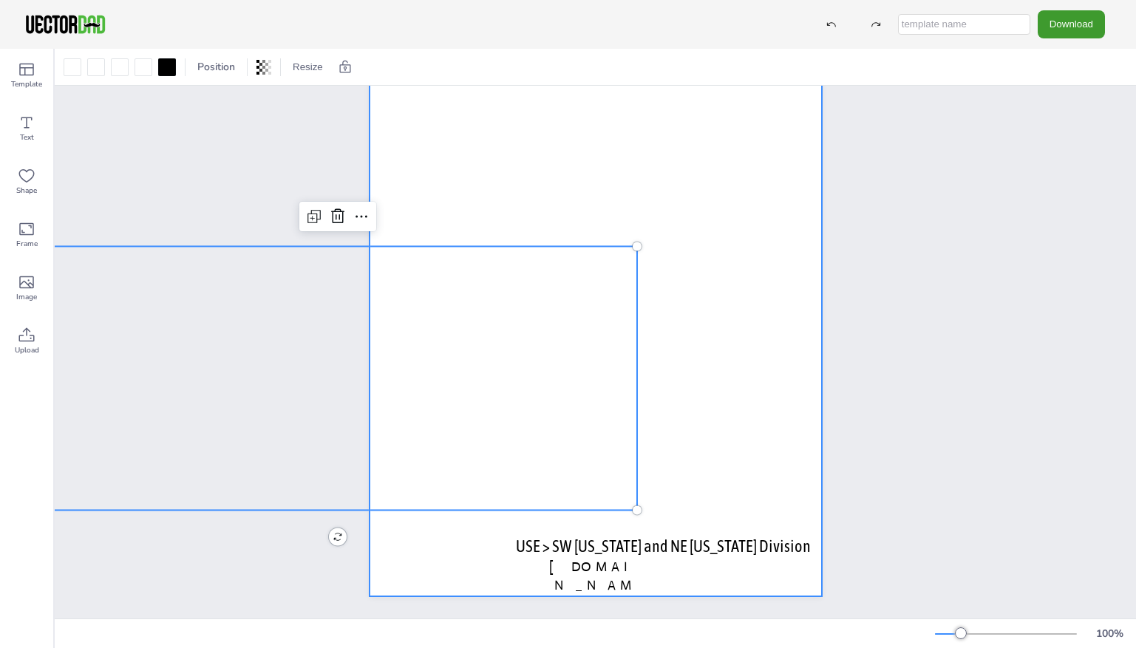
click at [681, 368] on div at bounding box center [596, 304] width 452 height 585
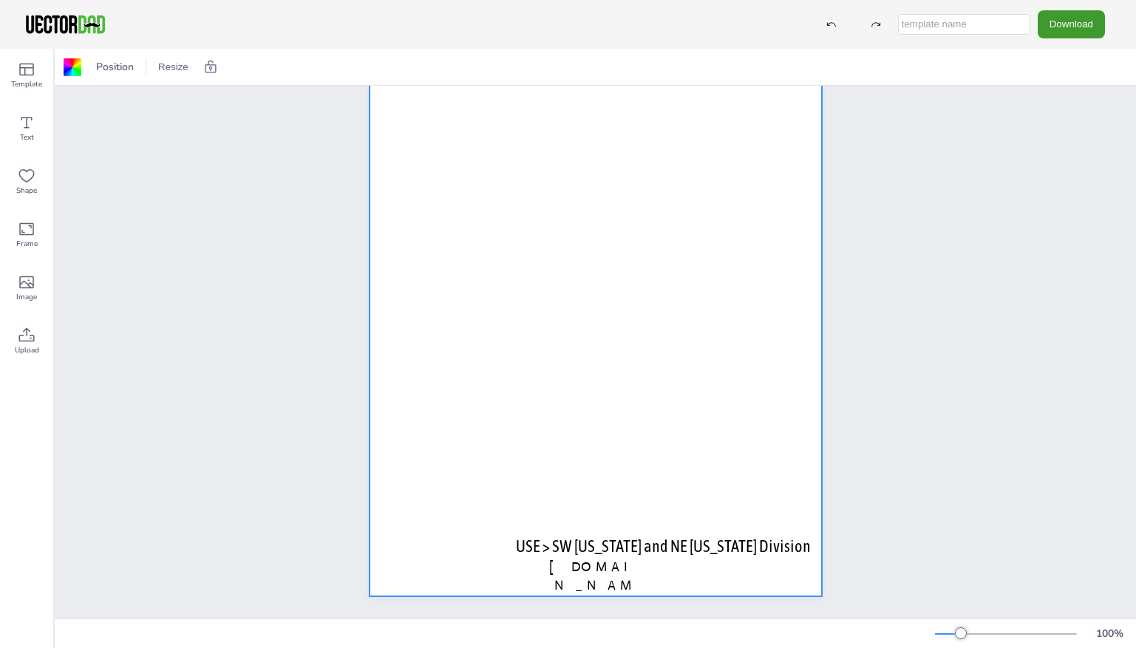
scroll to position [100, 0]
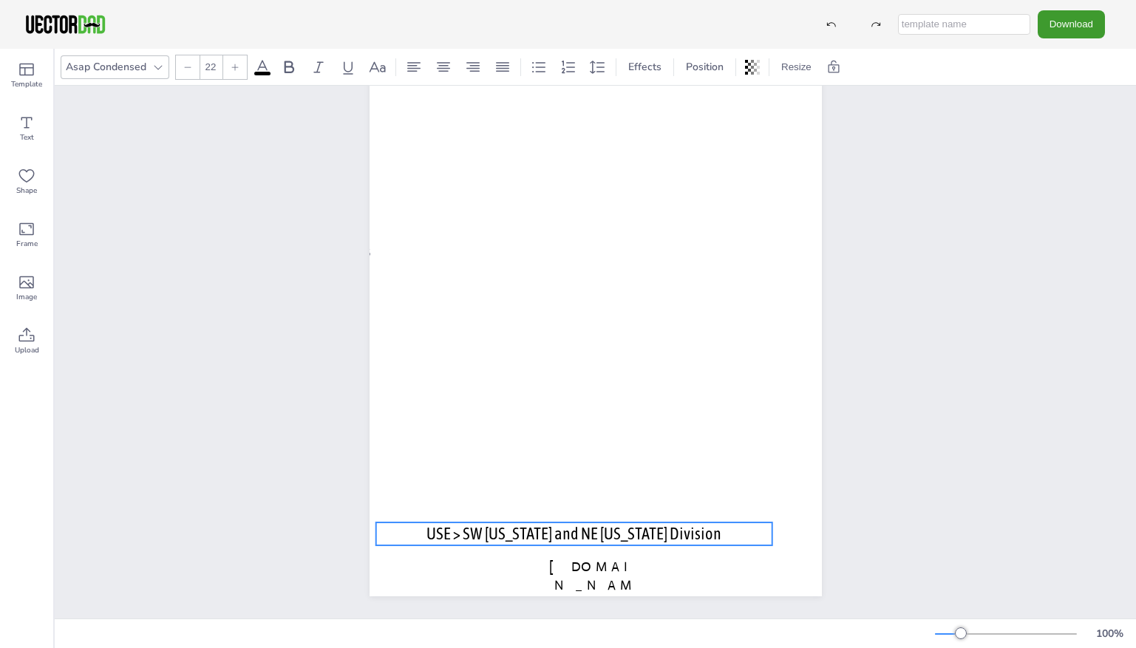
drag, startPoint x: 598, startPoint y: 538, endPoint x: 509, endPoint y: 526, distance: 90.3
click at [509, 526] on span "USE > SW OHIO and NE Kentucky Division" at bounding box center [574, 533] width 295 height 19
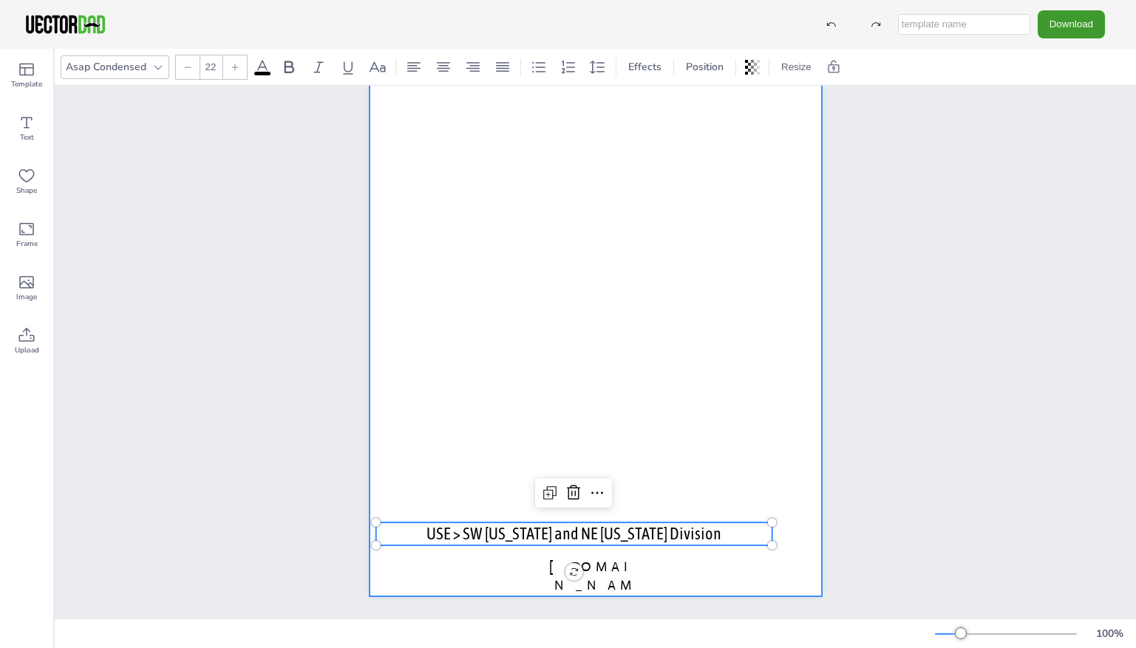
click at [683, 444] on div at bounding box center [596, 304] width 452 height 585
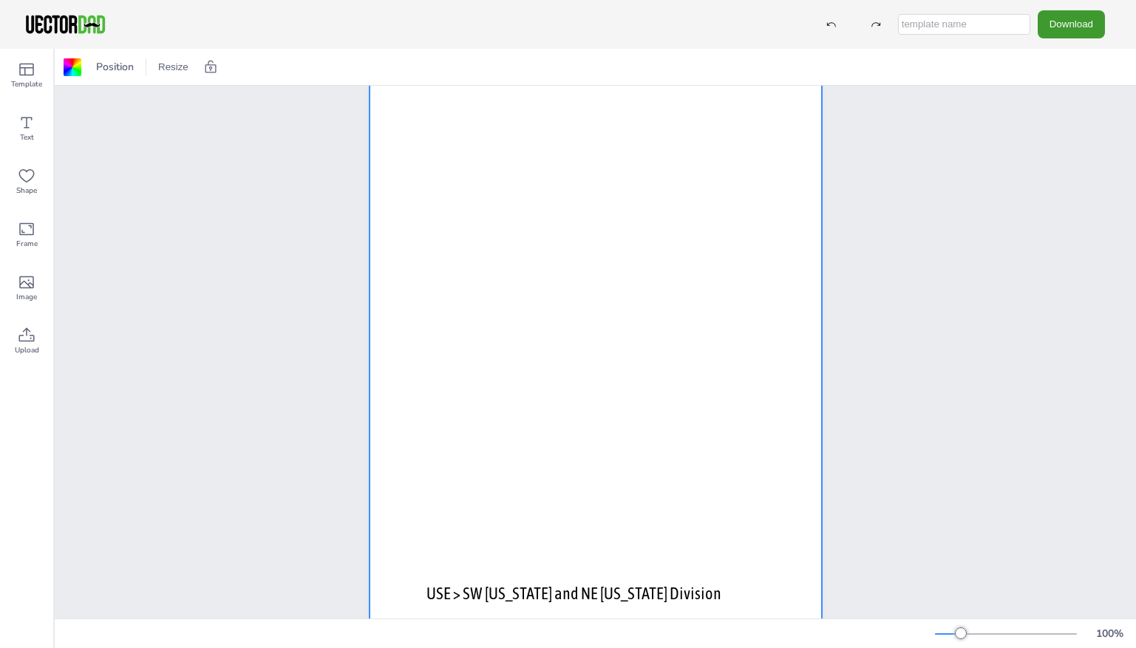
scroll to position [0, 0]
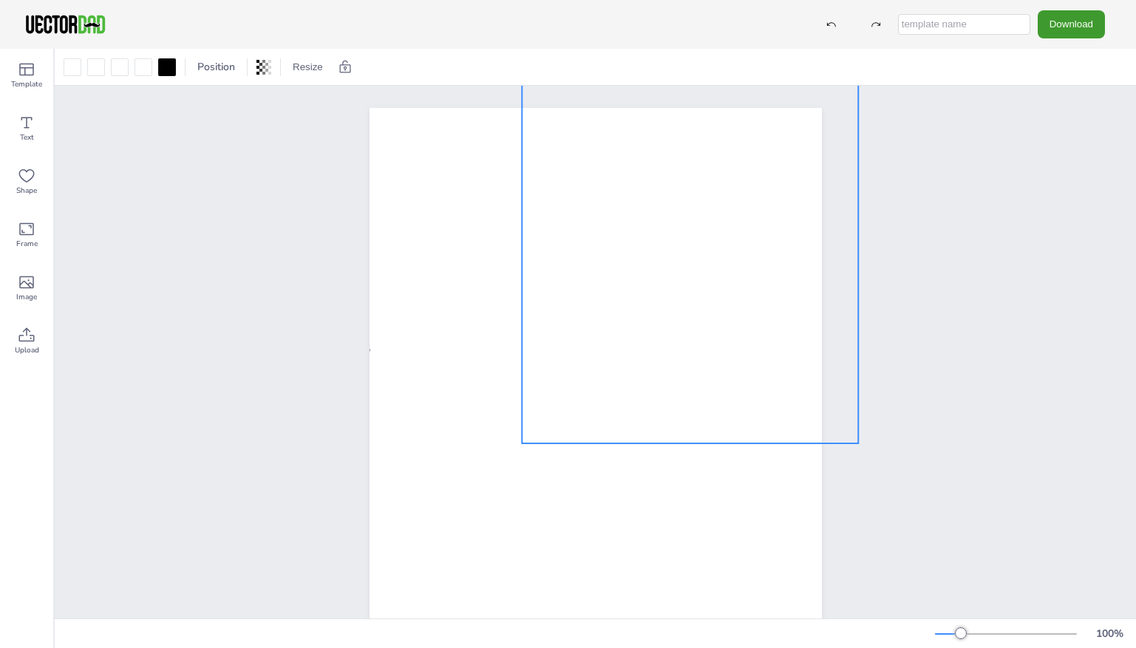
drag, startPoint x: 668, startPoint y: 238, endPoint x: 762, endPoint y: 300, distance: 113.2
click at [762, 300] on div at bounding box center [690, 259] width 336 height 367
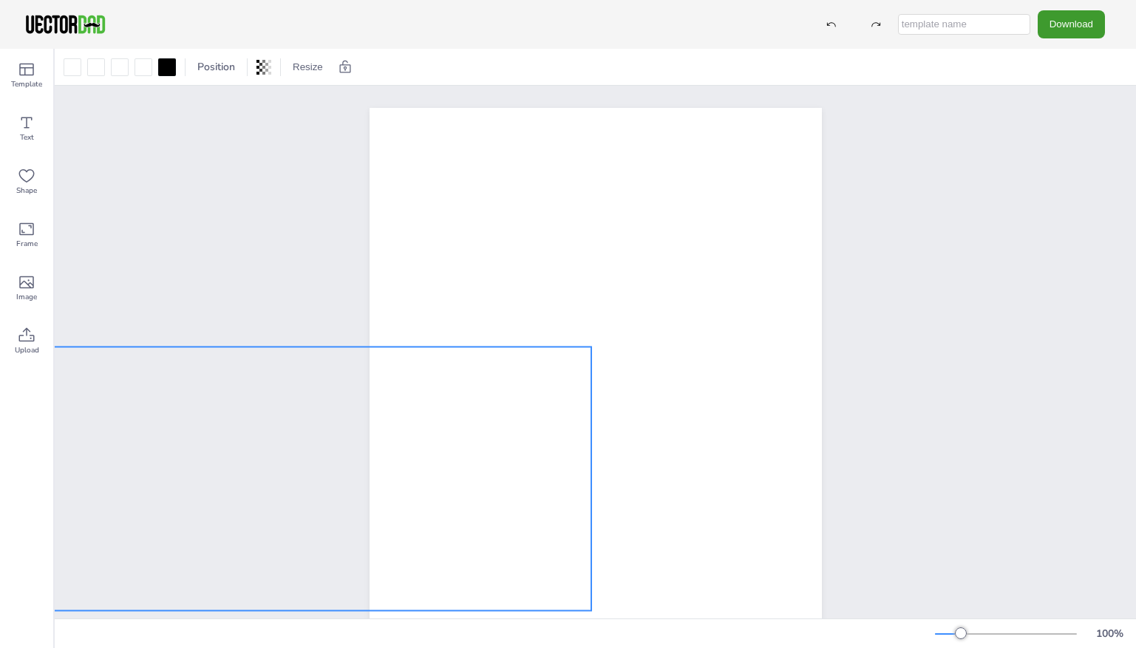
drag, startPoint x: 524, startPoint y: 475, endPoint x: 478, endPoint y: 480, distance: 46.1
click at [478, 480] on div at bounding box center [292, 479] width 598 height 264
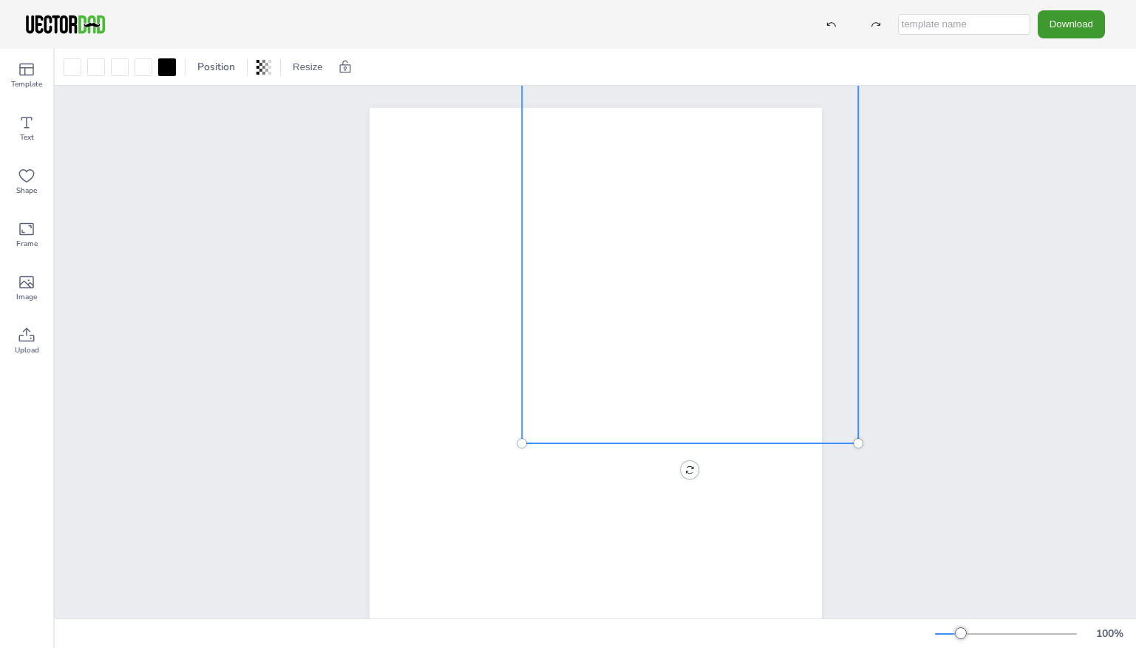
click at [611, 316] on div at bounding box center [690, 259] width 336 height 367
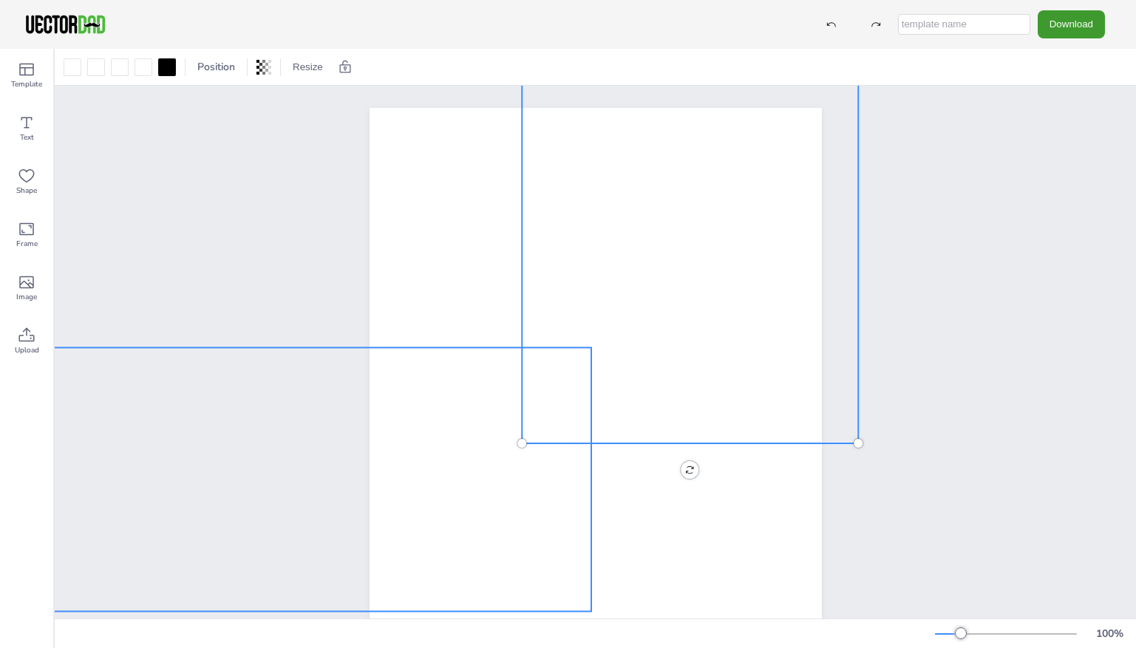
click at [509, 358] on div at bounding box center [292, 479] width 598 height 264
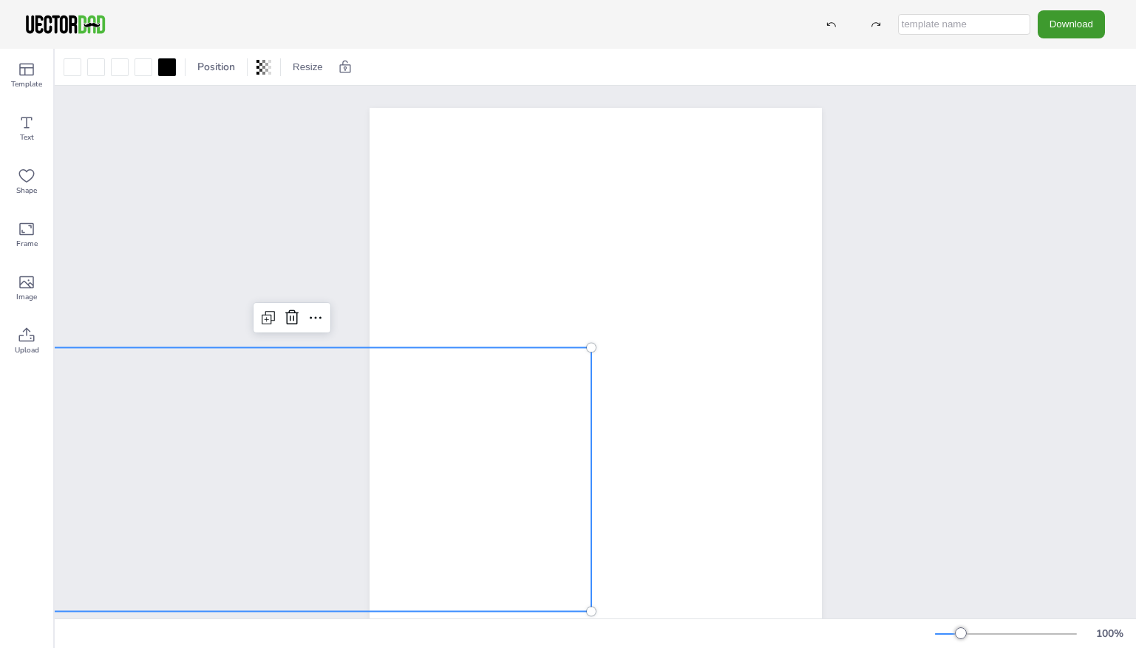
click at [961, 278] on div "vectordad.com USE > SW OHIO and NE Kentucky Division" at bounding box center [596, 400] width 1082 height 629
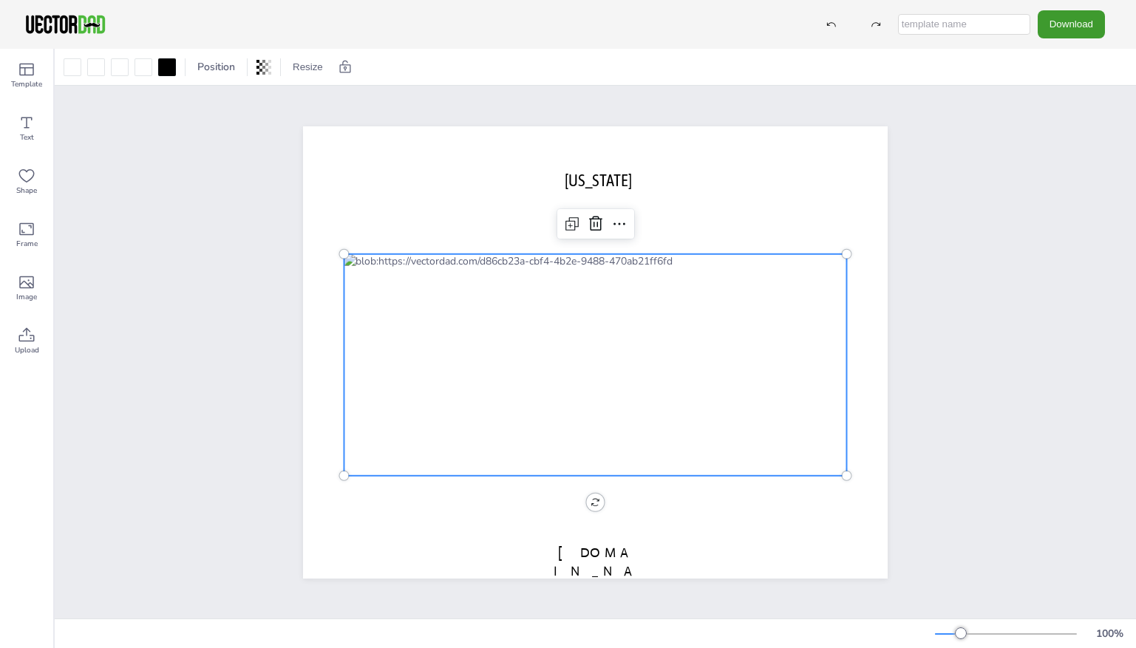
click at [760, 408] on div at bounding box center [595, 365] width 503 height 222
click at [611, 222] on icon at bounding box center [620, 224] width 18 height 18
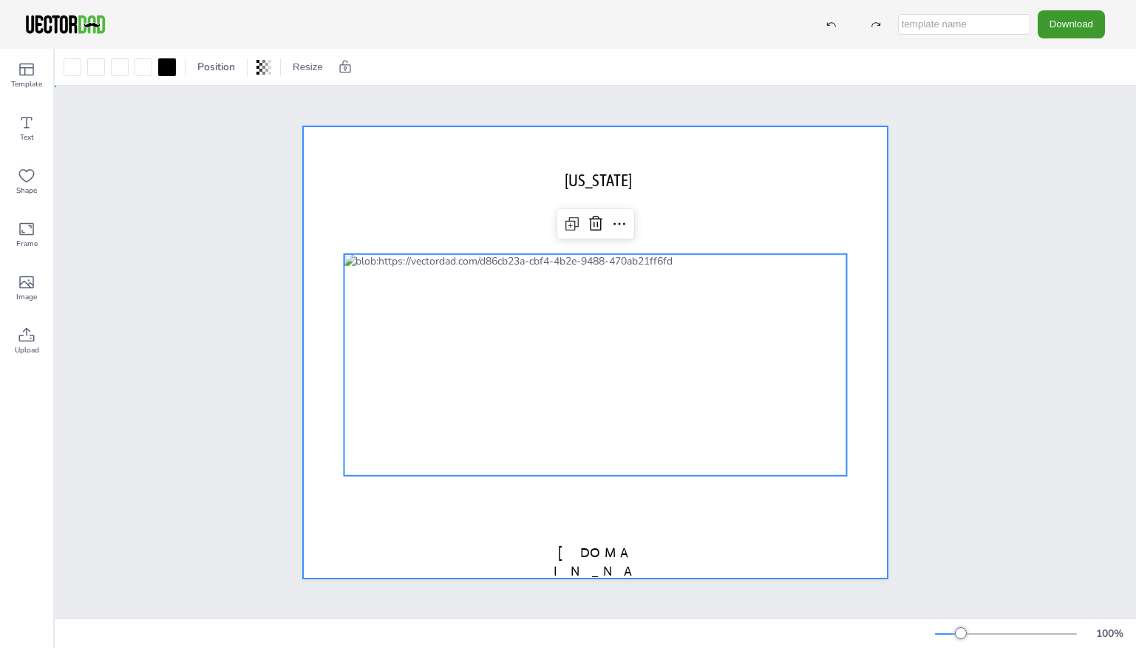
click at [710, 208] on div at bounding box center [595, 352] width 585 height 452
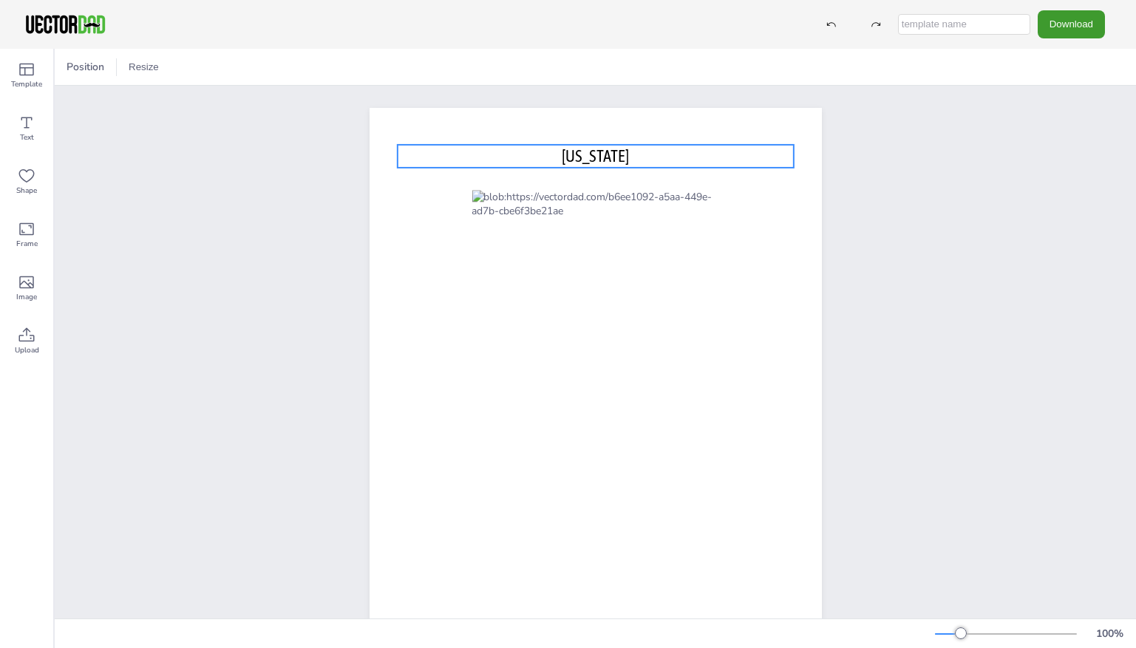
click at [562, 155] on span "[US_STATE]" at bounding box center [595, 155] width 67 height 19
click at [549, 157] on p "[US_STATE]" at bounding box center [595, 156] width 396 height 23
click at [570, 156] on span "[US_STATE]" at bounding box center [595, 155] width 67 height 19
click at [562, 155] on span "[US_STATE]" at bounding box center [595, 155] width 67 height 19
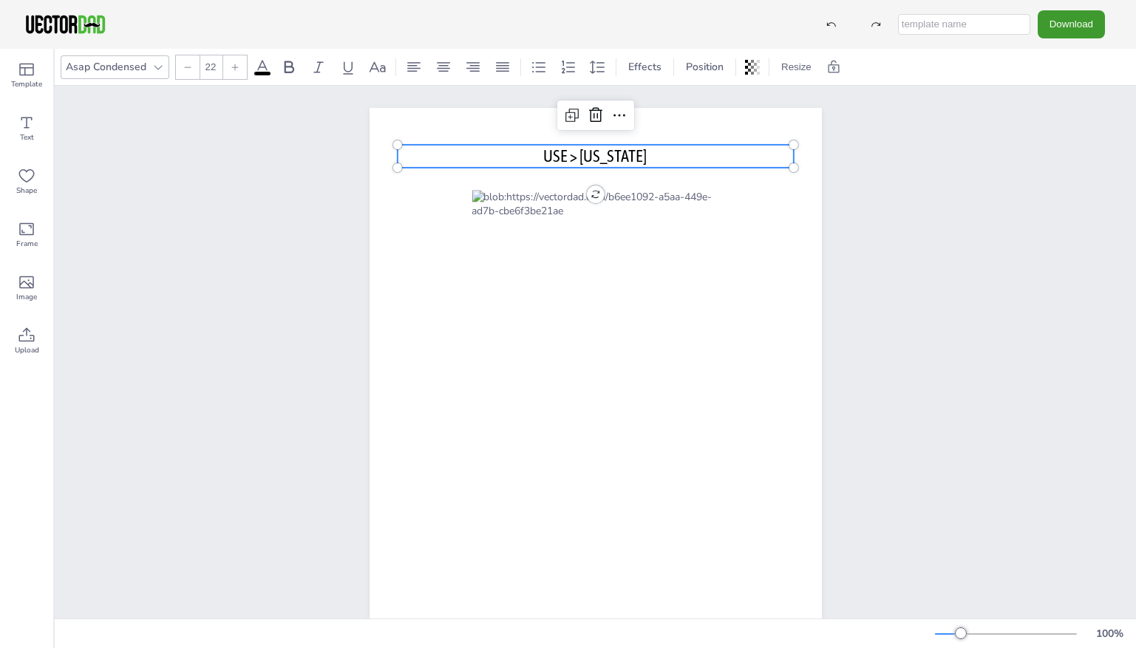
click at [1018, 281] on div "[DOMAIN_NAME] USE > [US_STATE] USE > [US_STATE]" at bounding box center [596, 400] width 1082 height 629
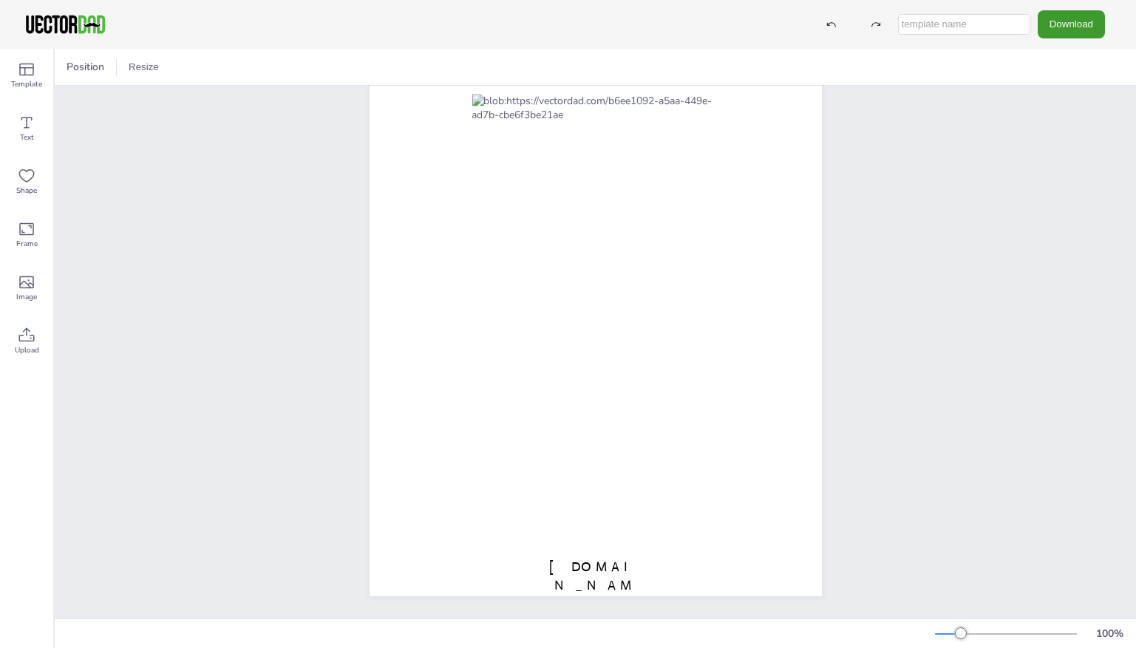
scroll to position [20, 0]
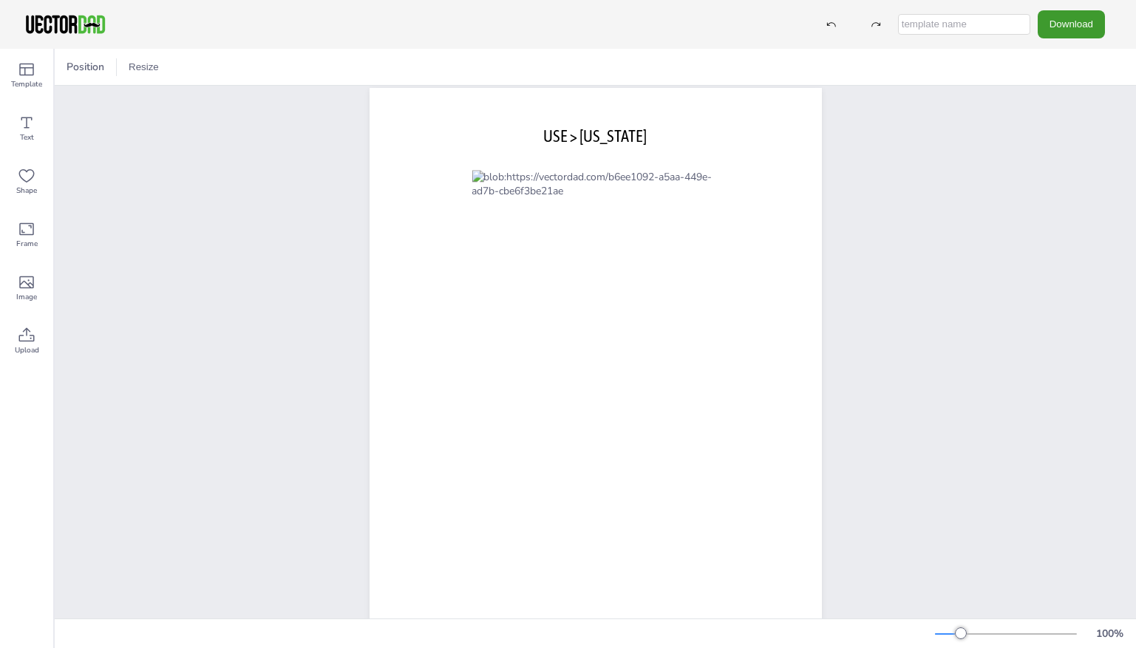
click at [937, 24] on input "text" at bounding box center [964, 24] width 132 height 21
type input "NJ county map"
click at [1076, 28] on button "Download" at bounding box center [1071, 23] width 67 height 27
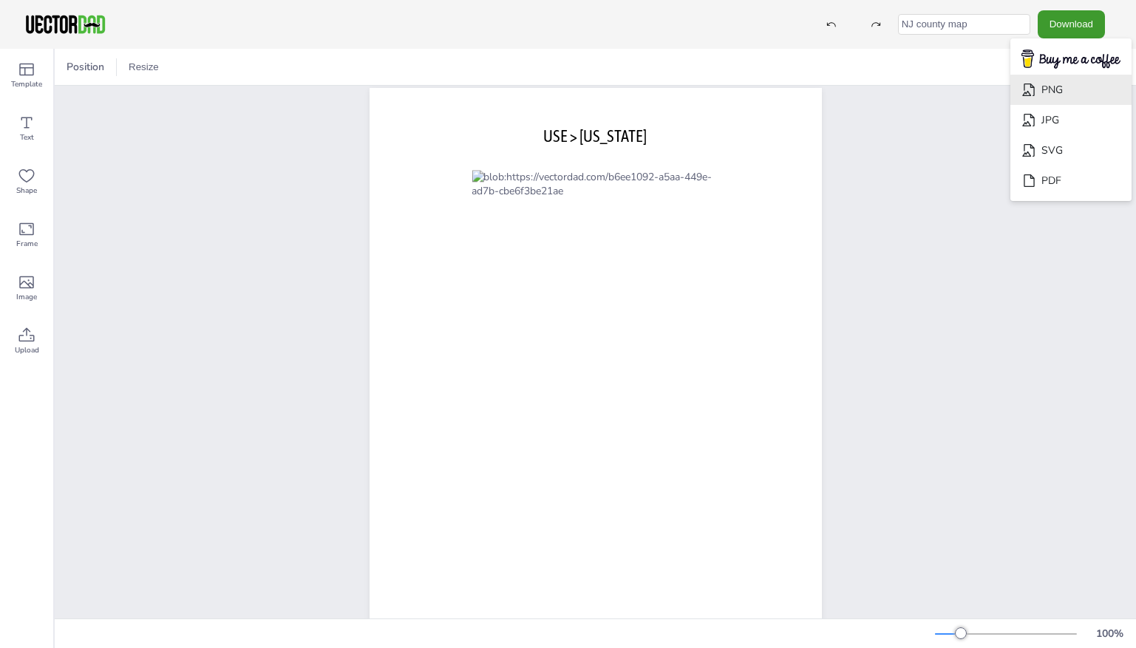
click at [1058, 95] on li "PNG" at bounding box center [1071, 90] width 121 height 30
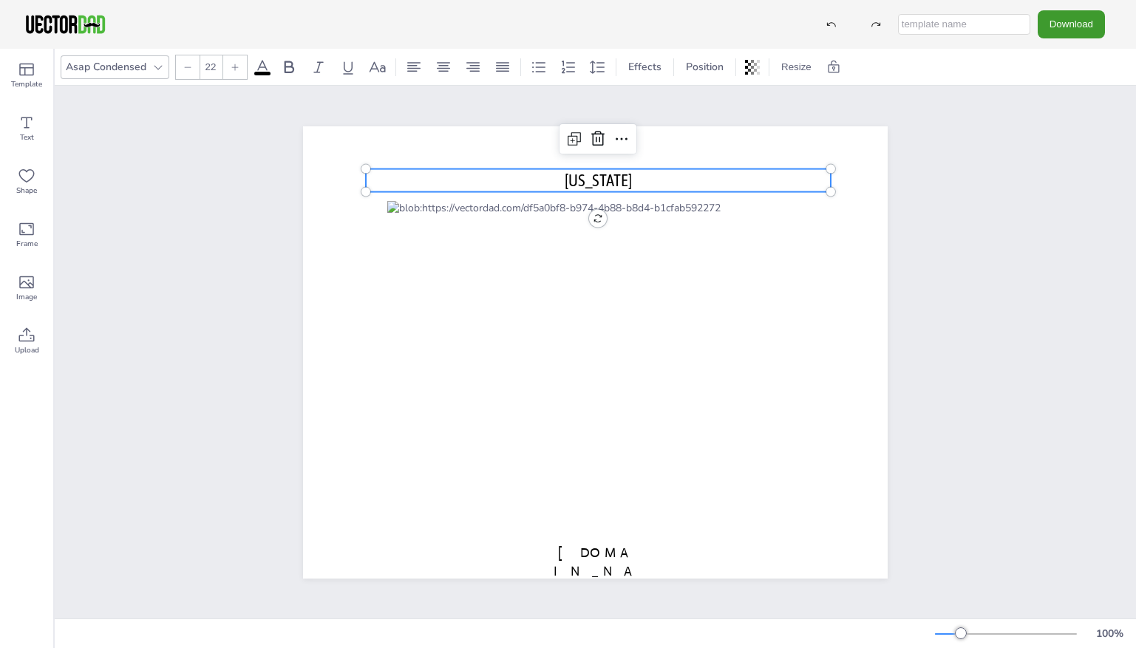
click at [565, 170] on span "[US_STATE]" at bounding box center [598, 179] width 67 height 19
click at [565, 174] on span "[US_STATE]" at bounding box center [598, 179] width 67 height 19
click at [569, 174] on span "[US_STATE]" at bounding box center [598, 179] width 67 height 19
click at [557, 175] on p "NEW YORK" at bounding box center [598, 180] width 465 height 23
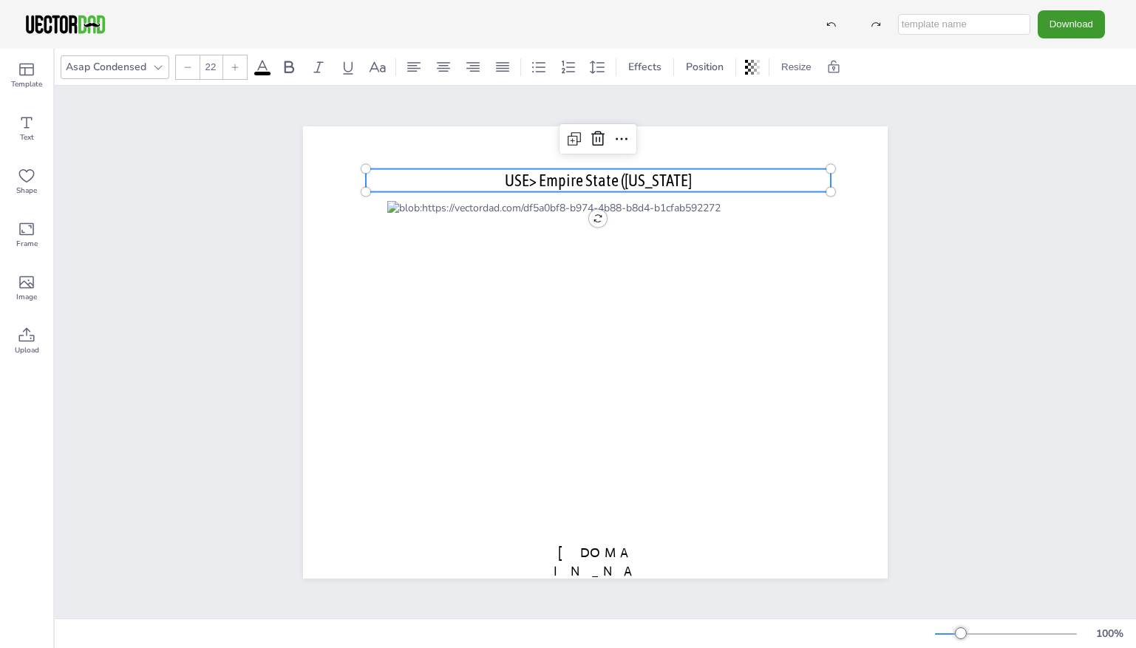
click at [699, 174] on p "USE> Empire State (NEW YORK" at bounding box center [598, 180] width 465 height 23
click at [957, 19] on input "text" at bounding box center [964, 24] width 132 height 21
type input "NY State map"
click at [1076, 20] on button "Download" at bounding box center [1071, 23] width 67 height 27
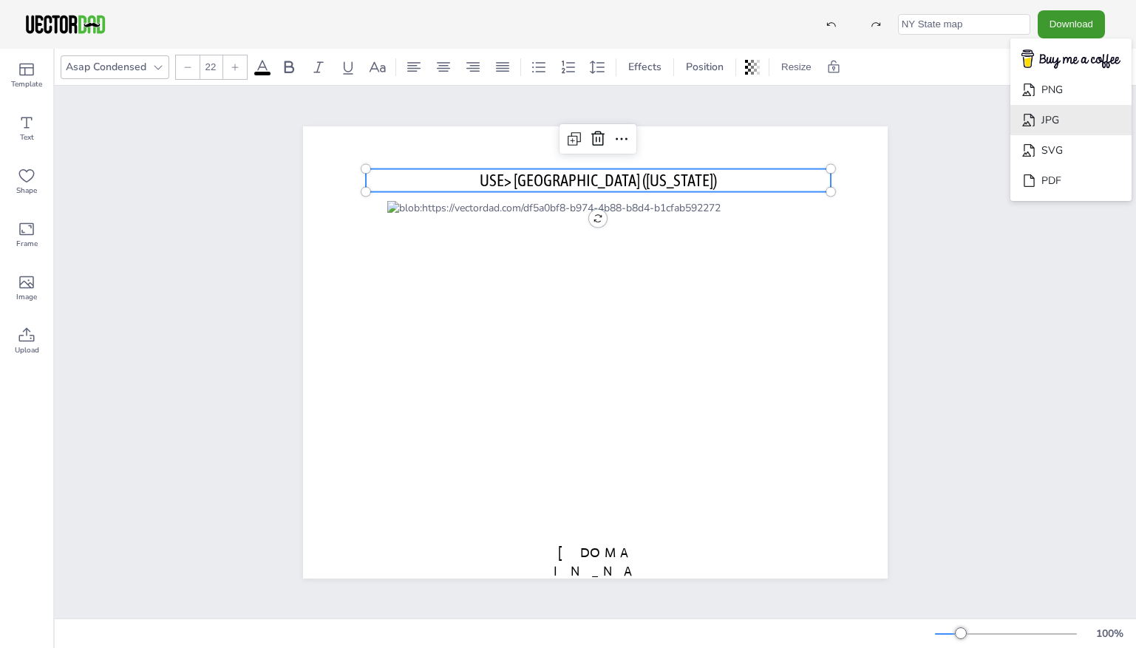
click at [1053, 116] on li "JPG" at bounding box center [1071, 120] width 121 height 30
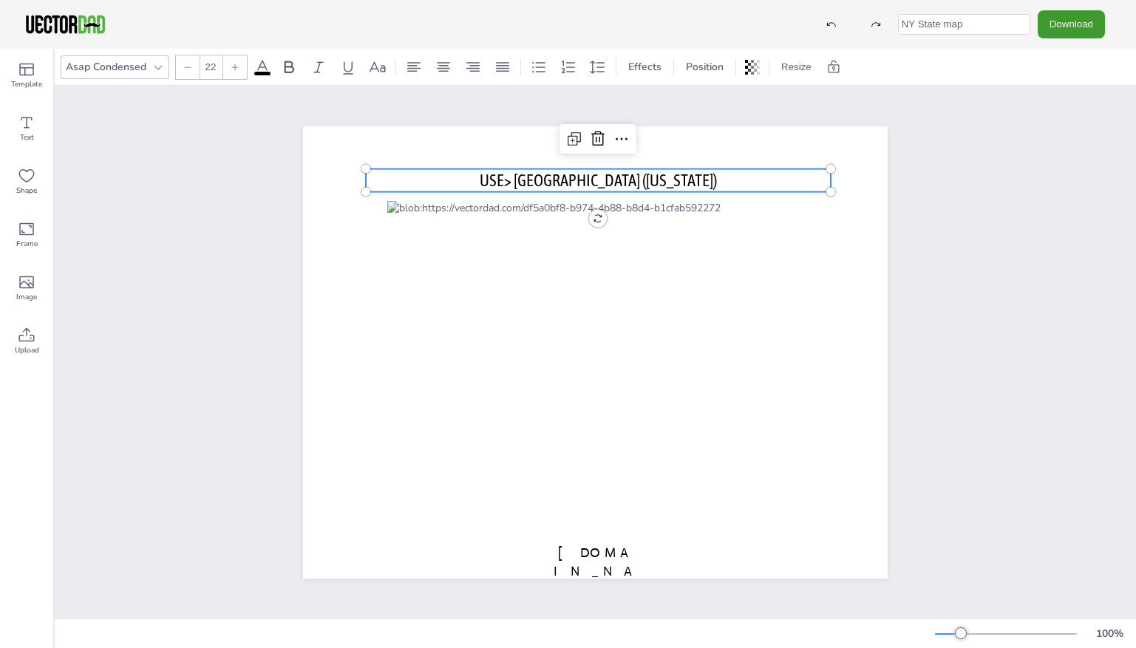
click at [546, 170] on span "USE> Empire State (NEW YORK)" at bounding box center [598, 179] width 237 height 19
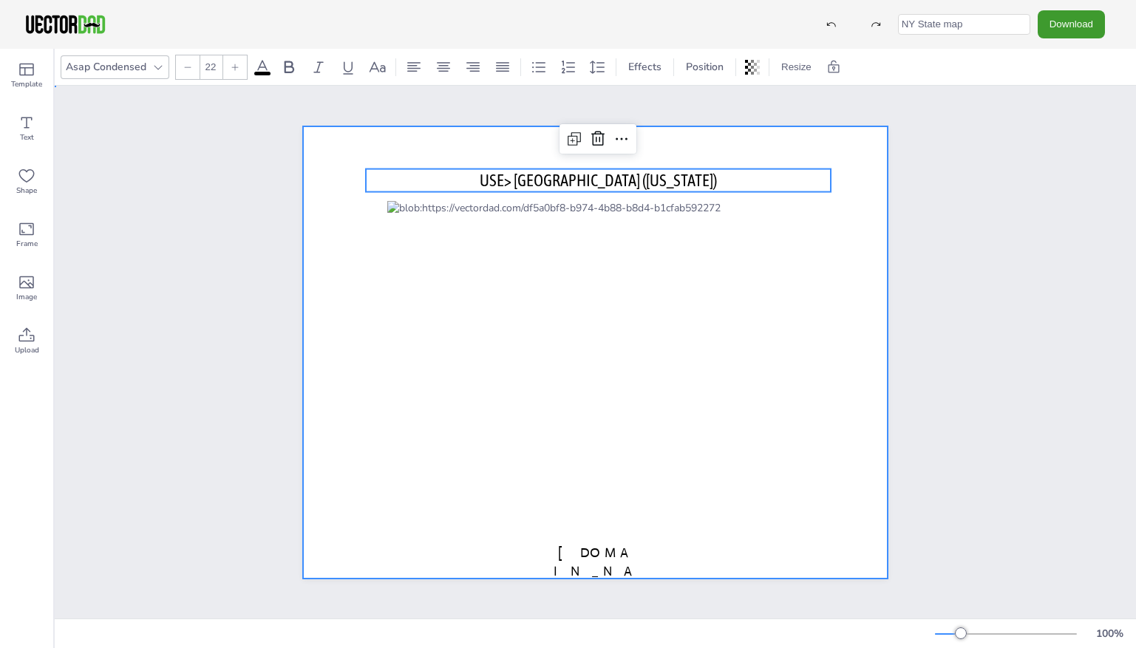
click at [835, 276] on div at bounding box center [595, 352] width 585 height 452
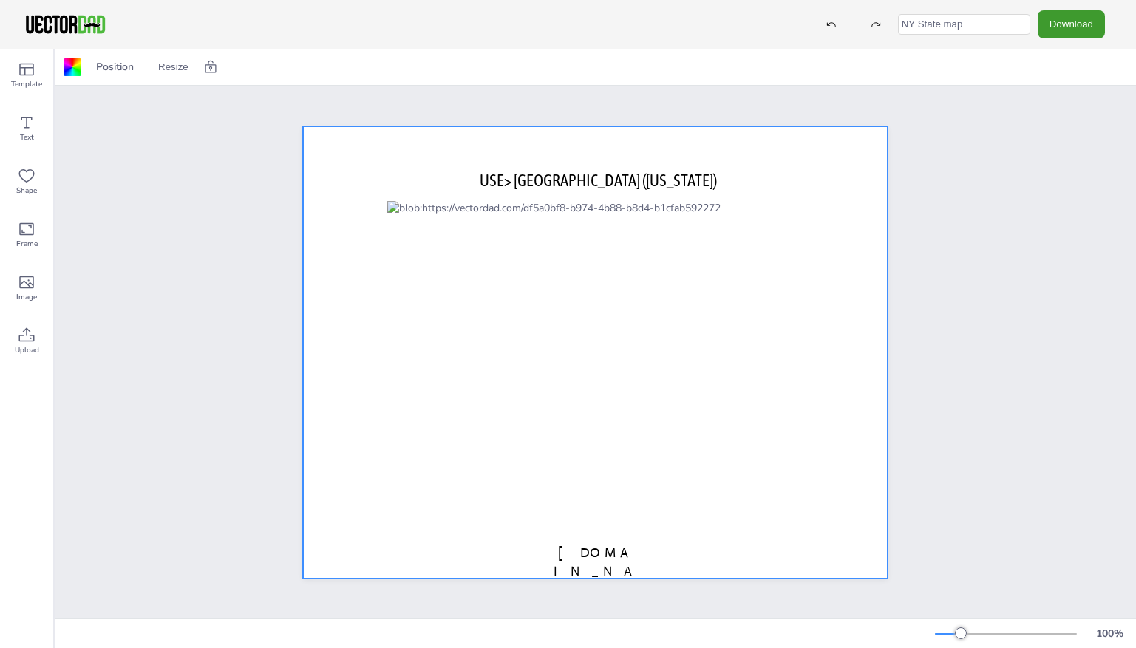
click at [821, 402] on div at bounding box center [595, 352] width 585 height 452
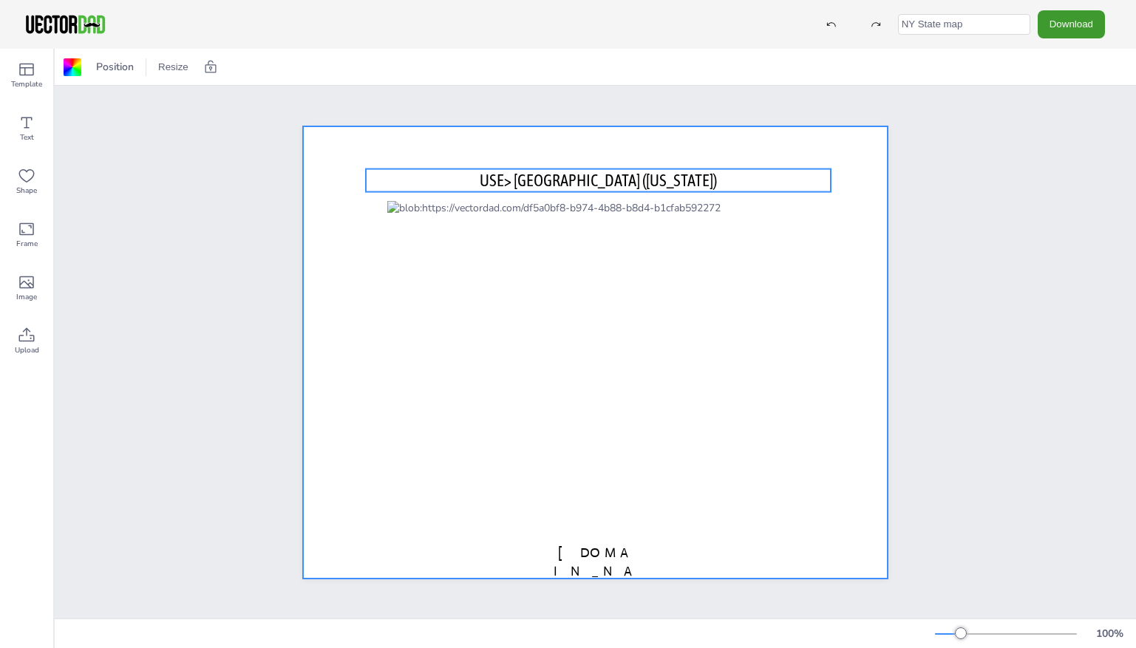
click at [575, 170] on span "USE> Empire State (NEW YORK)" at bounding box center [598, 179] width 237 height 19
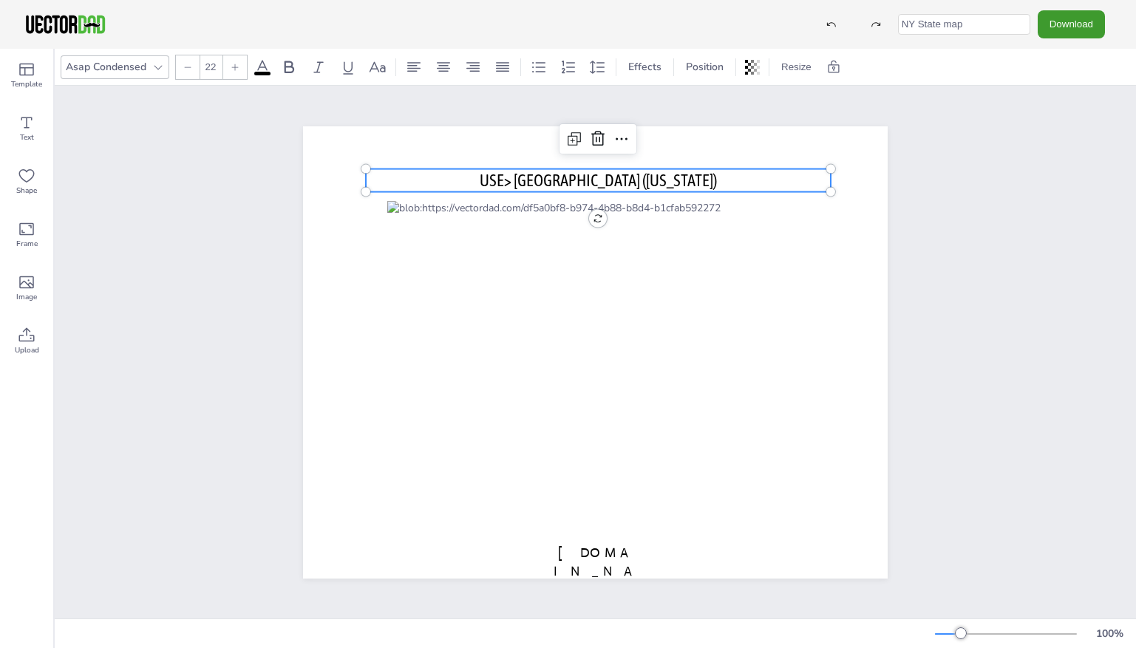
click at [575, 170] on span "USE> Empire State (NEW YORK)" at bounding box center [598, 179] width 237 height 19
drag, startPoint x: 695, startPoint y: 174, endPoint x: 532, endPoint y: 177, distance: 162.7
click at [532, 177] on p "USE> Empire State (NEW YORK)" at bounding box center [598, 180] width 465 height 23
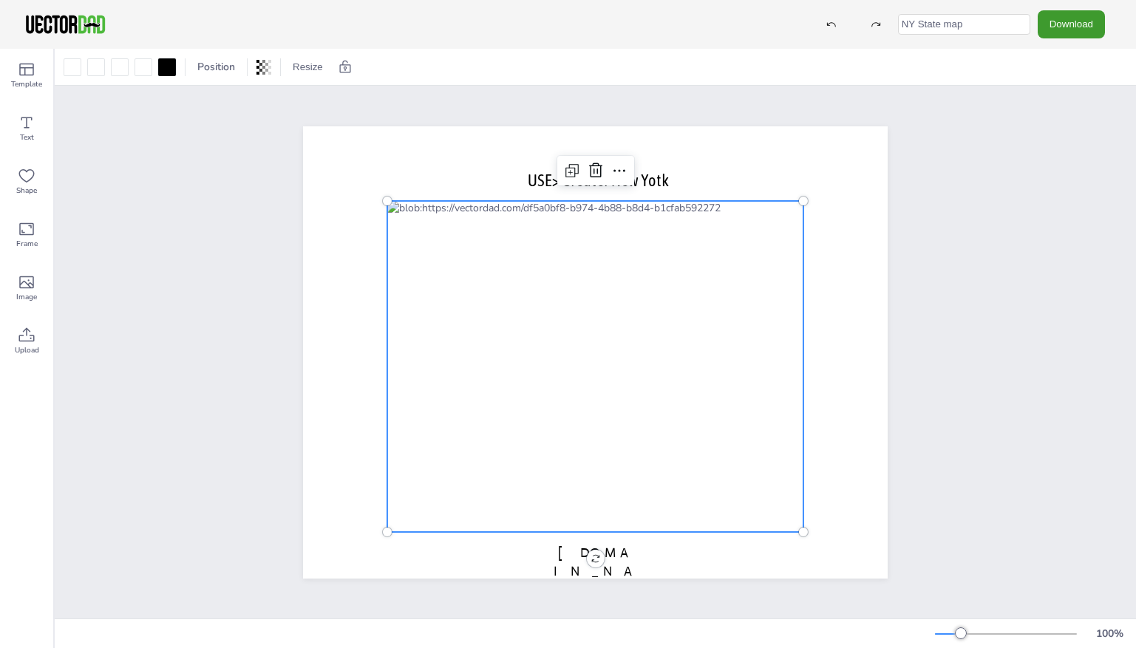
click at [546, 223] on div at bounding box center [595, 366] width 416 height 332
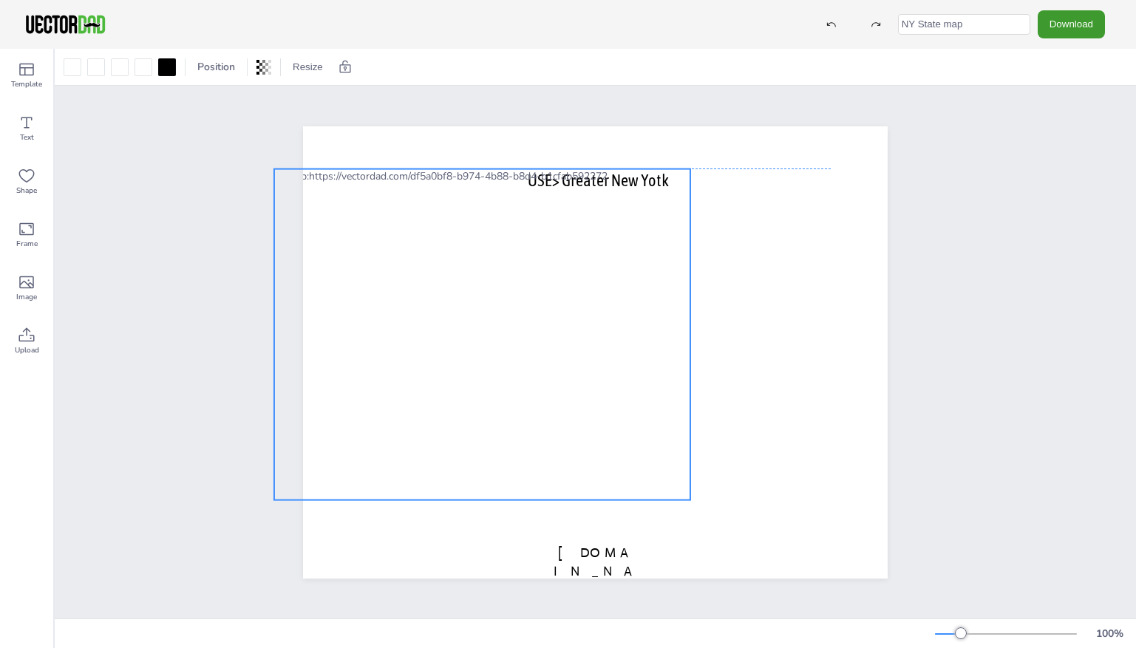
drag, startPoint x: 610, startPoint y: 282, endPoint x: 480, endPoint y: 247, distance: 134.9
click at [480, 247] on div at bounding box center [482, 335] width 416 height 332
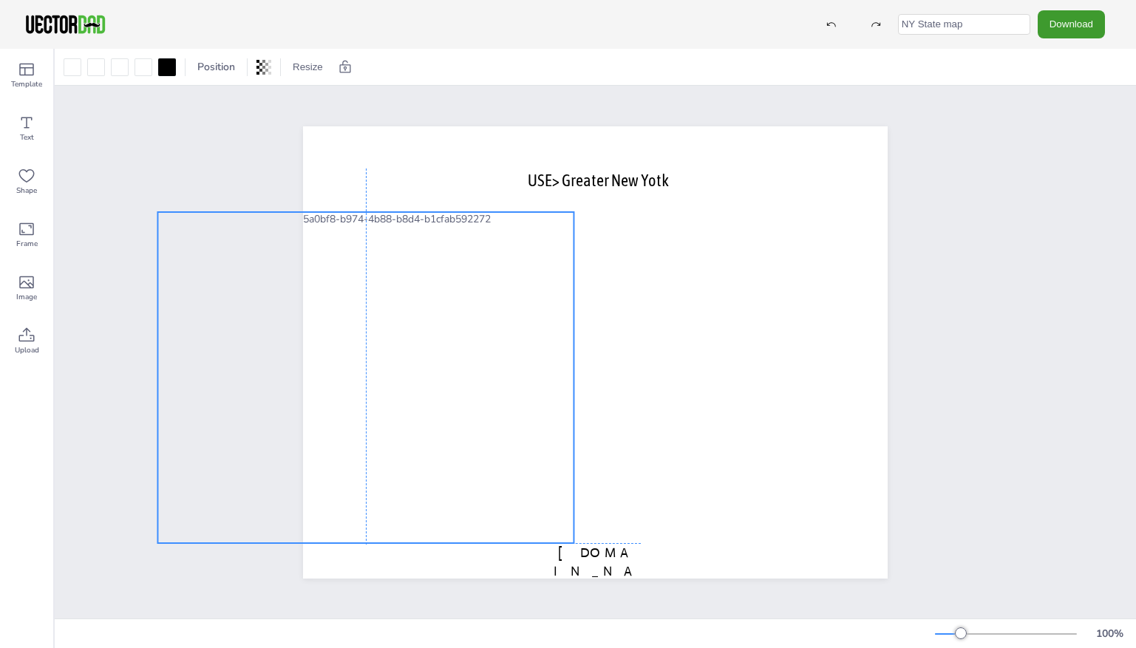
drag, startPoint x: 591, startPoint y: 203, endPoint x: 493, endPoint y: 251, distance: 109.4
click at [493, 251] on div at bounding box center [365, 378] width 416 height 332
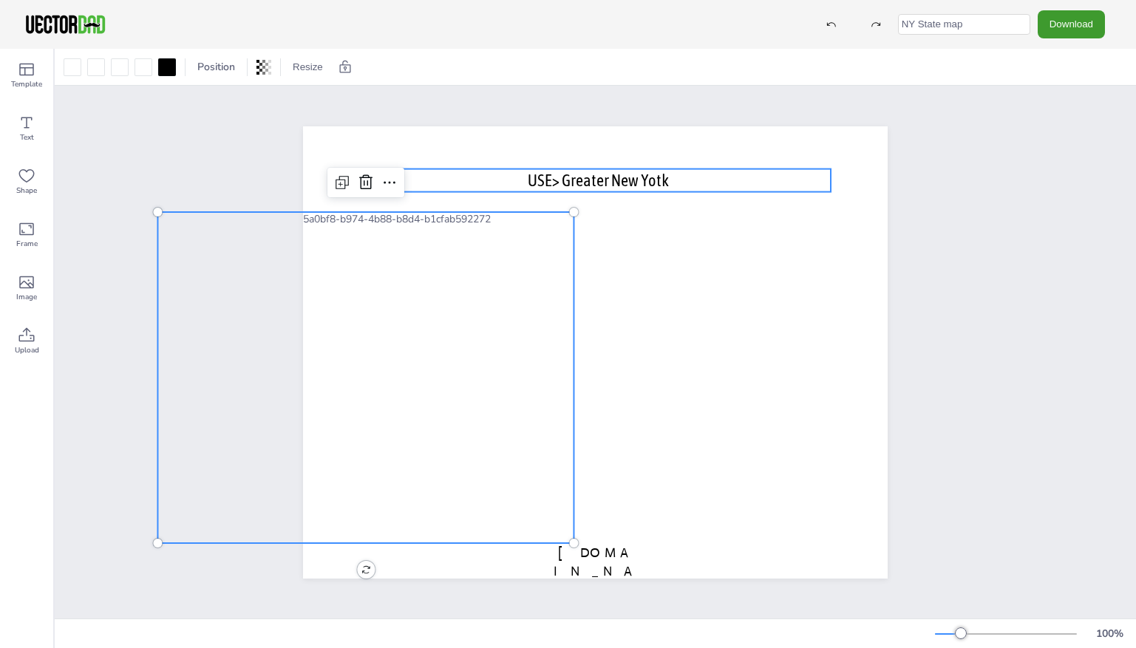
click at [654, 172] on span "USE> Greater New Yotk" at bounding box center [598, 179] width 141 height 19
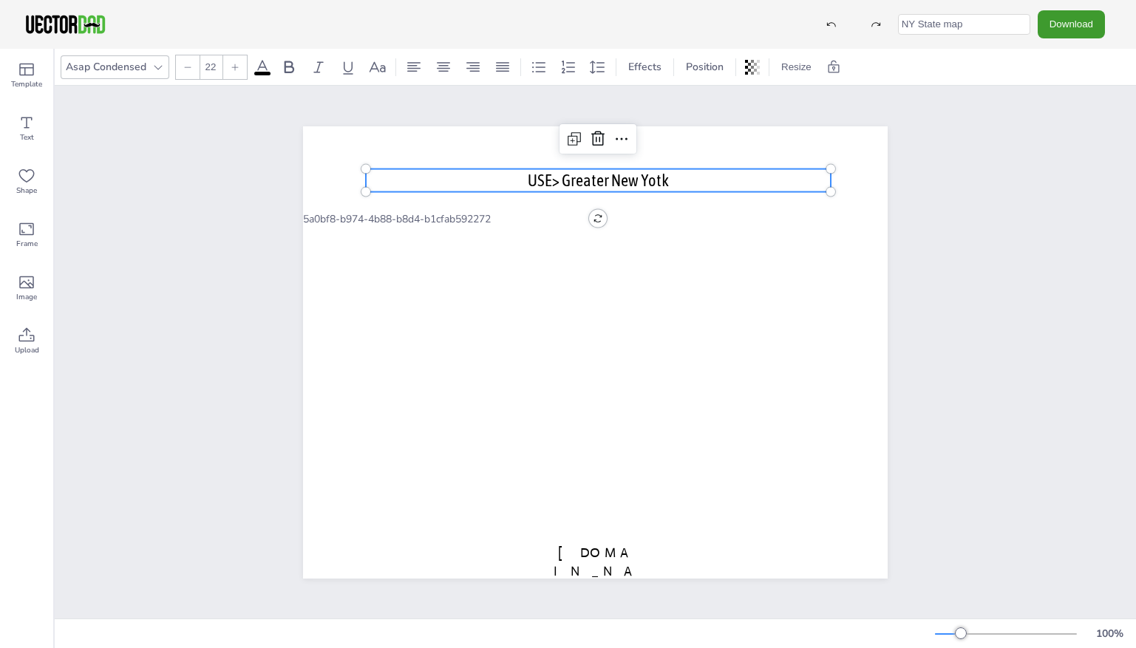
click at [643, 174] on span "USE> Greater New Yotk" at bounding box center [598, 179] width 141 height 19
click at [654, 177] on span "USE> Greater New York" at bounding box center [598, 179] width 228 height 19
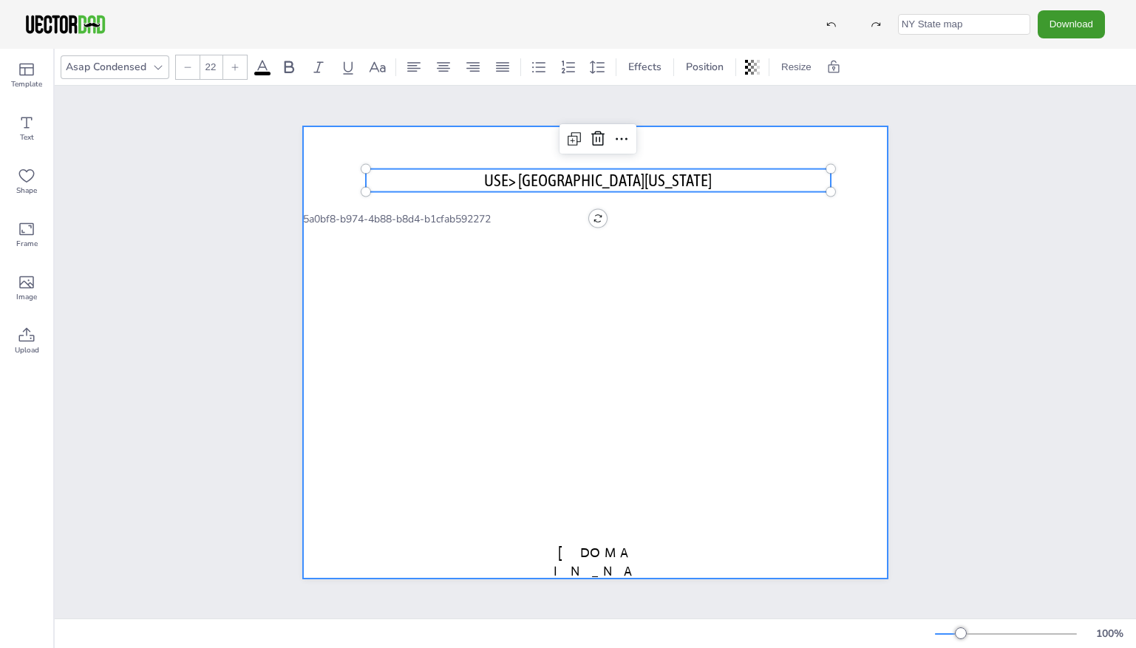
click at [676, 322] on div at bounding box center [595, 352] width 585 height 452
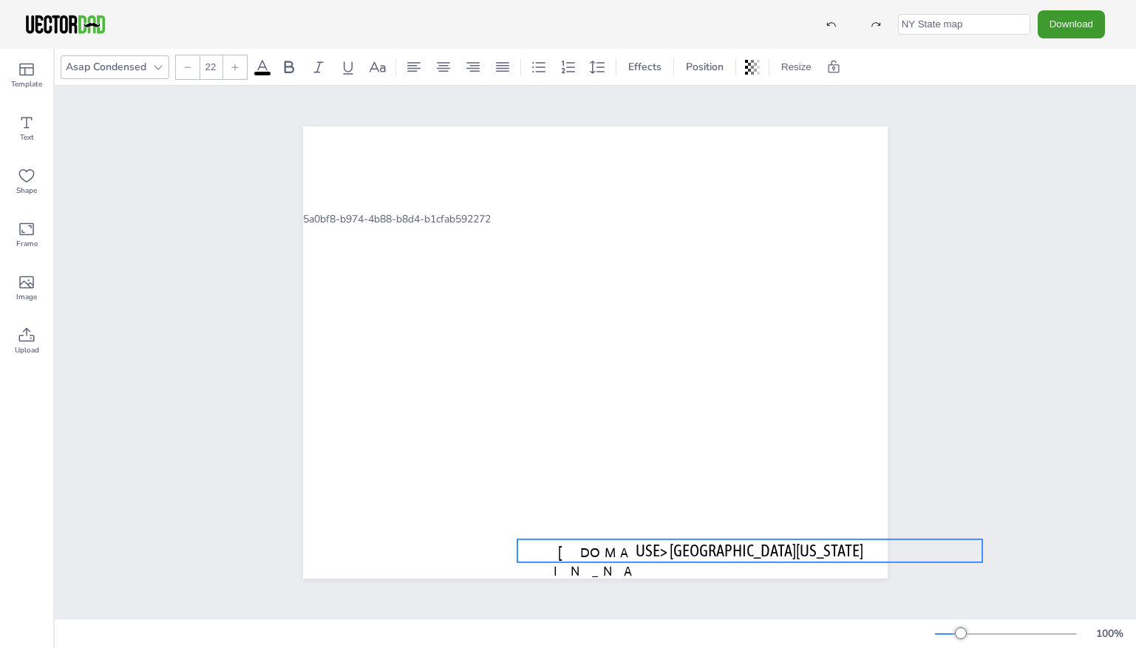
drag, startPoint x: 563, startPoint y: 176, endPoint x: 715, endPoint y: 543, distance: 396.8
click at [715, 543] on span "USE> Greater New York" at bounding box center [750, 549] width 228 height 19
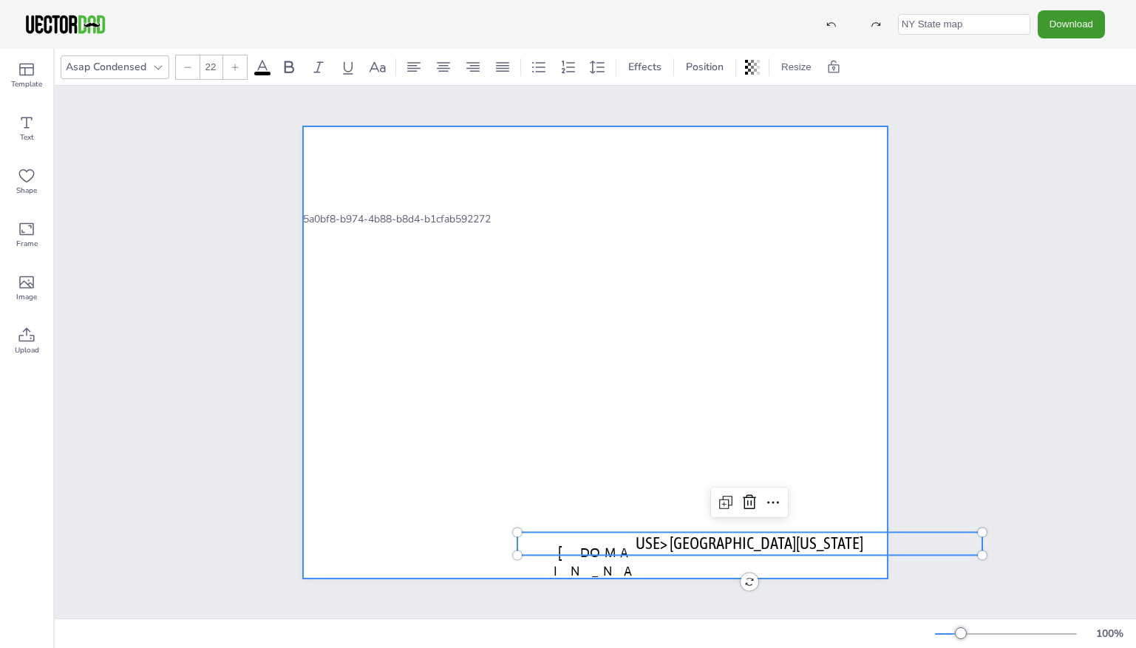
click at [755, 432] on div at bounding box center [595, 352] width 585 height 452
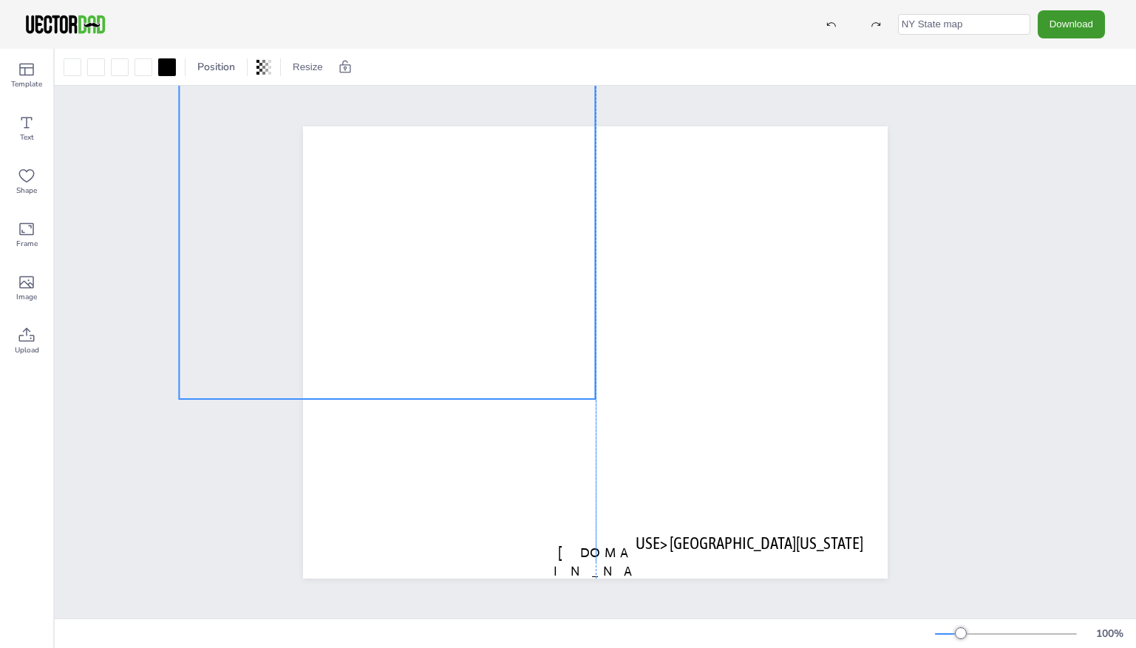
drag, startPoint x: 336, startPoint y: 347, endPoint x: 356, endPoint y: 203, distance: 145.4
click at [356, 203] on div at bounding box center [387, 234] width 416 height 332
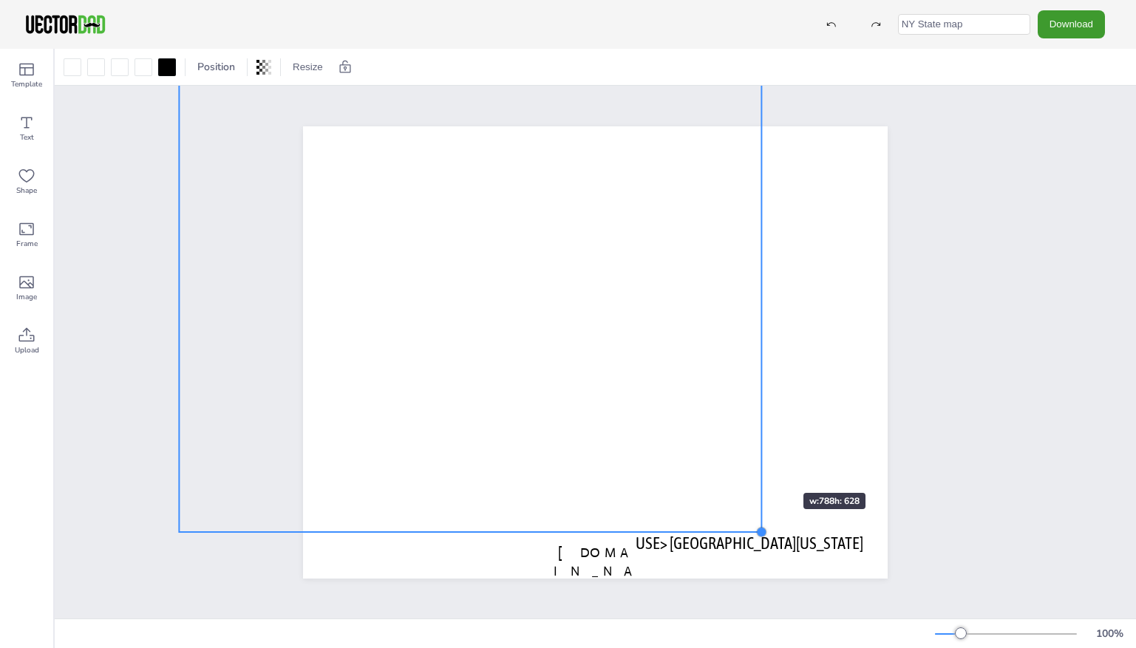
drag, startPoint x: 593, startPoint y: 398, endPoint x: 759, endPoint y: 466, distance: 180.0
click at [759, 466] on div "USE> Greater New York vectordad.com" at bounding box center [595, 352] width 585 height 452
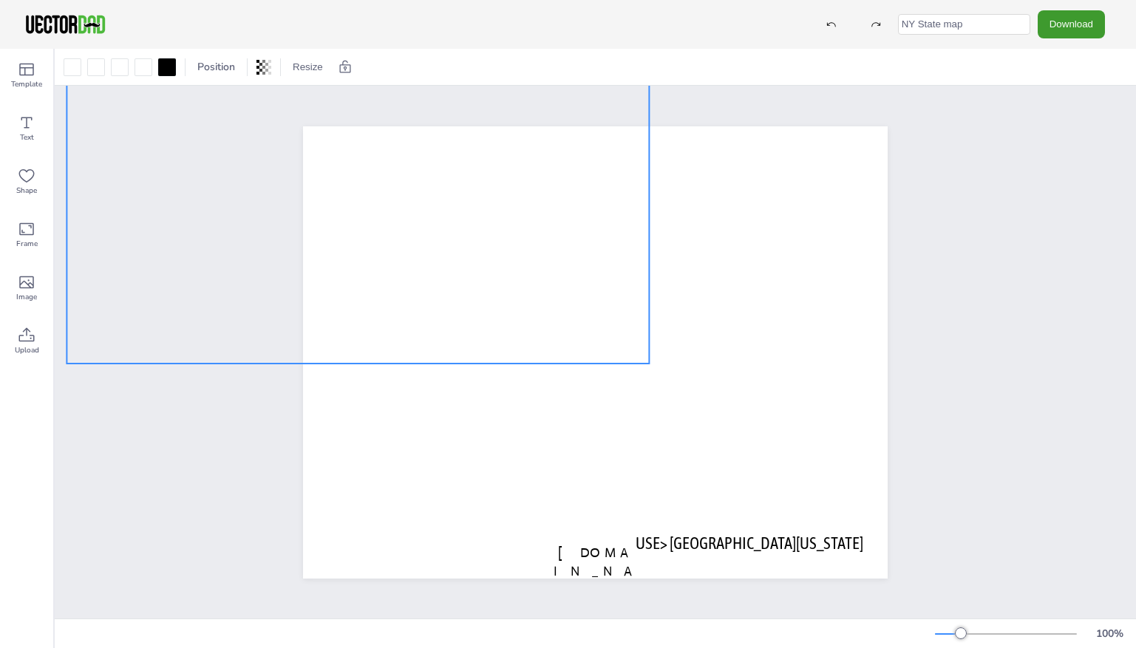
drag, startPoint x: 570, startPoint y: 355, endPoint x: 458, endPoint y: 186, distance: 202.6
click at [458, 186] on div at bounding box center [358, 131] width 583 height 464
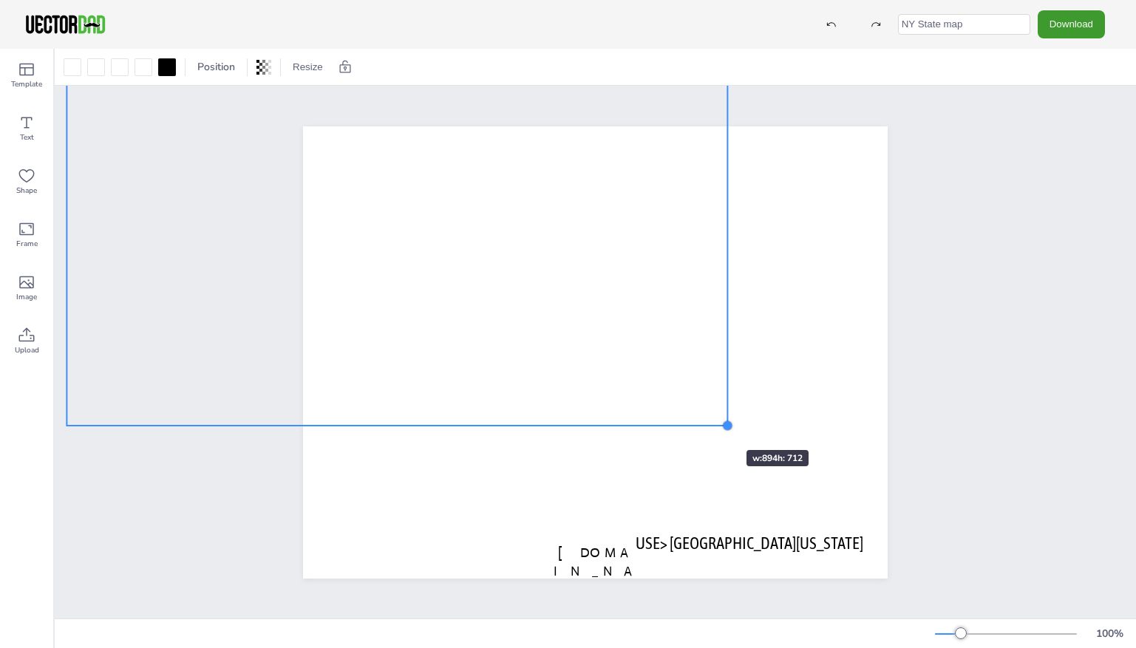
drag, startPoint x: 648, startPoint y: 362, endPoint x: 703, endPoint y: 424, distance: 83.3
click at [703, 424] on div "USE> Greater New York vectordad.com" at bounding box center [595, 352] width 585 height 452
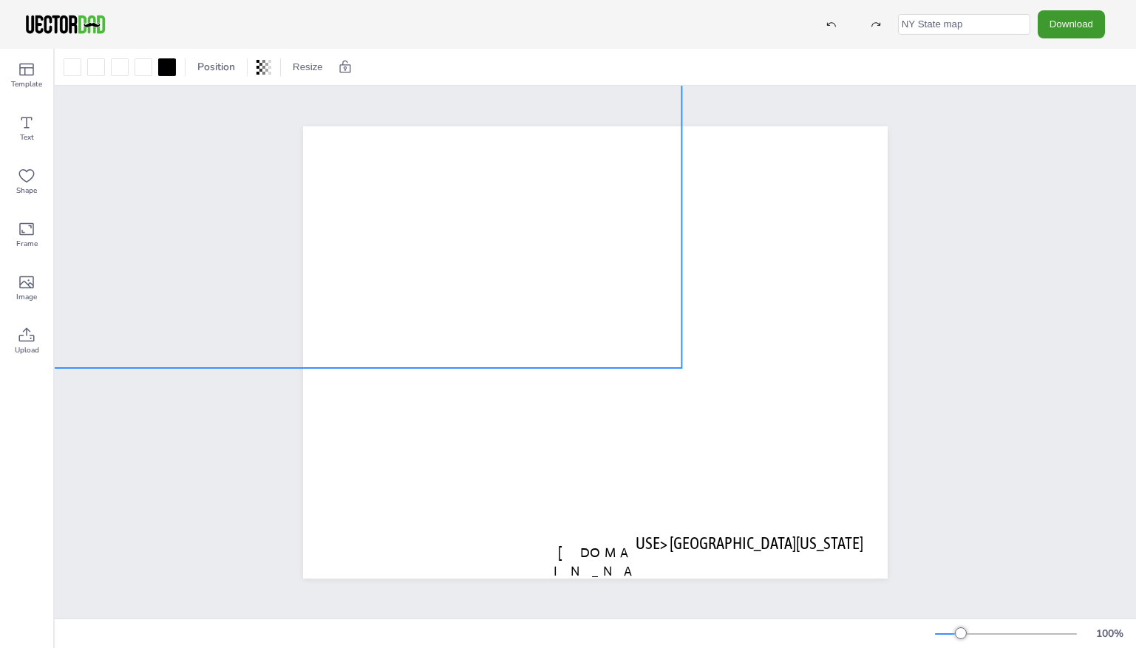
drag, startPoint x: 511, startPoint y: 269, endPoint x: 460, endPoint y: 207, distance: 80.4
click at [460, 207] on div at bounding box center [351, 105] width 661 height 526
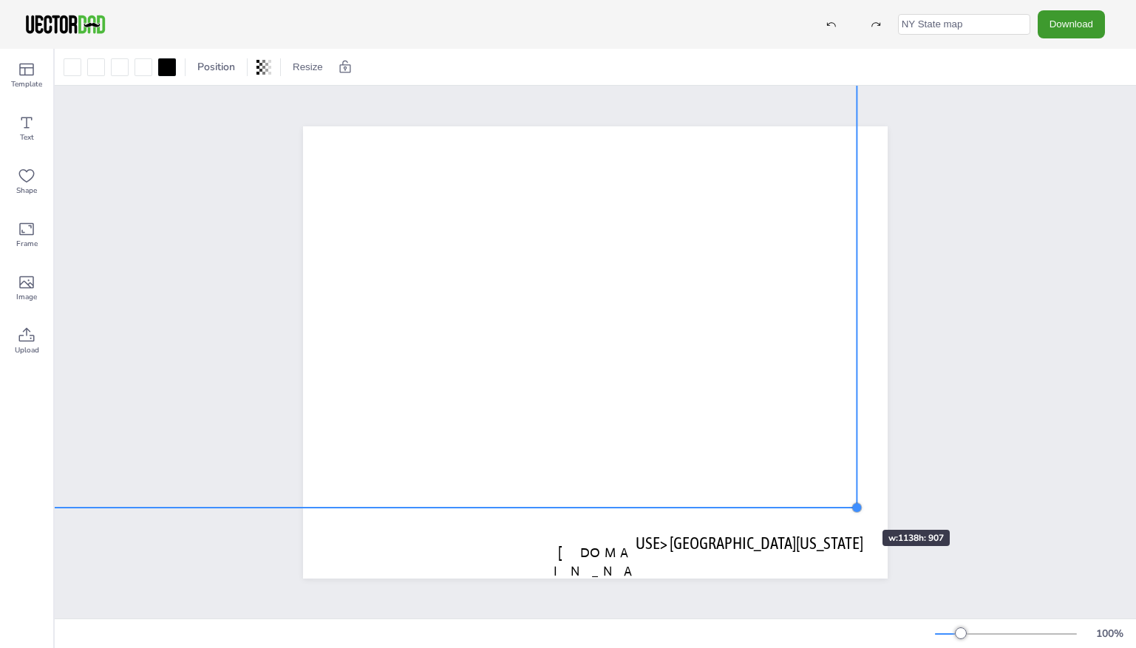
drag, startPoint x: 672, startPoint y: 359, endPoint x: 841, endPoint y: 504, distance: 222.3
click at [841, 504] on div "USE> Greater New York vectordad.com" at bounding box center [595, 352] width 585 height 452
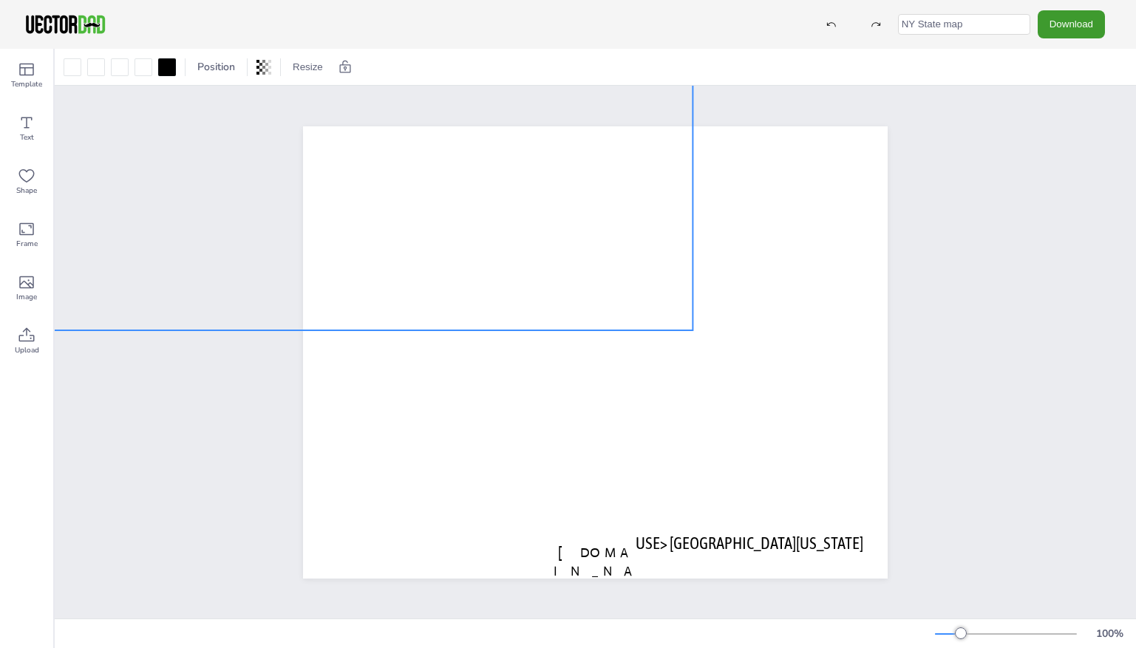
drag, startPoint x: 602, startPoint y: 311, endPoint x: 438, endPoint y: 132, distance: 241.7
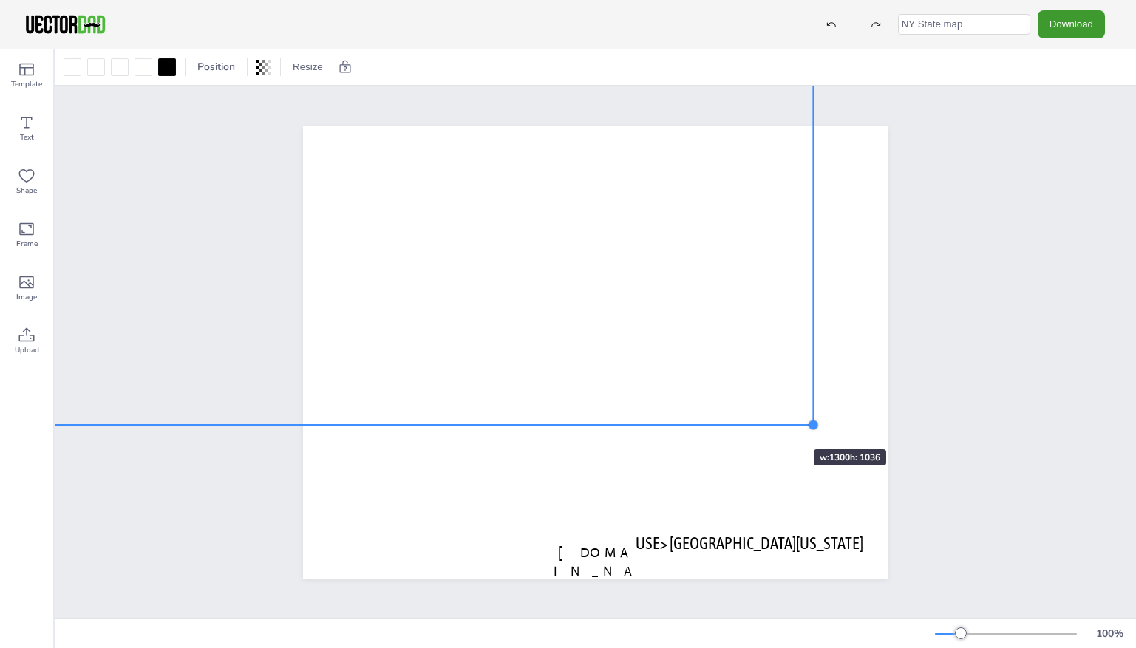
drag, startPoint x: 690, startPoint y: 328, endPoint x: 767, endPoint y: 423, distance: 122.4
click at [767, 423] on div "USE> Greater New York vectordad.com" at bounding box center [595, 352] width 585 height 452
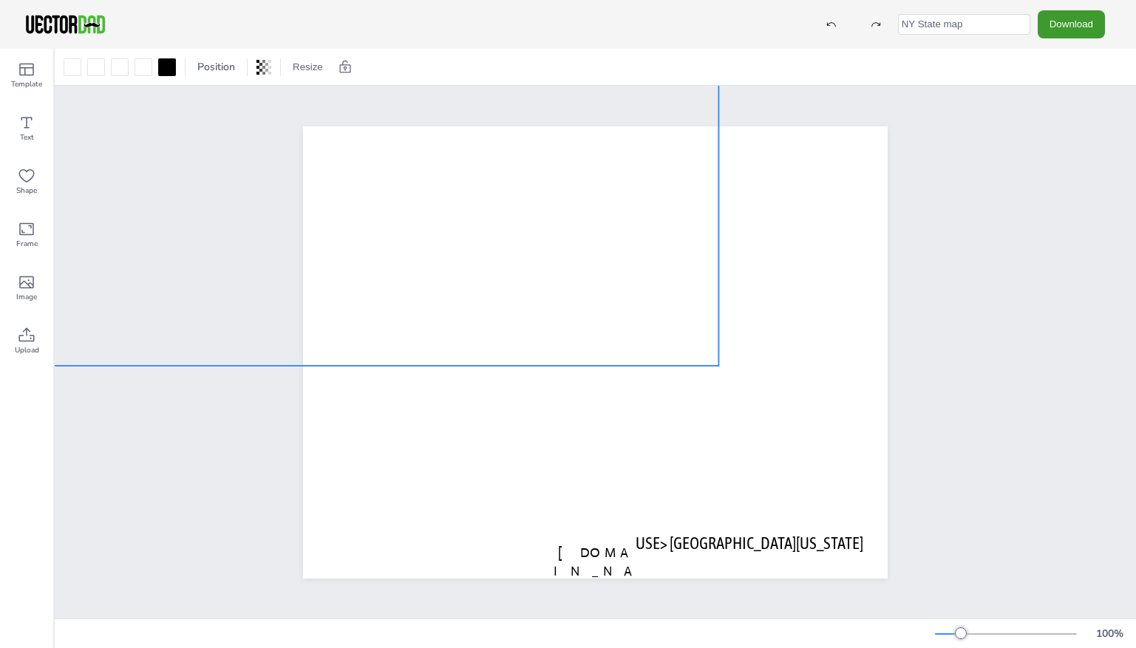
drag, startPoint x: 572, startPoint y: 248, endPoint x: 478, endPoint y: 189, distance: 111.6
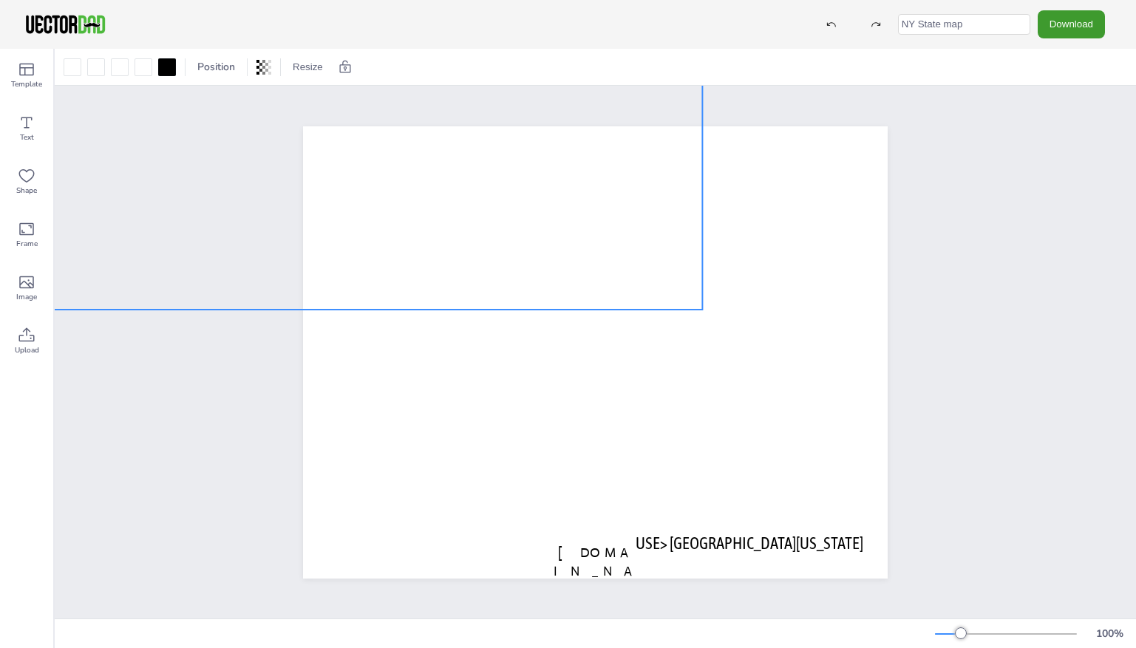
drag, startPoint x: 540, startPoint y: 247, endPoint x: 523, endPoint y: 191, distance: 57.8
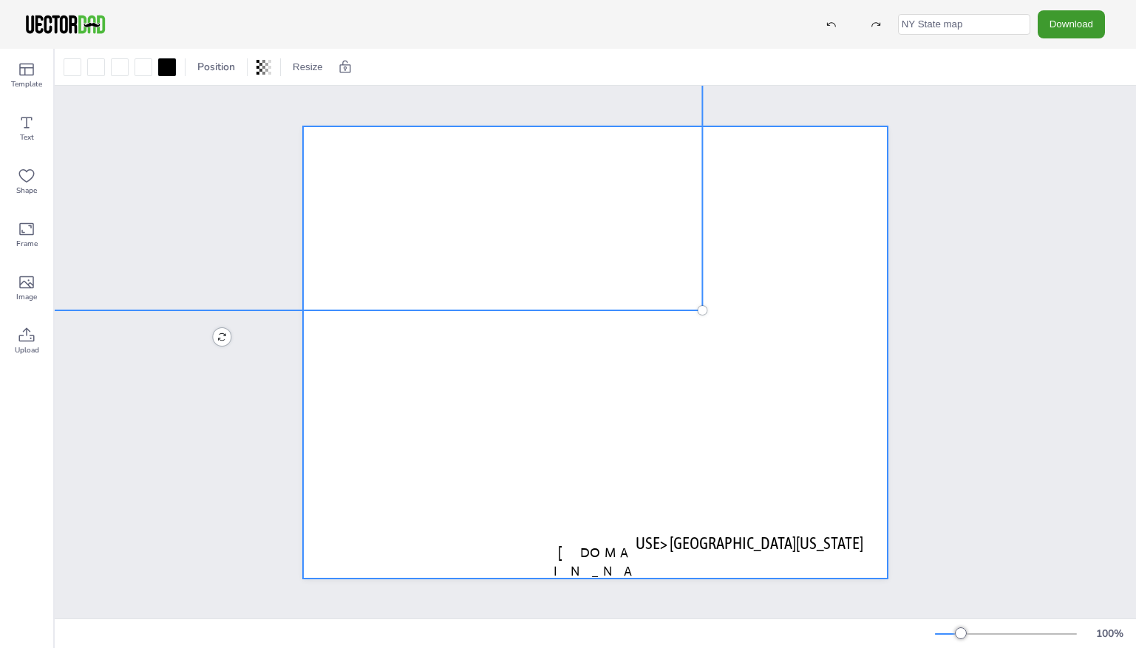
click at [799, 254] on div at bounding box center [595, 352] width 585 height 452
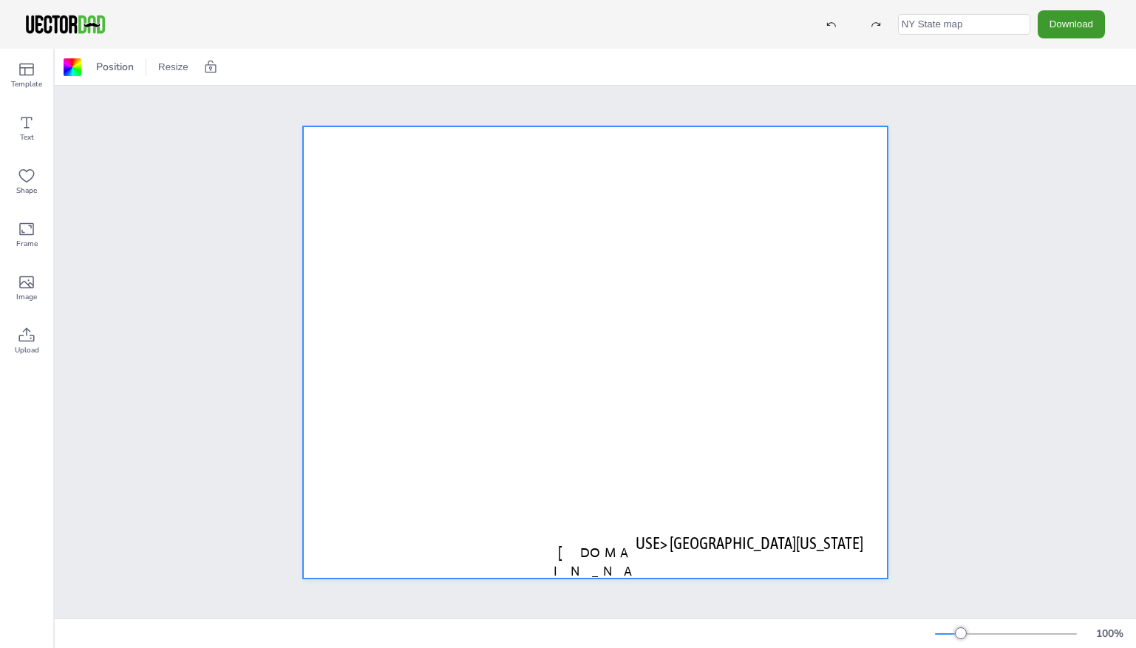
click at [540, 365] on div at bounding box center [595, 352] width 585 height 452
click at [660, 369] on div at bounding box center [595, 352] width 585 height 452
drag, startPoint x: 908, startPoint y: 345, endPoint x: 788, endPoint y: 370, distance: 122.4
click at [867, 299] on div at bounding box center [595, 352] width 585 height 452
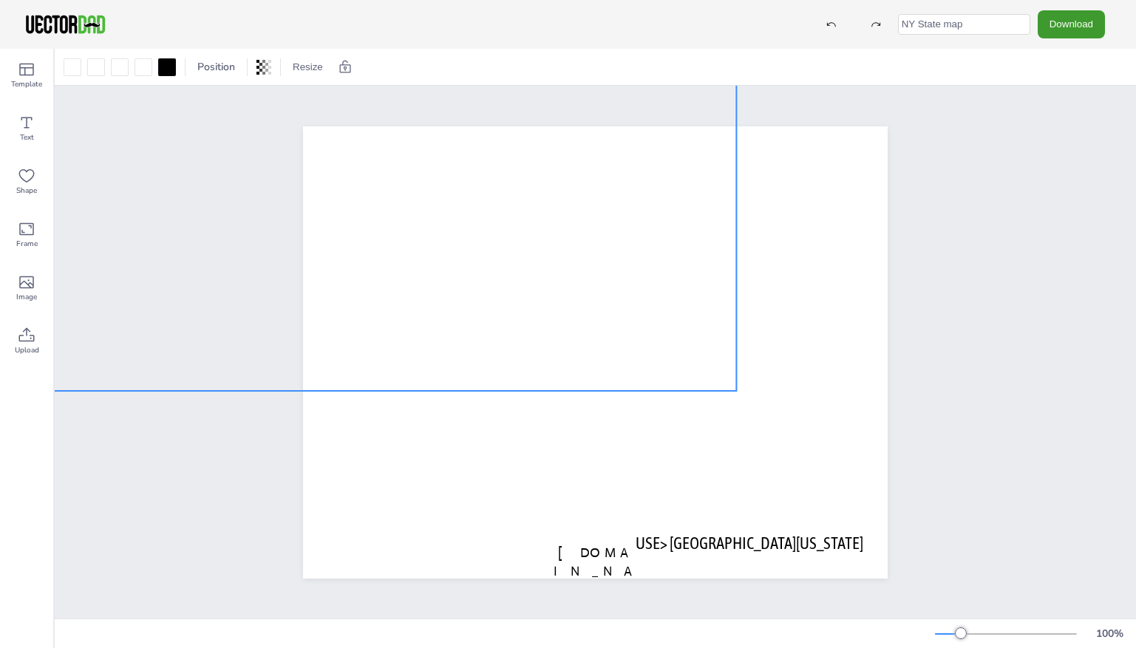
drag, startPoint x: 509, startPoint y: 243, endPoint x: 543, endPoint y: 324, distance: 87.5
click at [543, 324] on div at bounding box center [255, 8] width 961 height 766
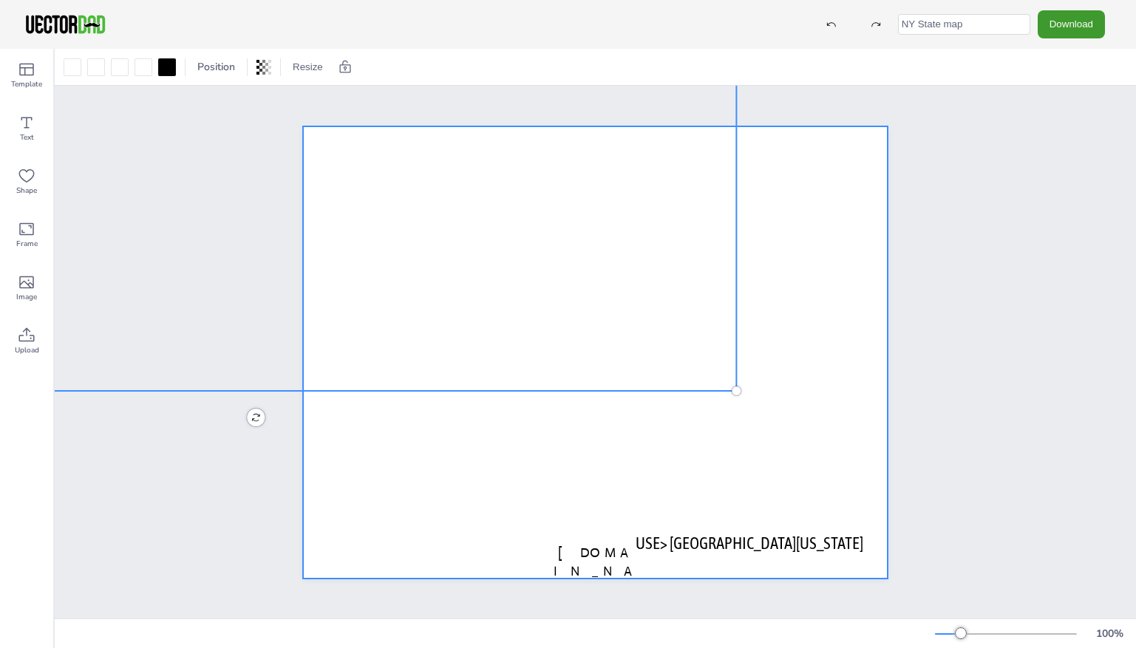
click at [751, 455] on div at bounding box center [595, 352] width 585 height 452
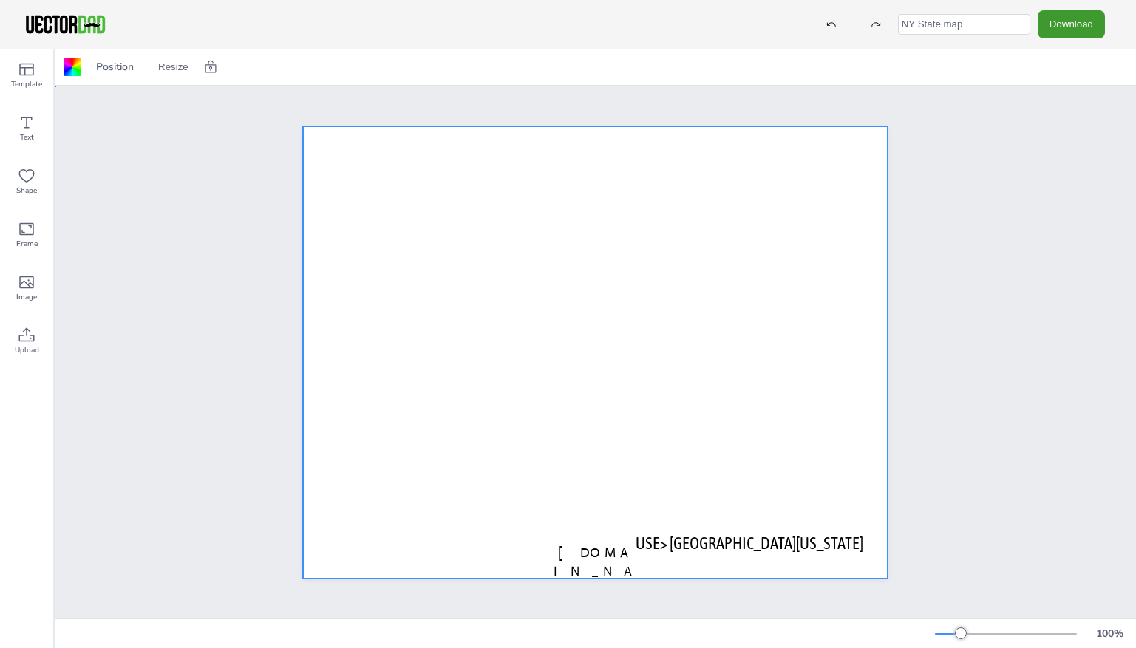
click at [591, 429] on div at bounding box center [595, 352] width 585 height 452
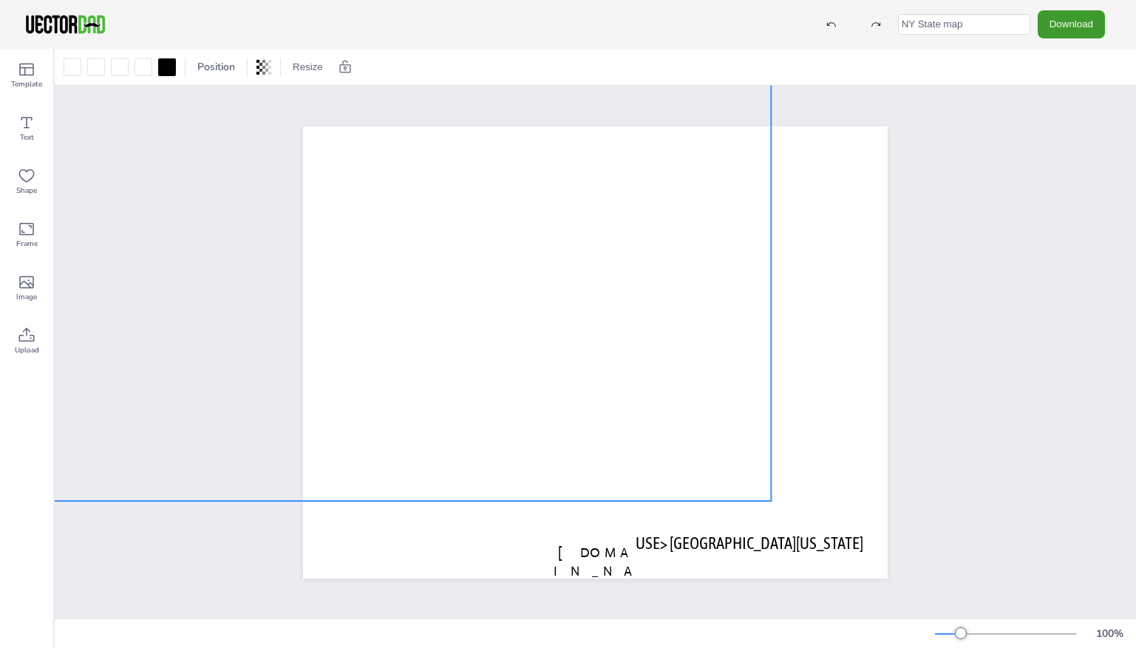
drag, startPoint x: 500, startPoint y: 243, endPoint x: 535, endPoint y: 353, distance: 115.5
click at [535, 353] on div at bounding box center [290, 118] width 961 height 766
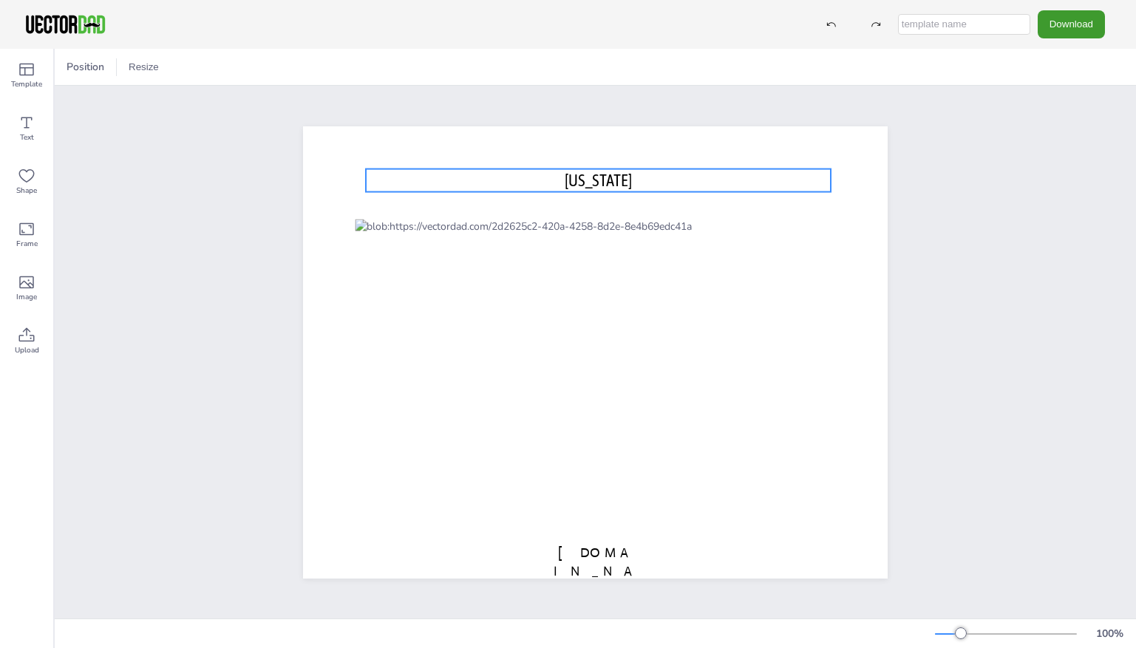
click at [565, 173] on span "[US_STATE]" at bounding box center [598, 179] width 67 height 19
click at [565, 173] on span "MASSACHUSETTS" at bounding box center [598, 179] width 67 height 19
click at [565, 174] on span "MASSACHUSETTS" at bounding box center [598, 179] width 67 height 19
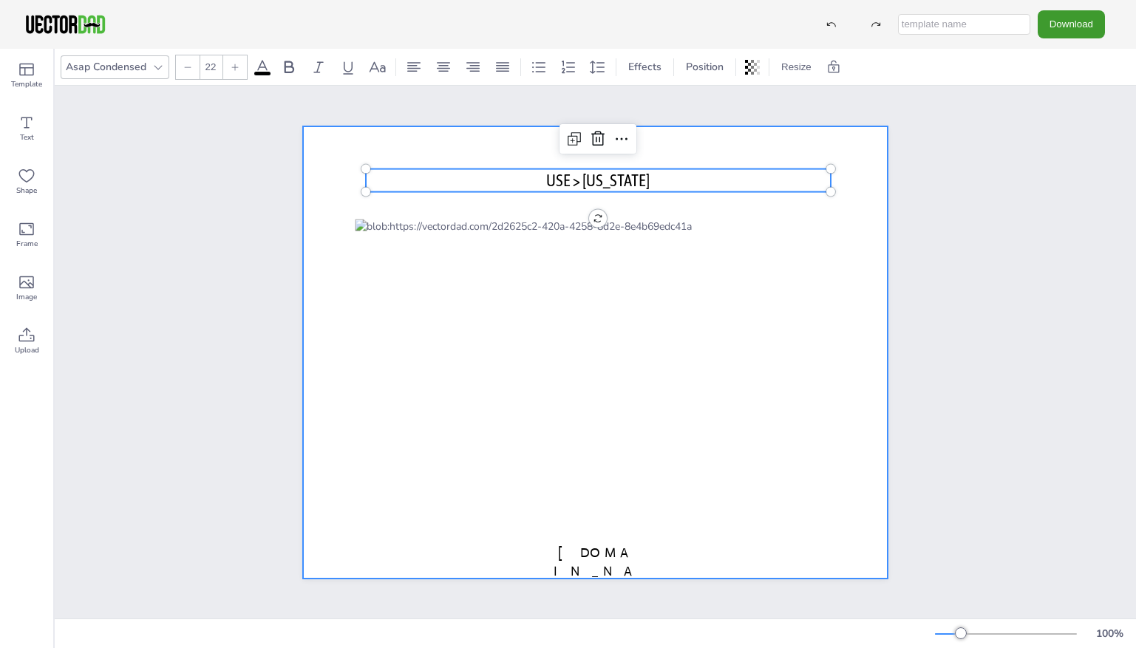
click at [874, 241] on div at bounding box center [595, 352] width 585 height 452
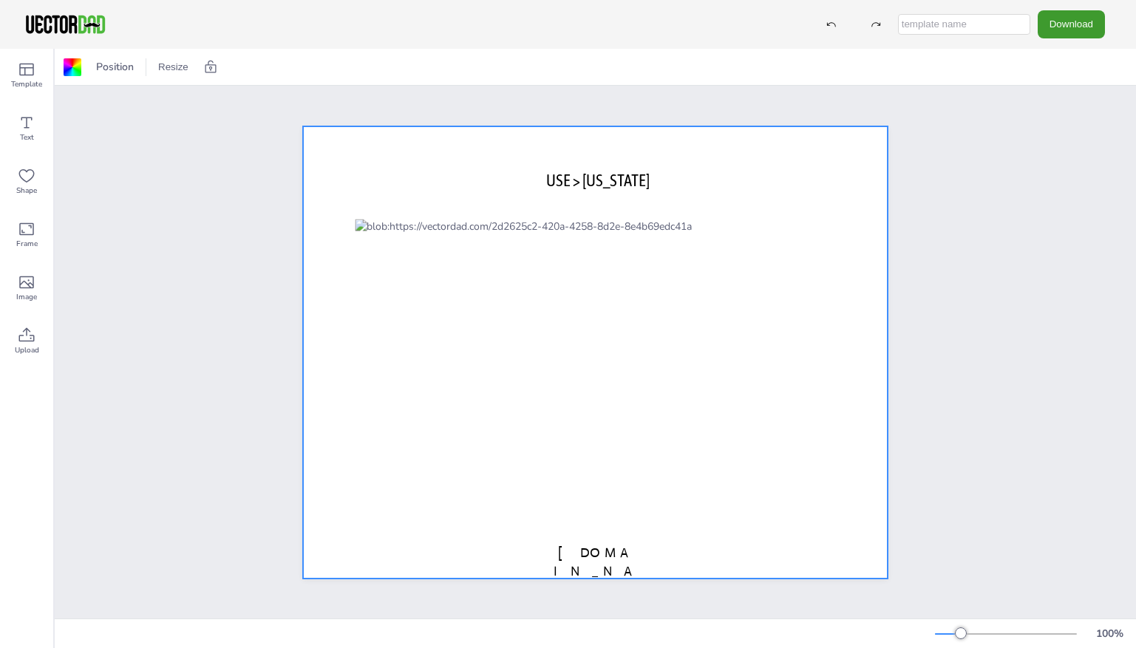
click at [954, 22] on input "text" at bounding box center [964, 24] width 132 height 21
type input "MA map"
click at [1061, 25] on button "Download" at bounding box center [1071, 23] width 67 height 27
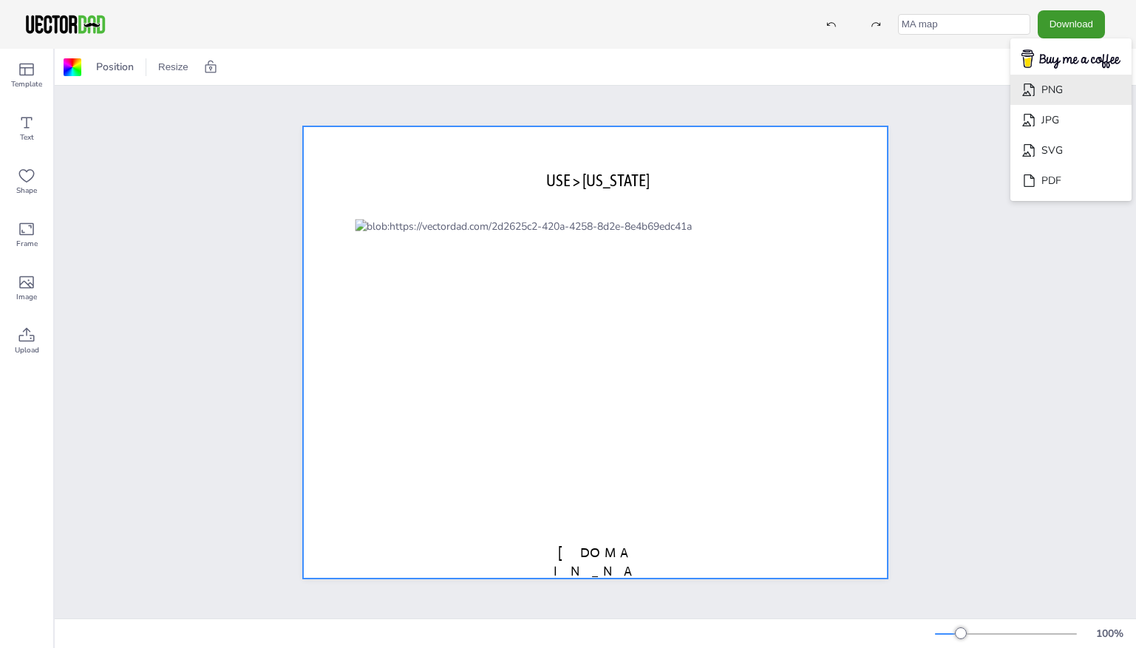
click at [1060, 86] on li "PNG" at bounding box center [1071, 90] width 121 height 30
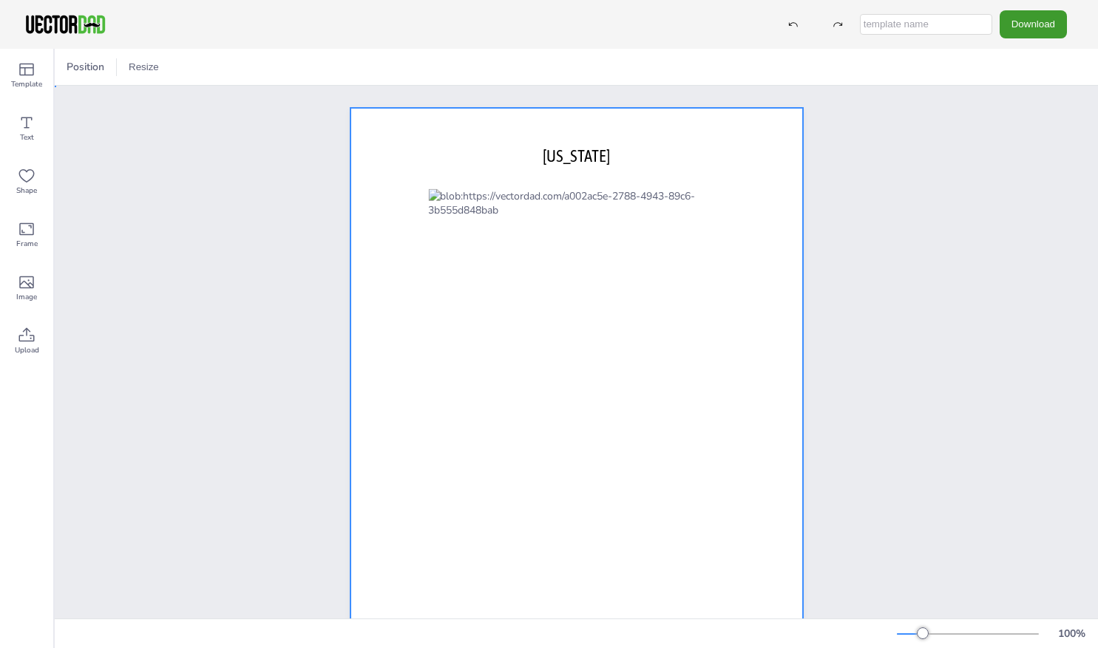
click at [744, 265] on div at bounding box center [576, 400] width 452 height 585
click at [903, 25] on input "text" at bounding box center [926, 24] width 132 height 21
type input "ME Map"
click at [1025, 25] on button "Download" at bounding box center [1033, 23] width 67 height 27
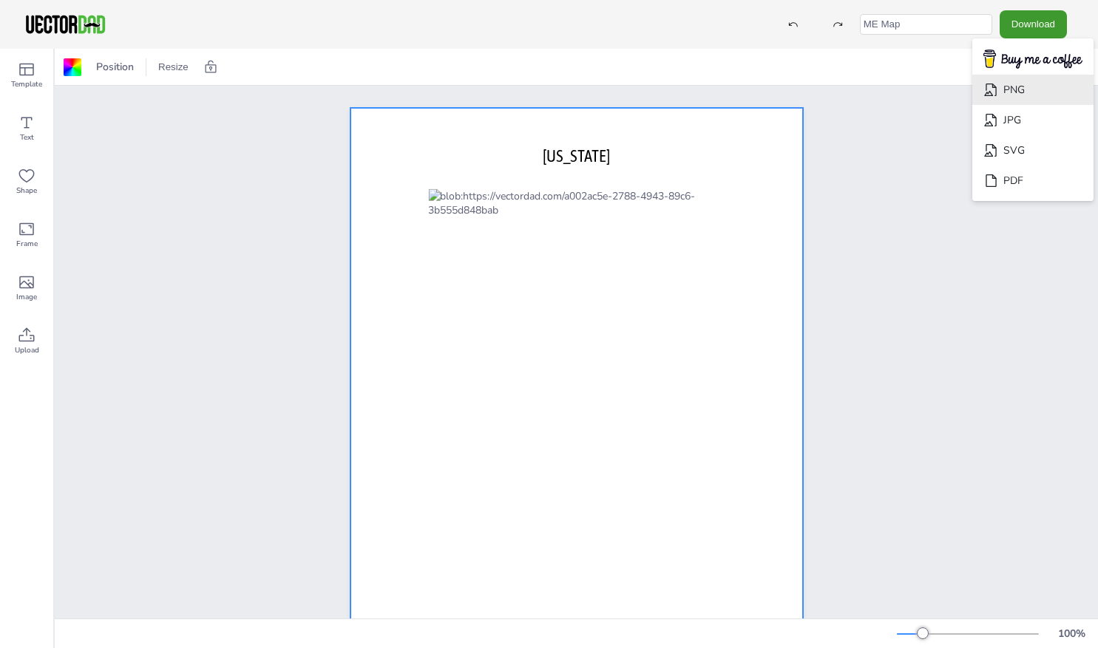
click at [1022, 89] on li "PNG" at bounding box center [1032, 90] width 121 height 30
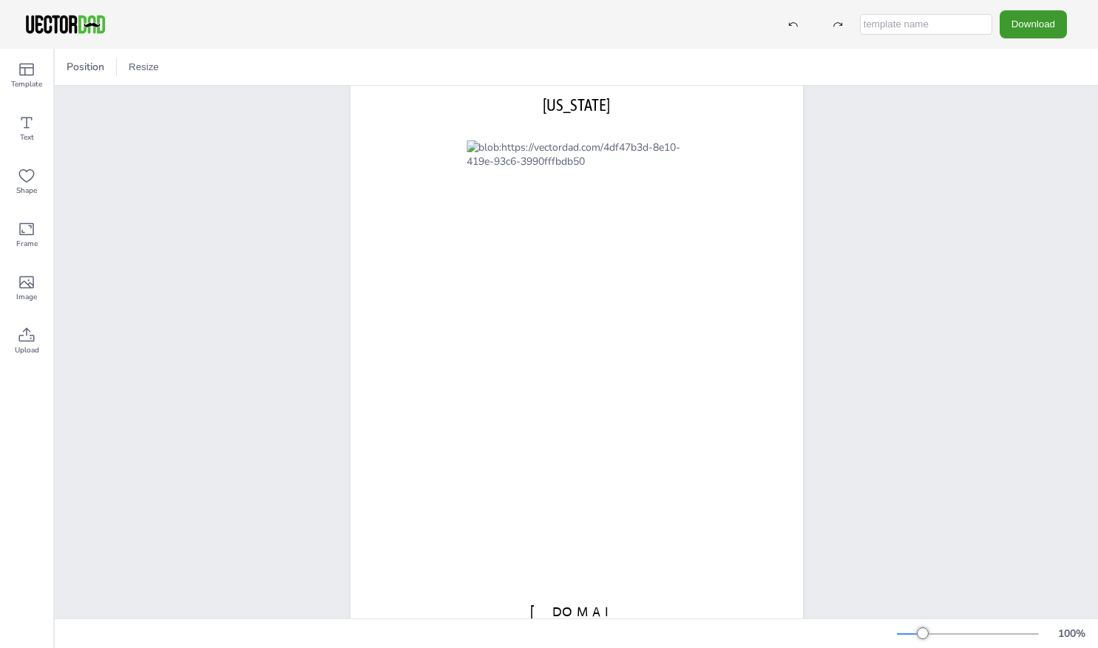
scroll to position [52, 0]
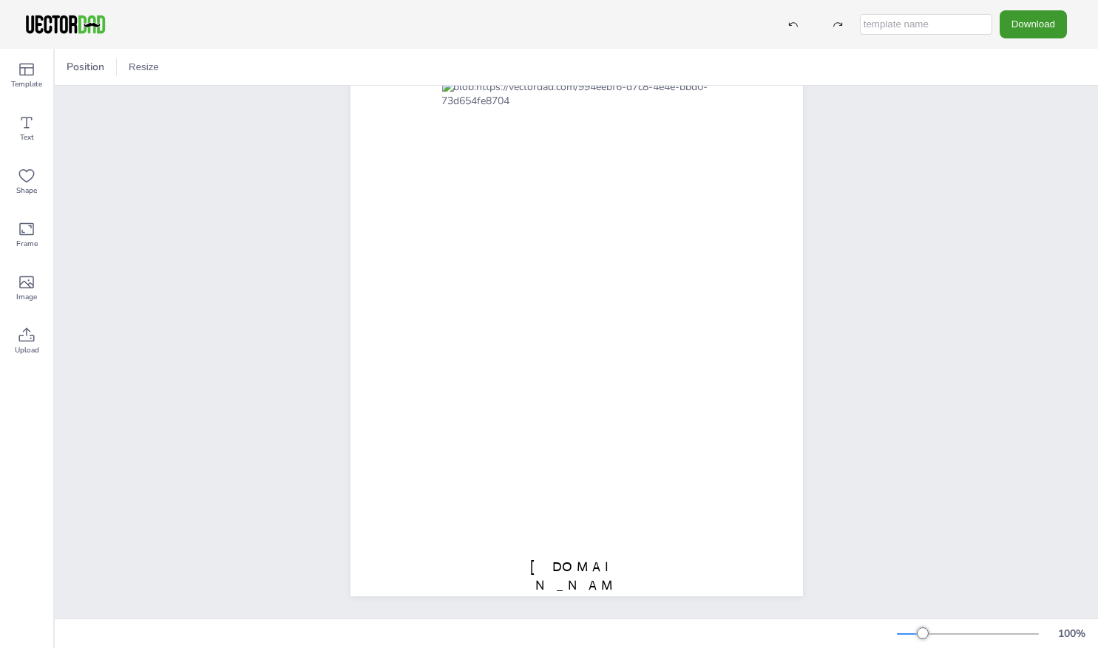
scroll to position [97, 0]
click at [21, 236] on icon at bounding box center [27, 229] width 18 height 18
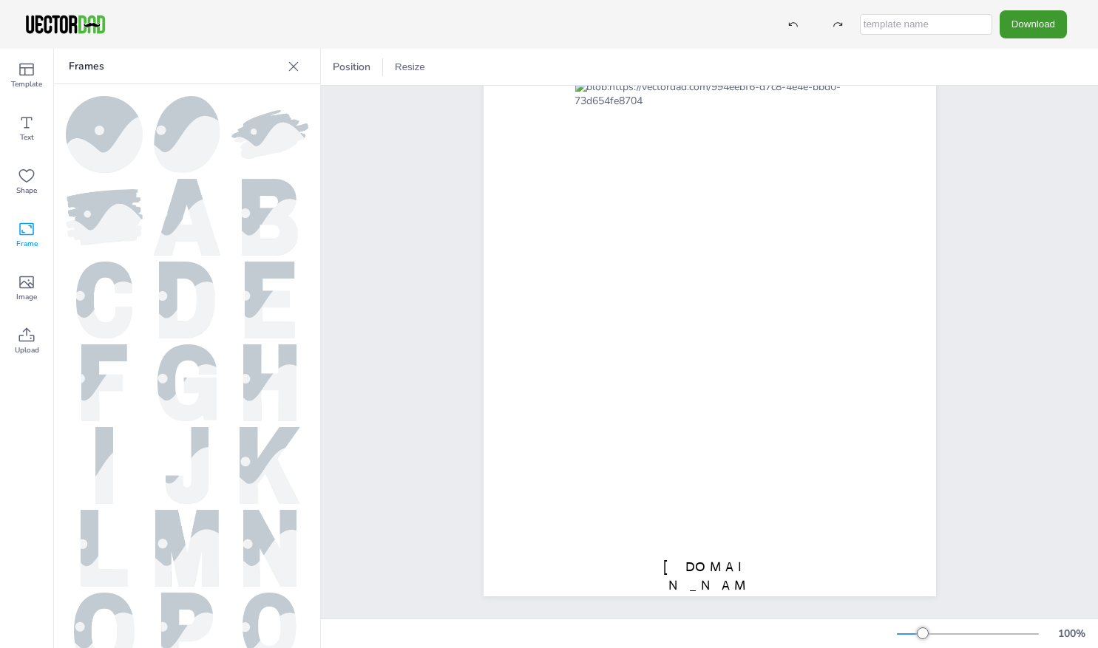
click at [293, 65] on icon at bounding box center [294, 66] width 10 height 10
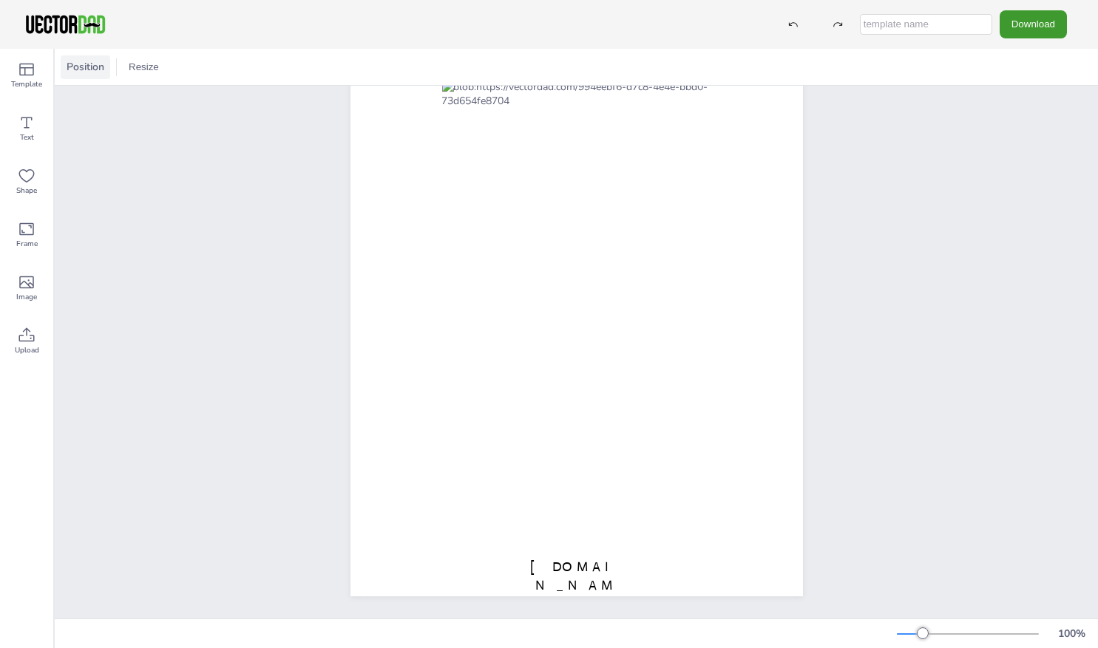
click at [91, 69] on span "Position" at bounding box center [86, 67] width 44 height 14
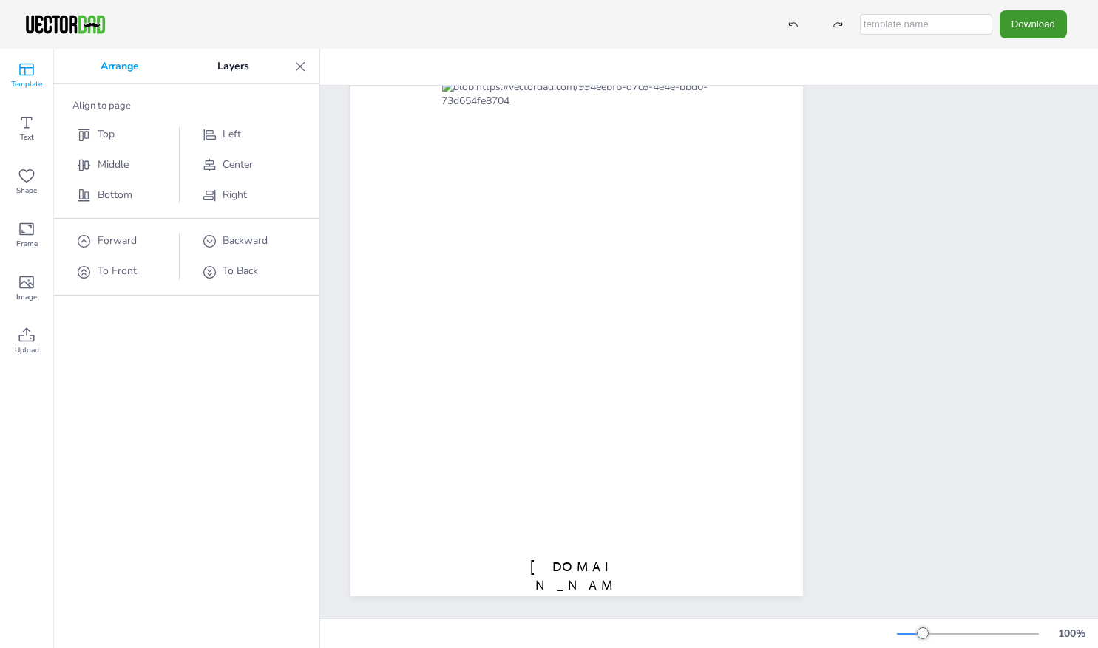
click at [29, 89] on span "Template" at bounding box center [26, 84] width 31 height 12
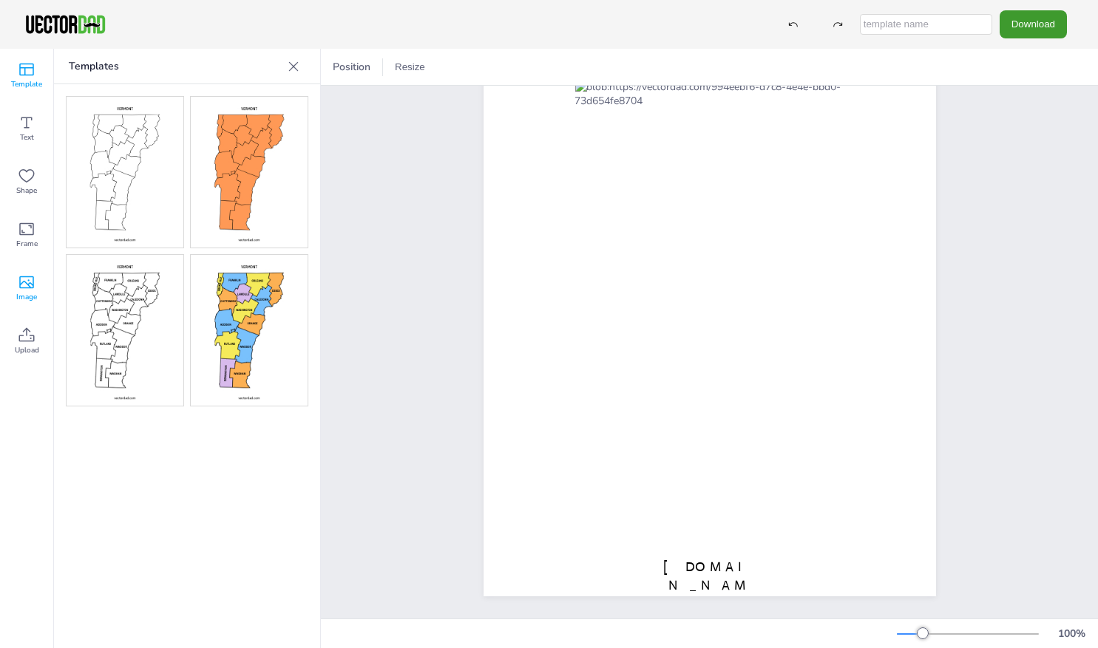
click at [29, 293] on span "Image" at bounding box center [26, 297] width 21 height 12
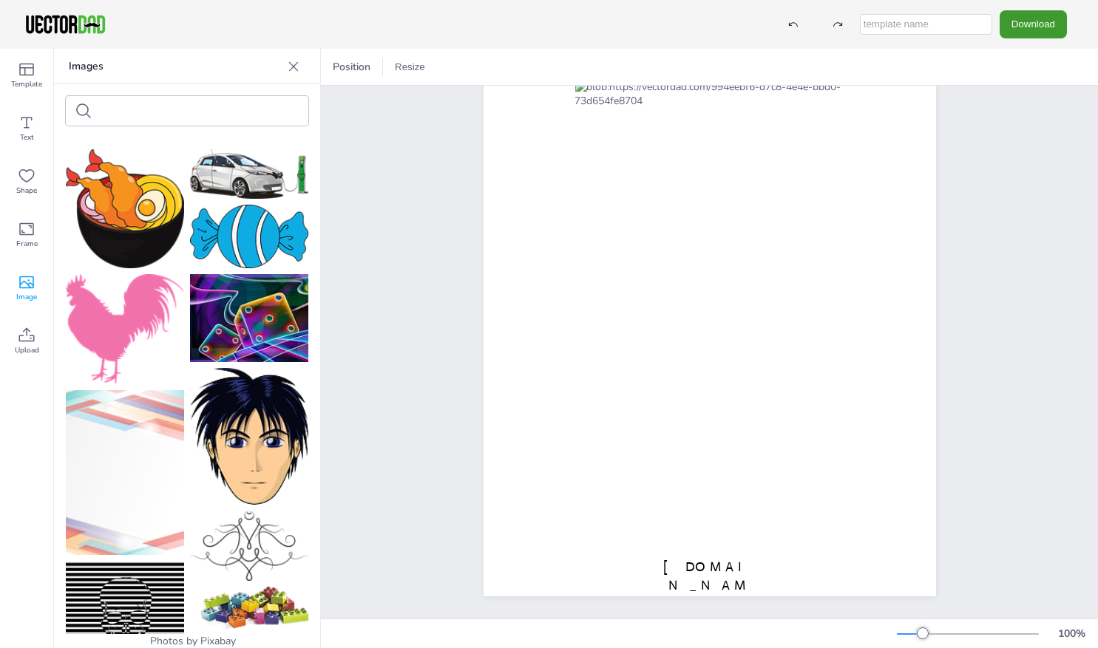
click at [303, 64] on div at bounding box center [294, 67] width 24 height 24
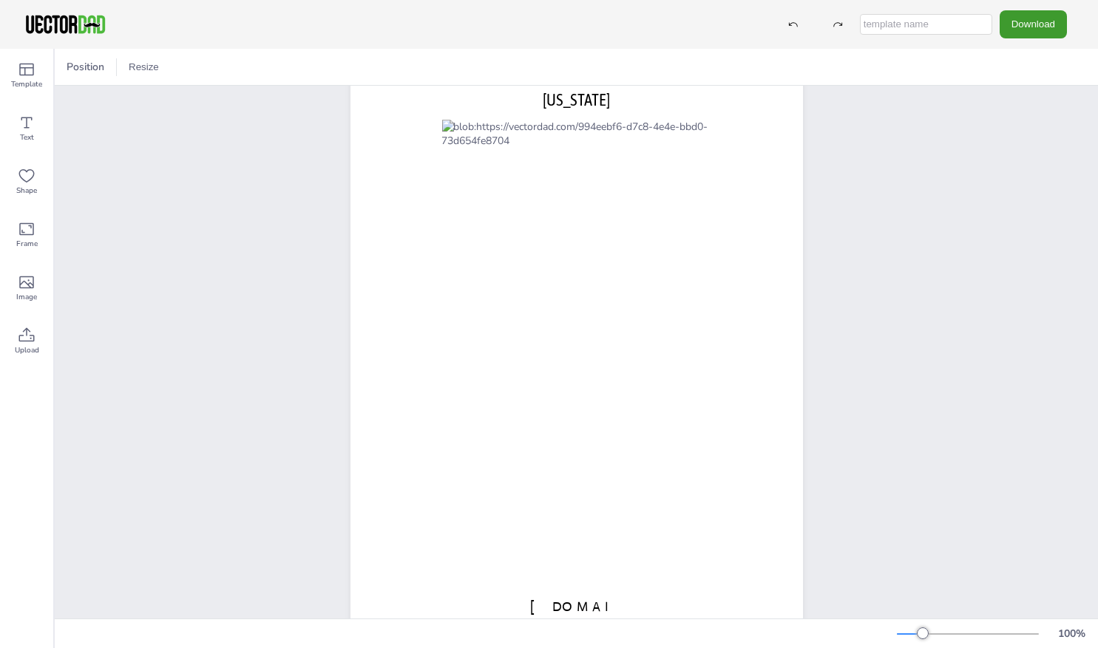
scroll to position [57, 0]
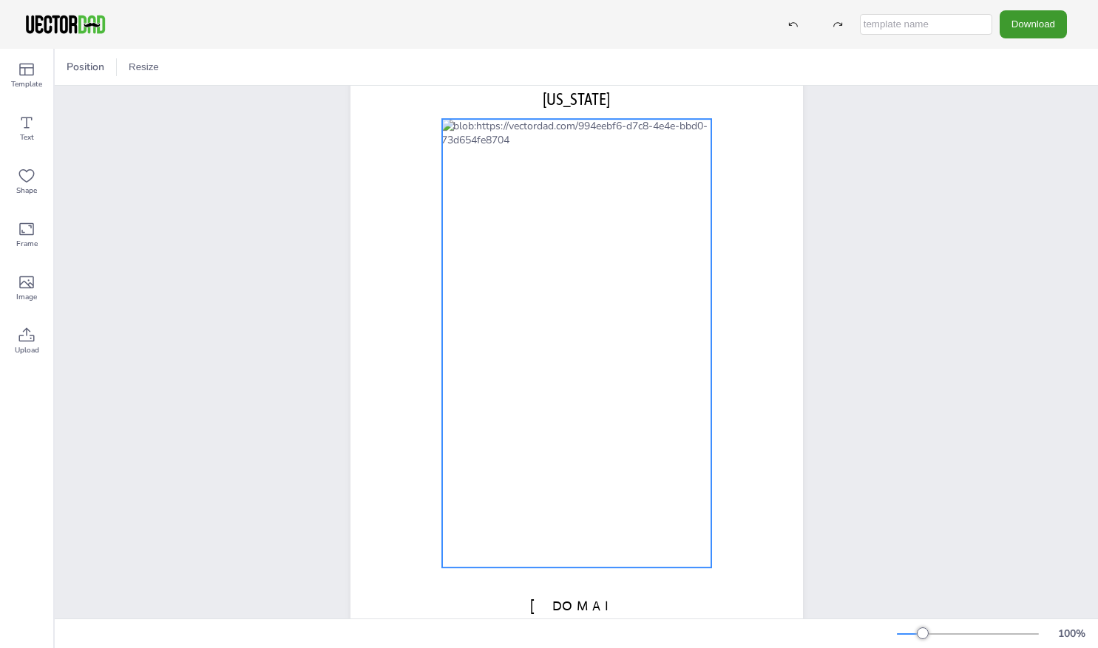
click at [542, 276] on div at bounding box center [575, 343] width 269 height 449
